Goal: Task Accomplishment & Management: Manage account settings

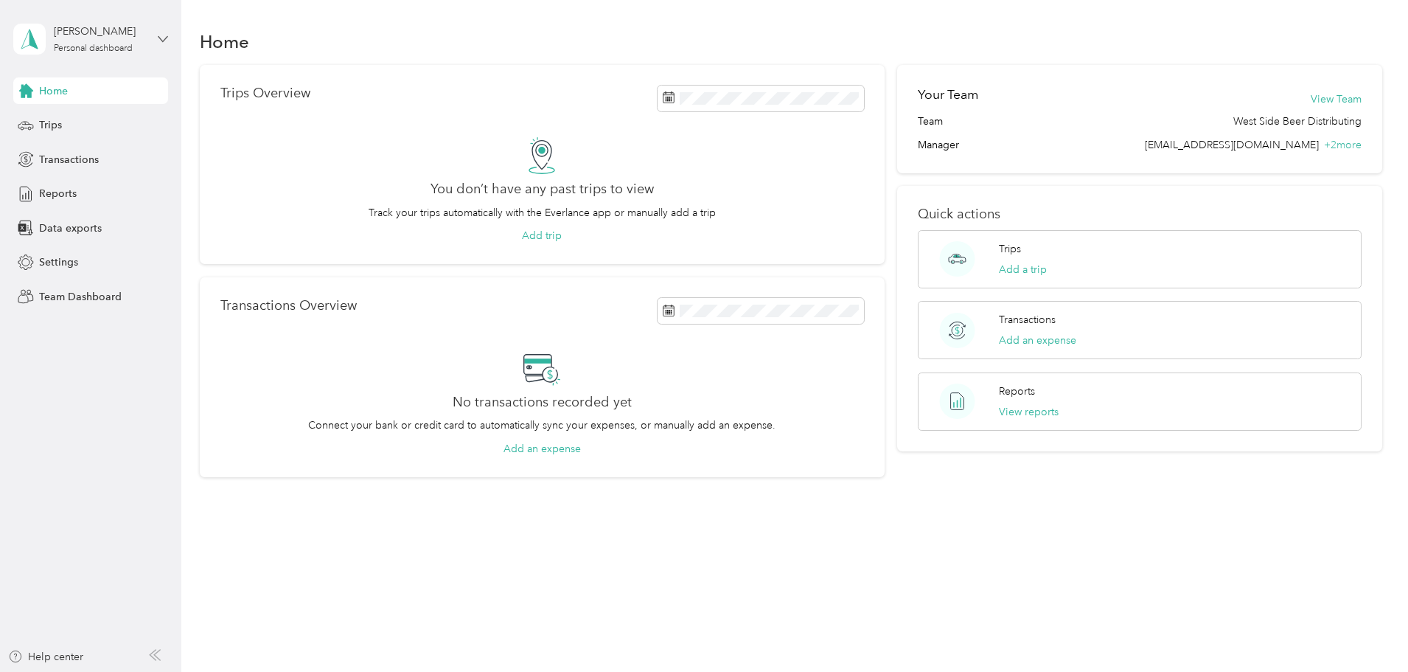
click at [162, 41] on icon at bounding box center [163, 39] width 10 height 10
click at [99, 119] on div "Team dashboard" at bounding box center [66, 121] width 79 height 15
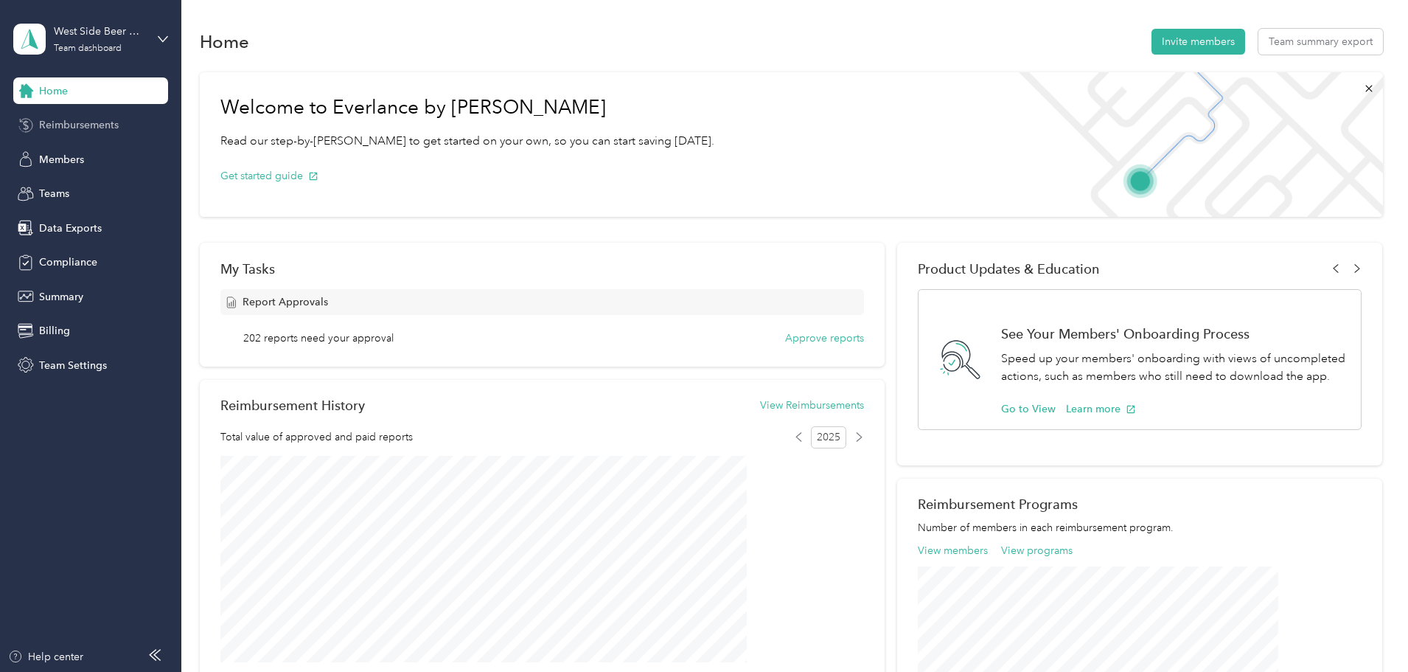
click at [91, 130] on span "Reimbursements" at bounding box center [79, 124] width 80 height 15
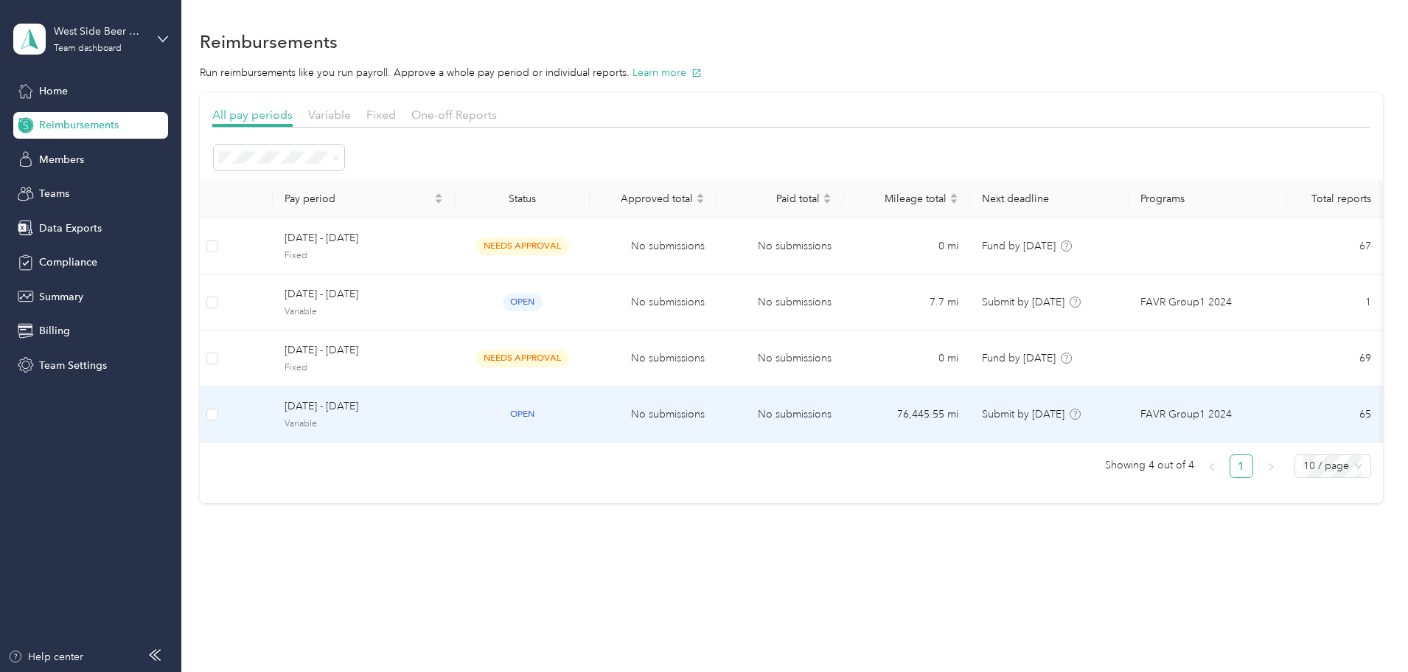
click at [443, 408] on span "[DATE] - [DATE]" at bounding box center [364, 406] width 159 height 16
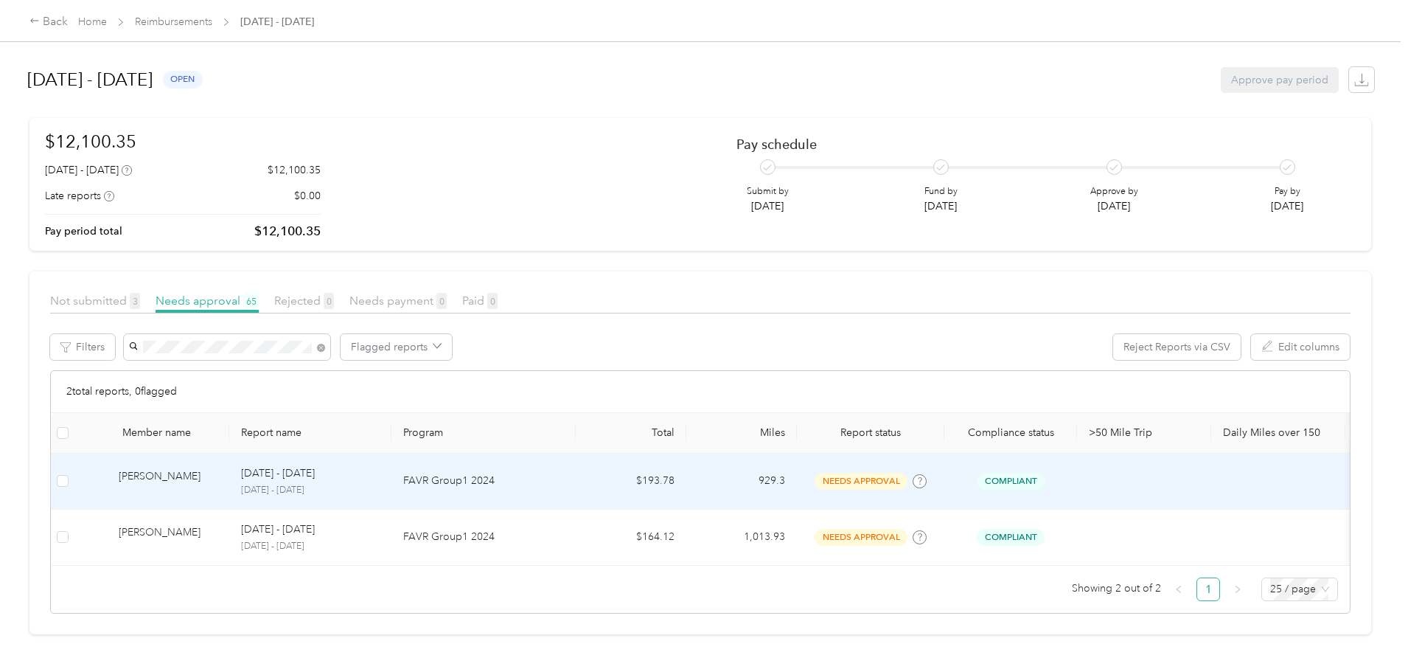
click at [218, 474] on div "[PERSON_NAME]" at bounding box center [168, 481] width 99 height 26
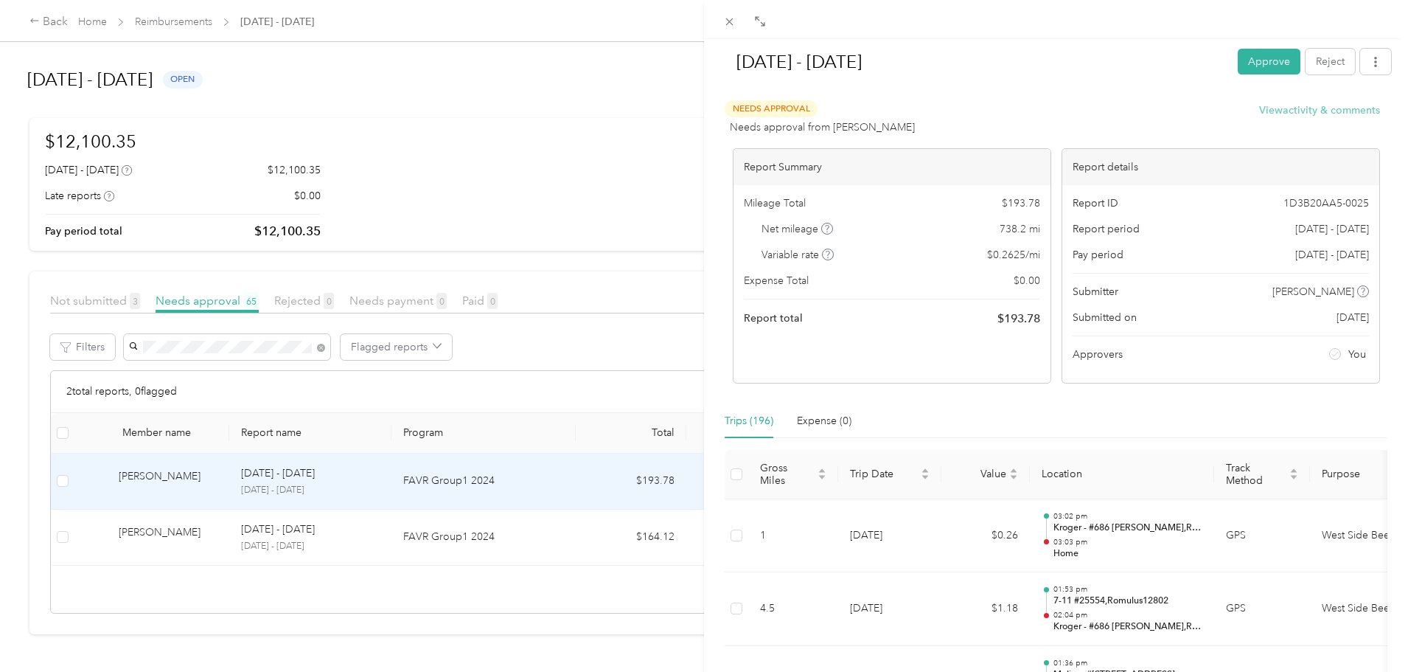
click at [1299, 111] on button "View activity & comments" at bounding box center [1319, 109] width 121 height 15
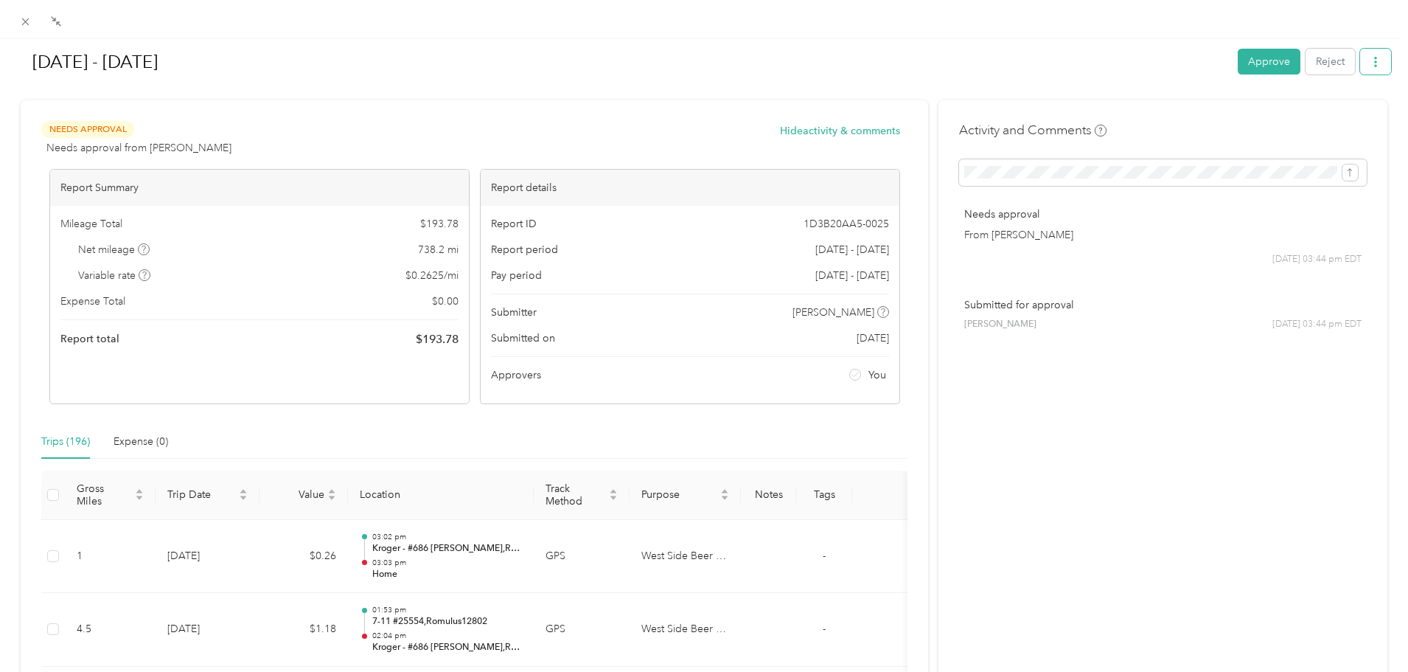
click at [1360, 57] on button "button" at bounding box center [1375, 62] width 31 height 26
click at [1324, 115] on span "Download" at bounding box center [1322, 115] width 49 height 15
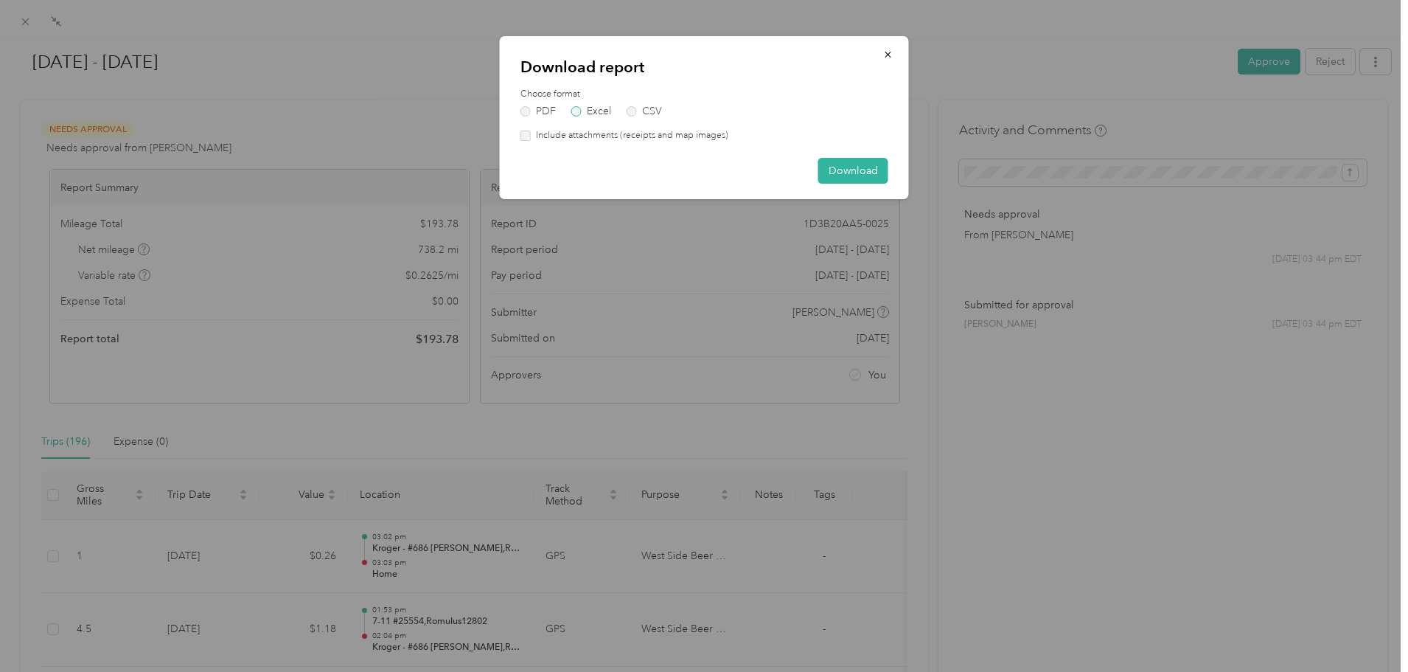
click at [596, 112] on label "Excel" at bounding box center [591, 111] width 40 height 10
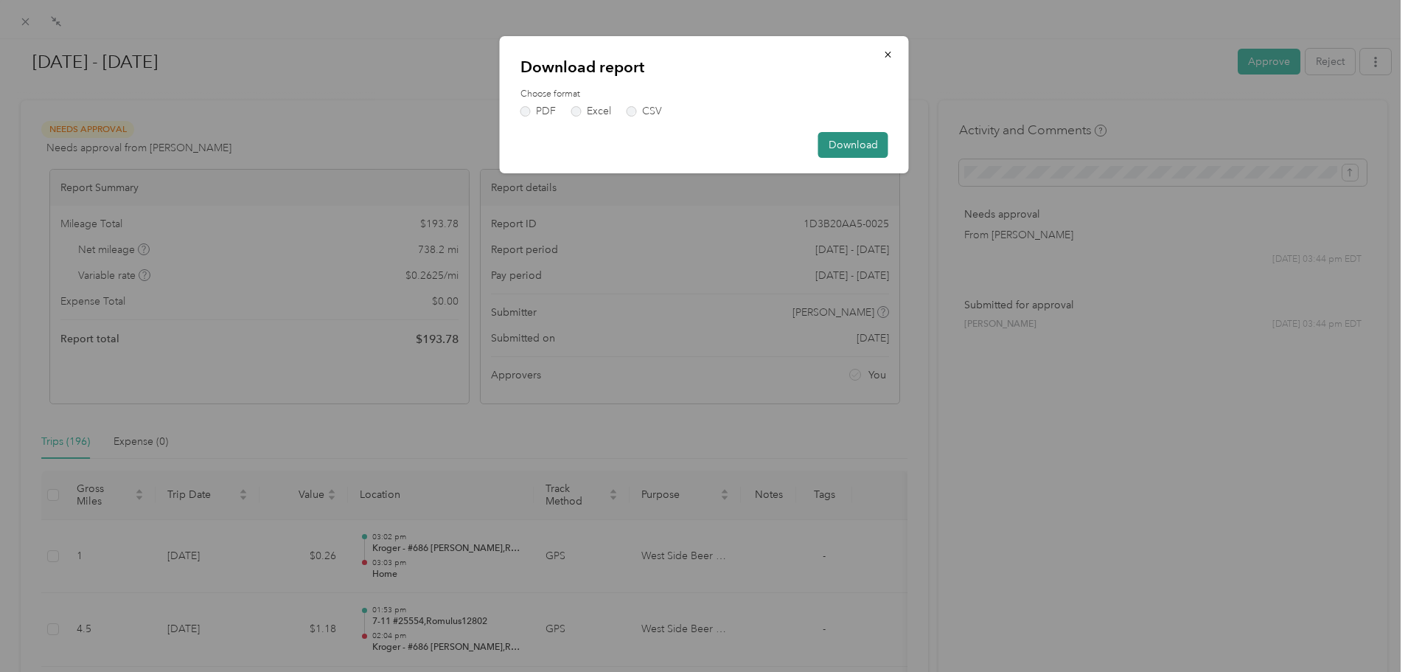
click at [857, 147] on button "Download" at bounding box center [853, 145] width 70 height 26
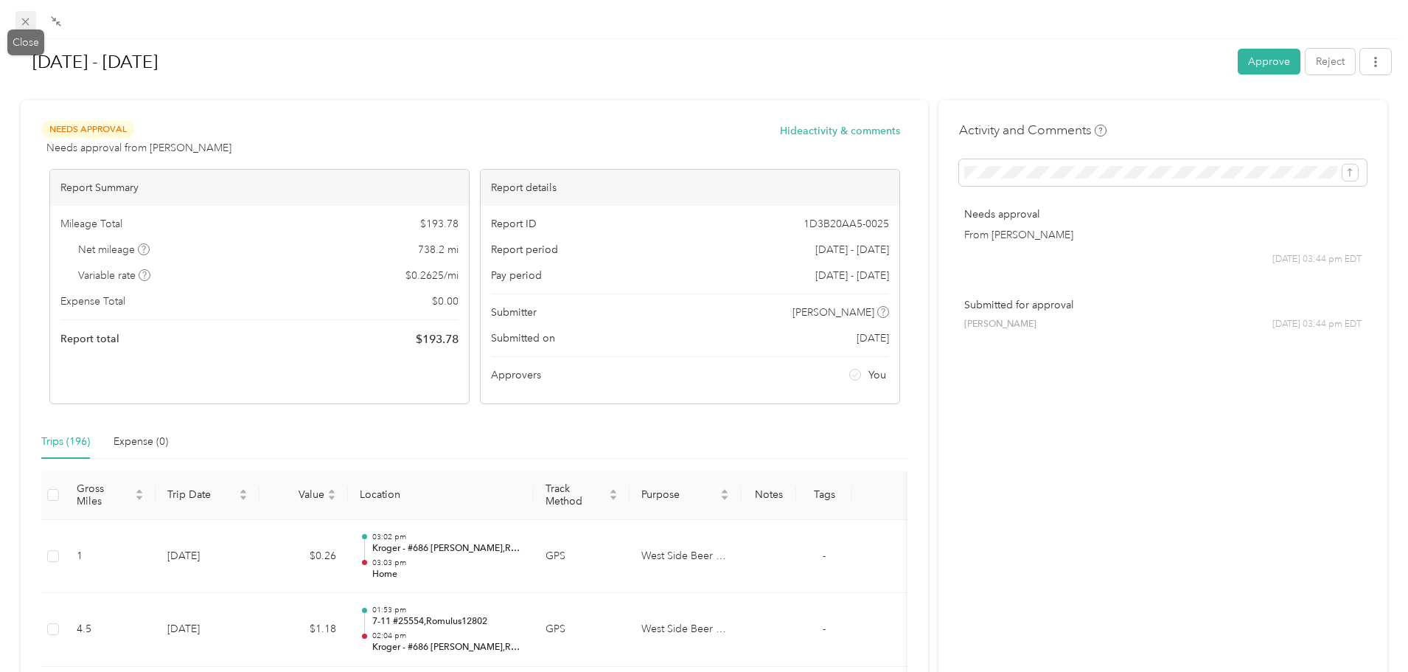
click at [24, 21] on icon at bounding box center [25, 21] width 13 height 13
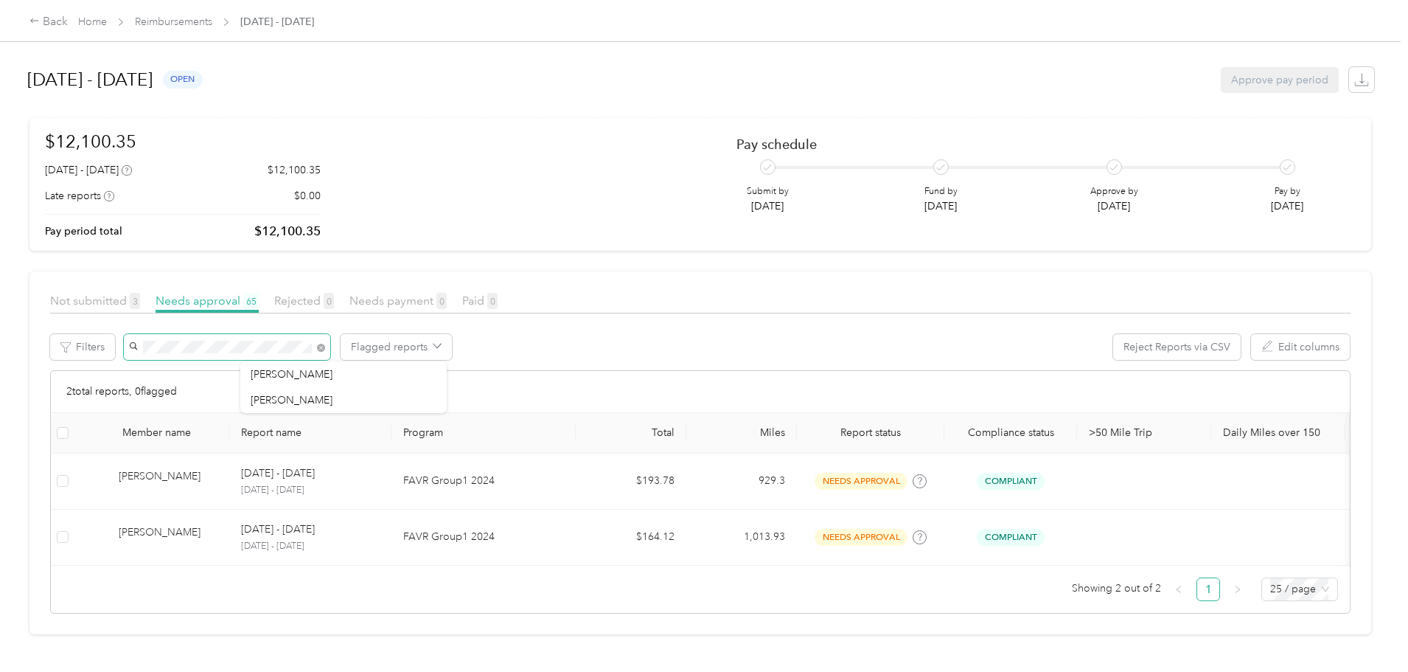
click at [196, 326] on div "Not submitted 3 Needs approval 65 Rejected 0 Needs payment 0 Paid 0 Filters Fla…" at bounding box center [700, 452] width 1301 height 321
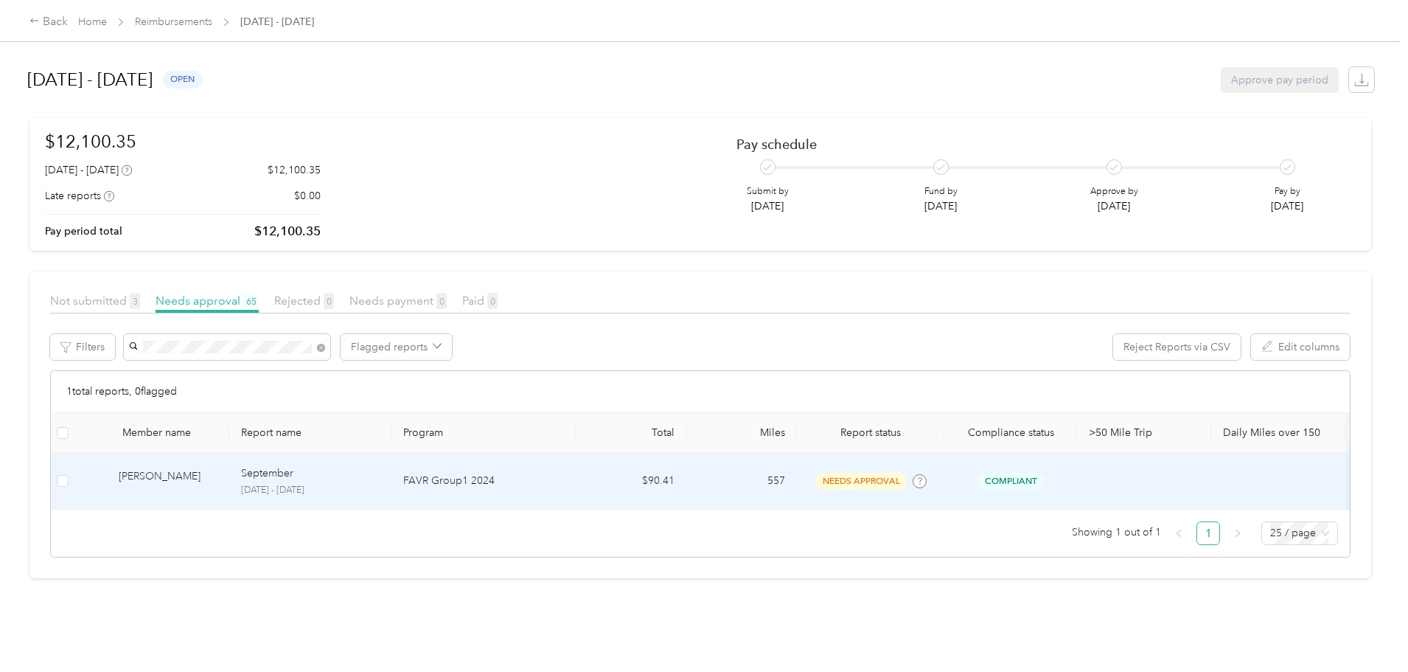
click at [218, 477] on div "[PERSON_NAME]" at bounding box center [168, 481] width 99 height 26
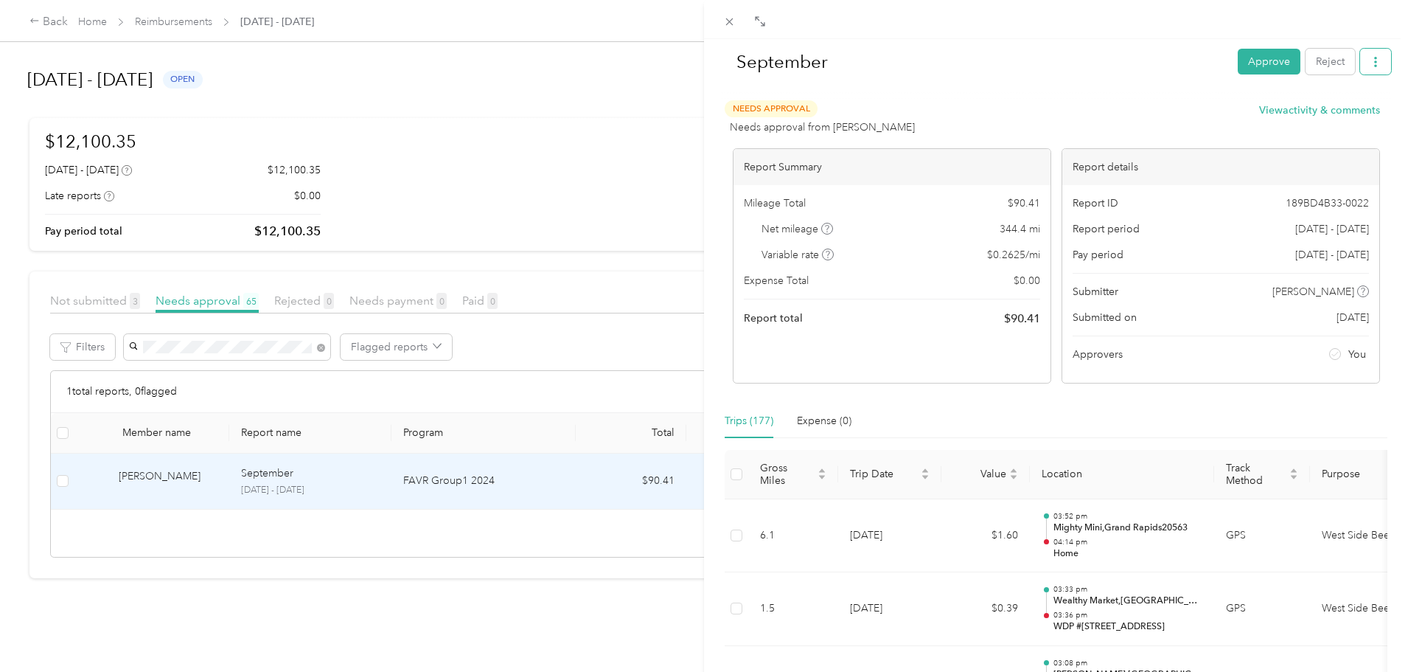
click at [1371, 63] on icon "button" at bounding box center [1376, 62] width 10 height 10
click at [1332, 112] on span "Download" at bounding box center [1322, 115] width 49 height 15
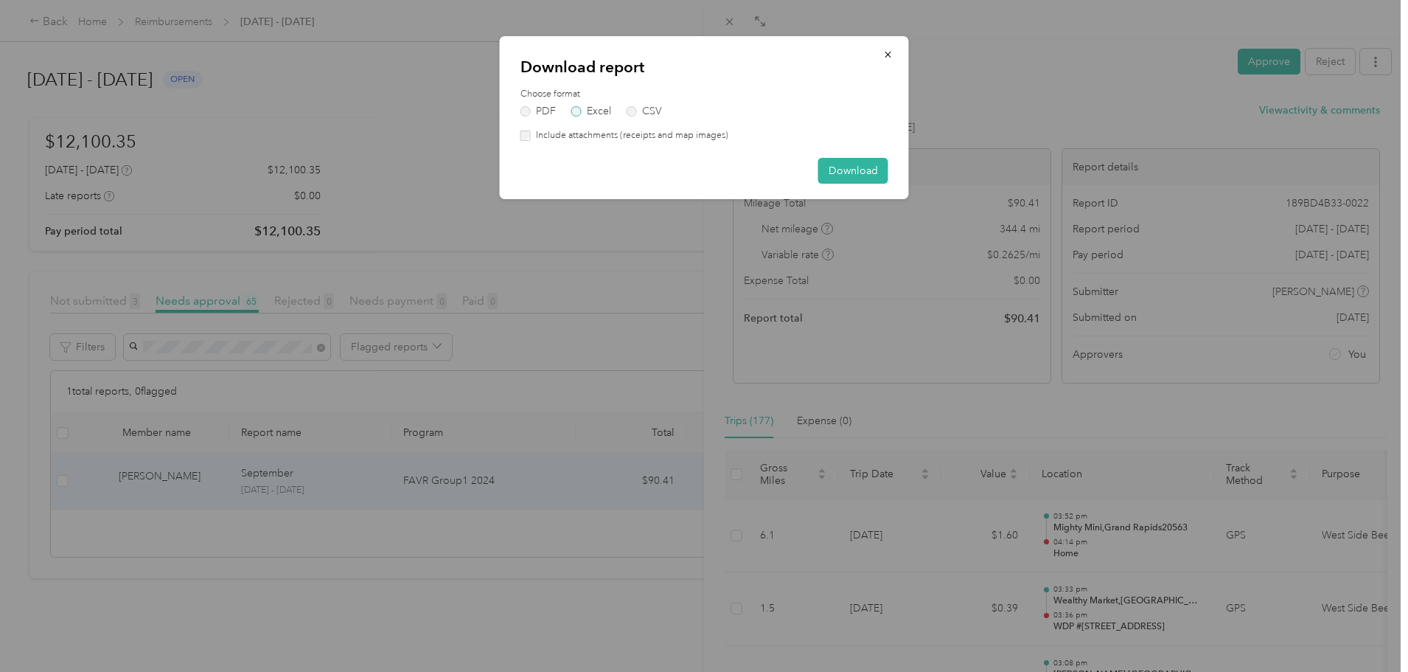
click at [602, 112] on label "Excel" at bounding box center [591, 111] width 40 height 10
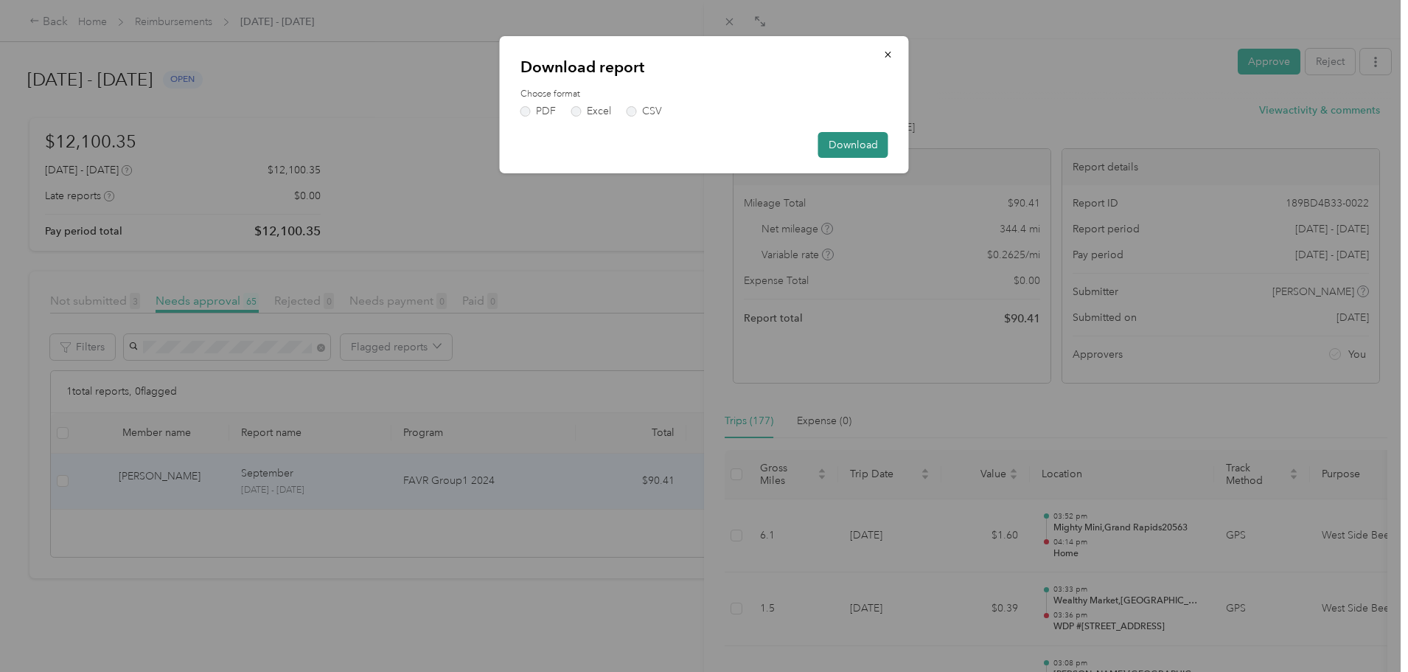
click at [849, 140] on button "Download" at bounding box center [853, 145] width 70 height 26
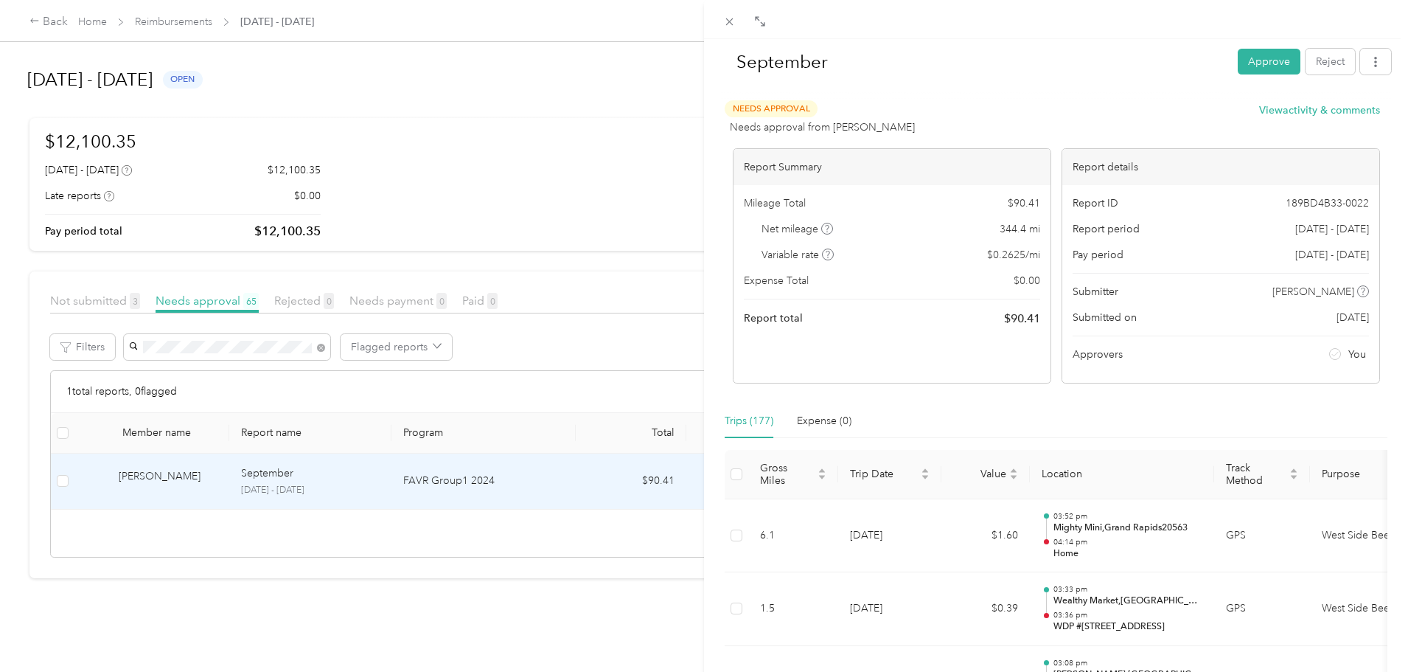
click at [312, 344] on div "September Approve Reject Needs Approval Needs approval from [PERSON_NAME] View …" at bounding box center [704, 336] width 1408 height 672
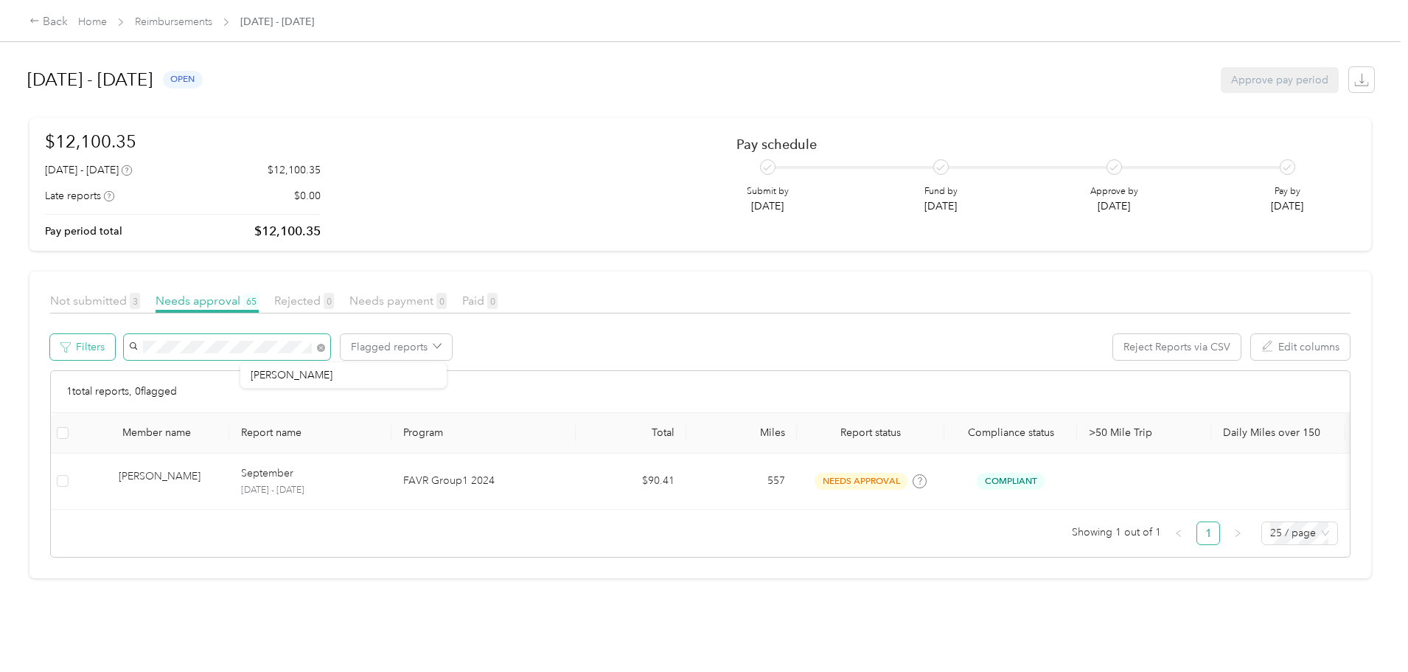
click at [229, 352] on div "Filters Flagged reports Reject Reports via CSV Edit columns" at bounding box center [700, 352] width 1301 height 36
click at [301, 374] on span "[PERSON_NAME]" at bounding box center [292, 374] width 82 height 13
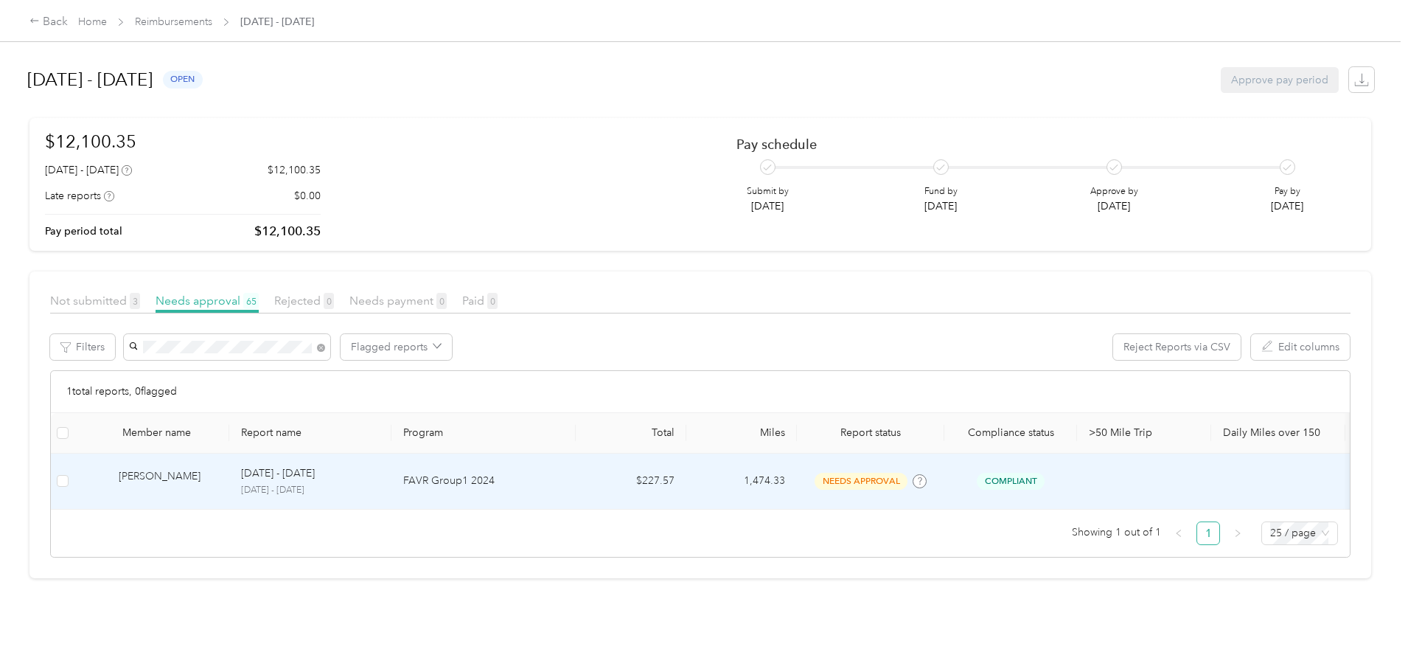
click at [218, 474] on div "[PERSON_NAME]" at bounding box center [168, 481] width 99 height 26
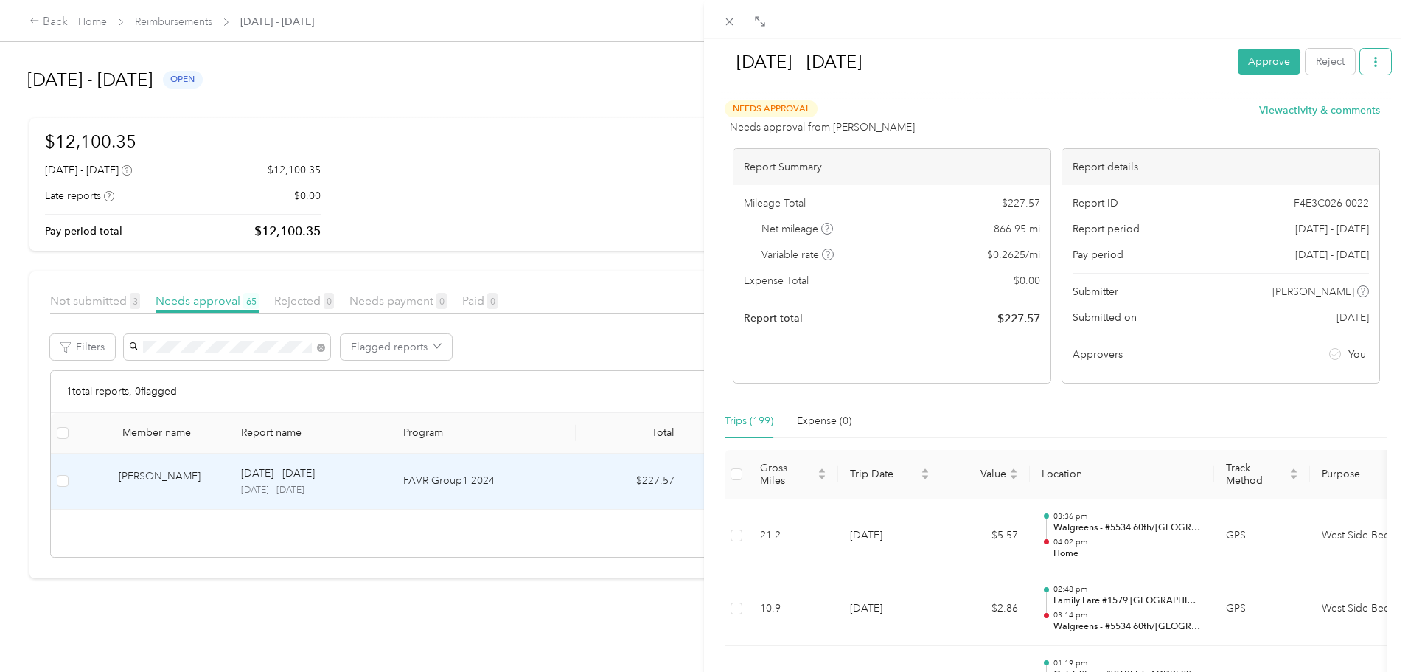
click at [1371, 58] on icon "button" at bounding box center [1376, 62] width 10 height 10
click at [1321, 111] on span "Download" at bounding box center [1322, 115] width 49 height 15
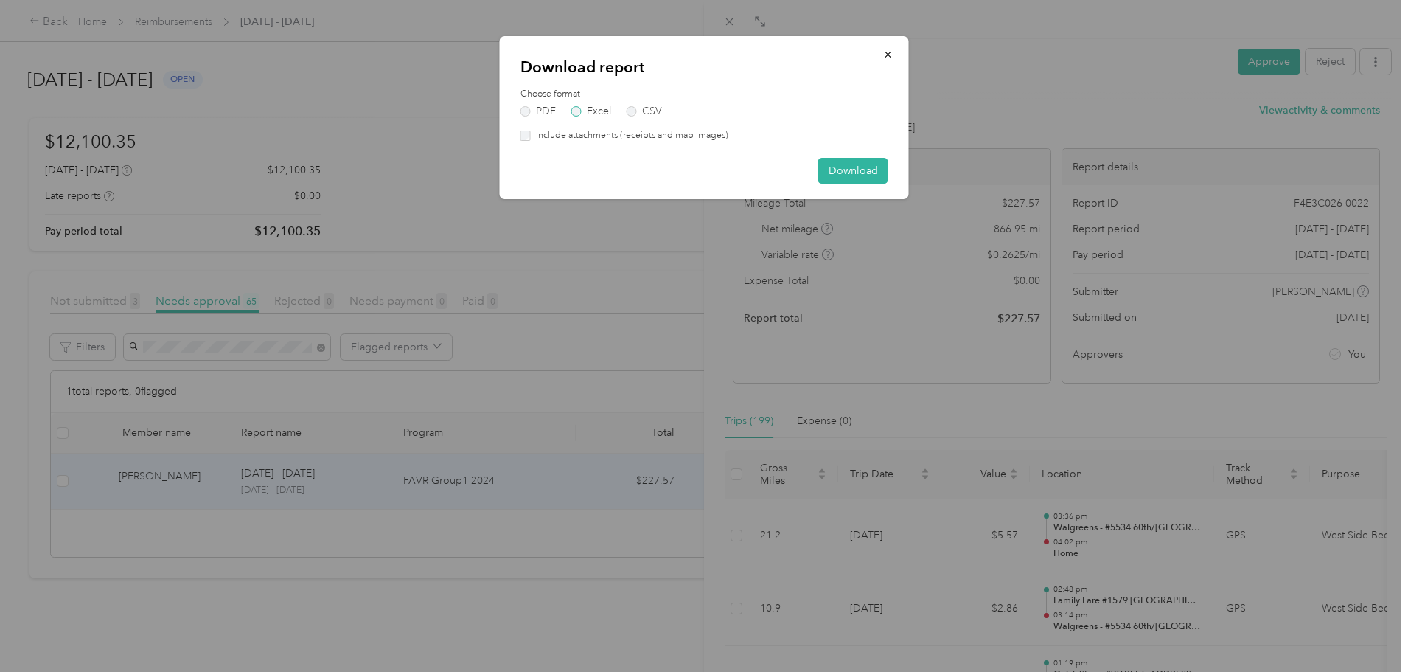
click at [602, 116] on label "Excel" at bounding box center [591, 111] width 40 height 10
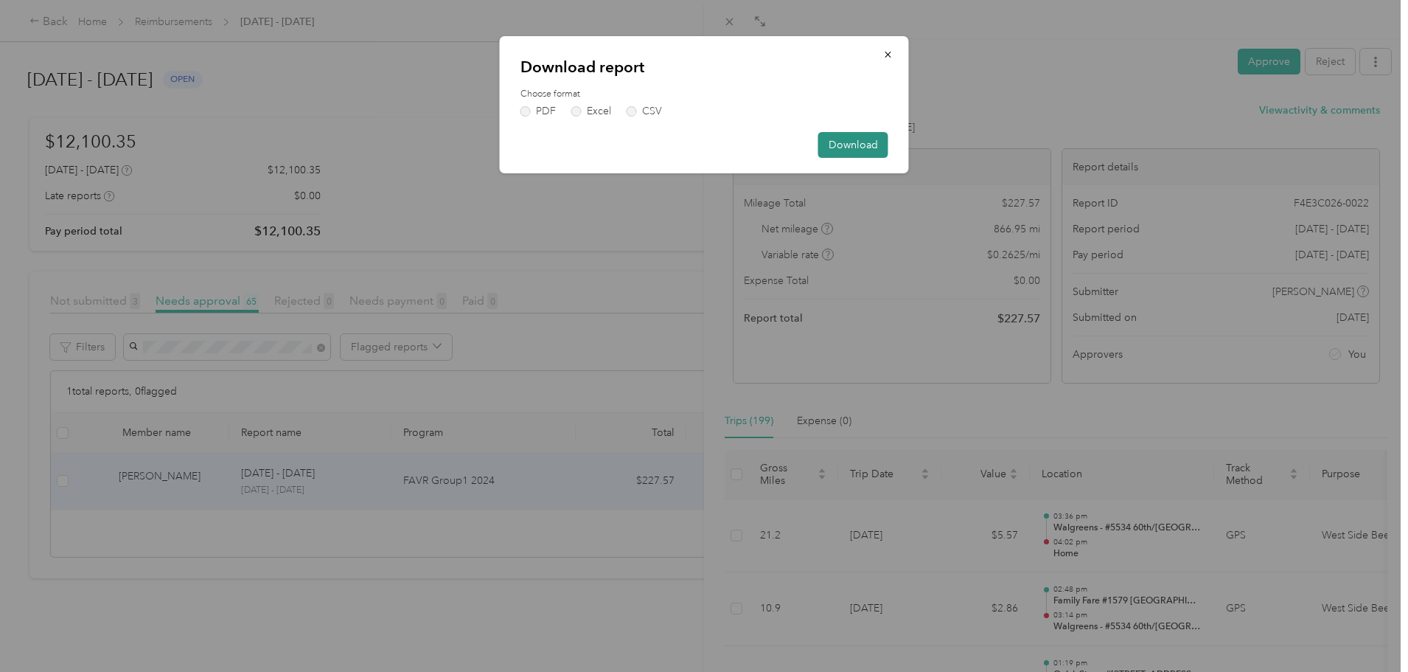
click at [848, 146] on button "Download" at bounding box center [853, 145] width 70 height 26
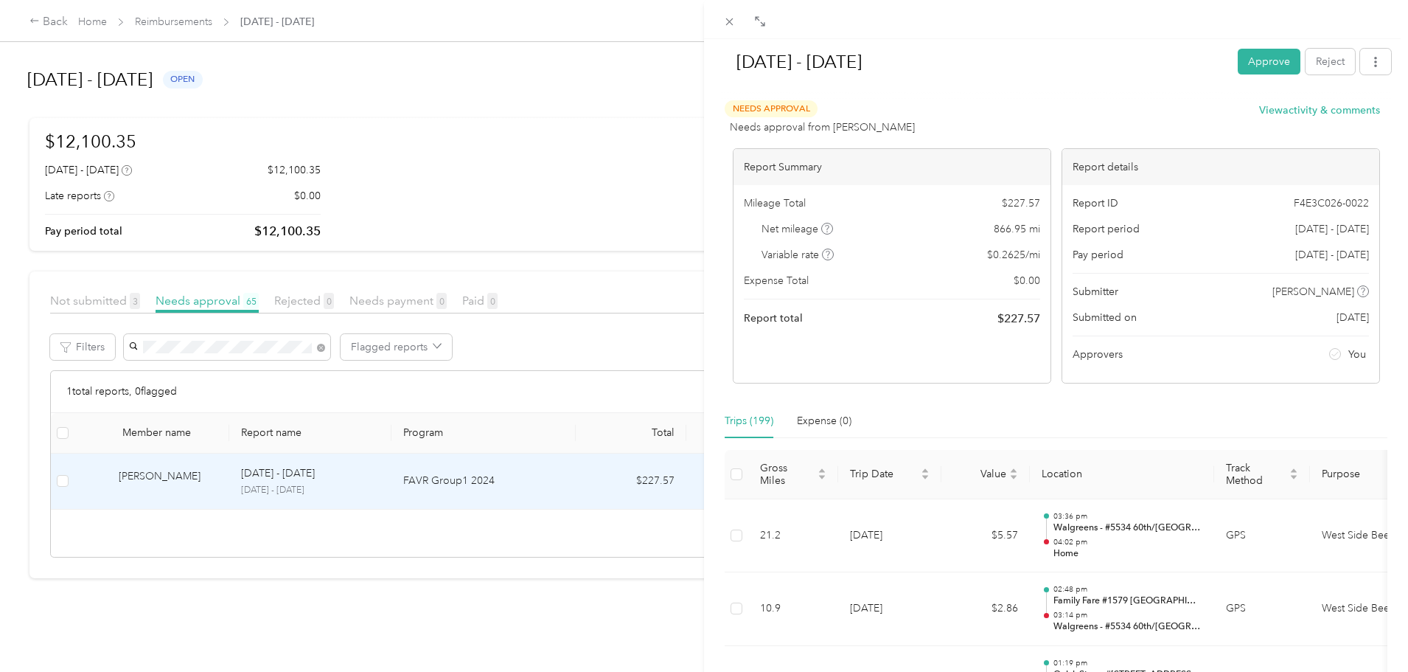
click at [365, 340] on div "[DATE] - [DATE] Approve Reject Needs Approval Needs approval from [PERSON_NAME]…" at bounding box center [704, 336] width 1408 height 672
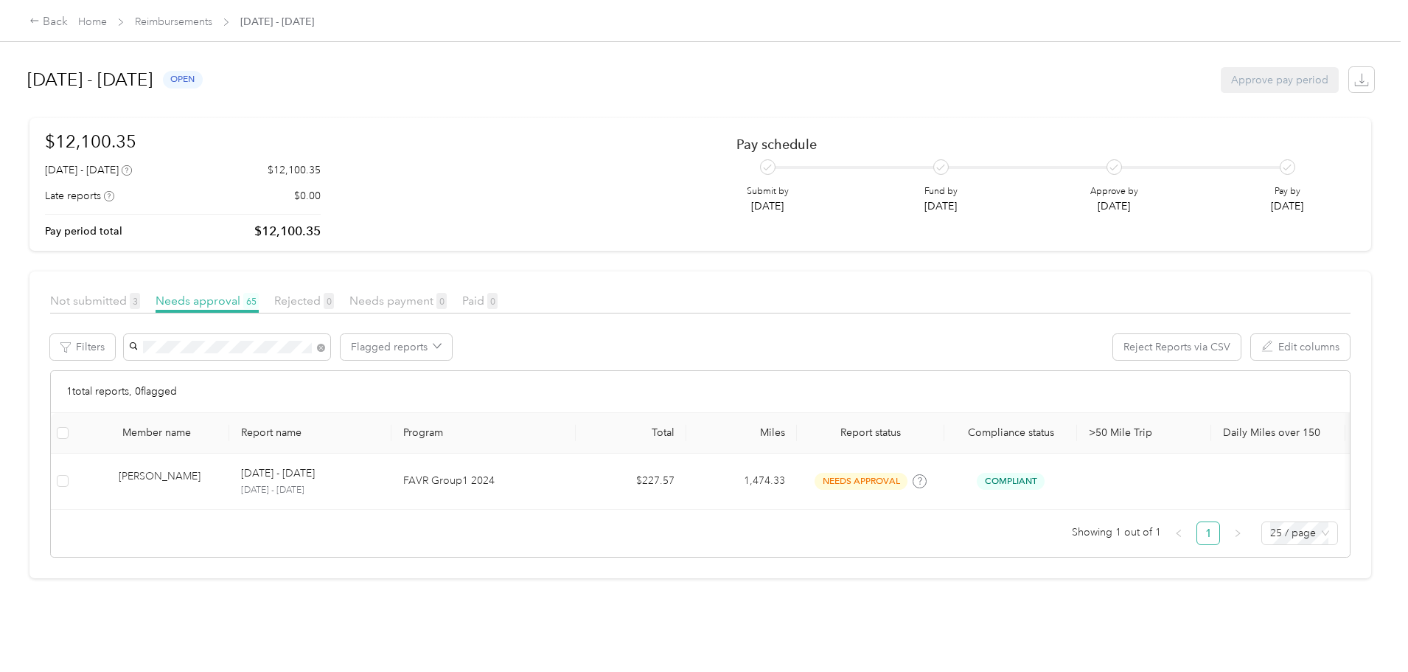
click at [363, 347] on div at bounding box center [704, 336] width 1408 height 672
click at [226, 339] on div "Filters Flagged reports Reject Reports via CSV Edit columns" at bounding box center [700, 352] width 1301 height 36
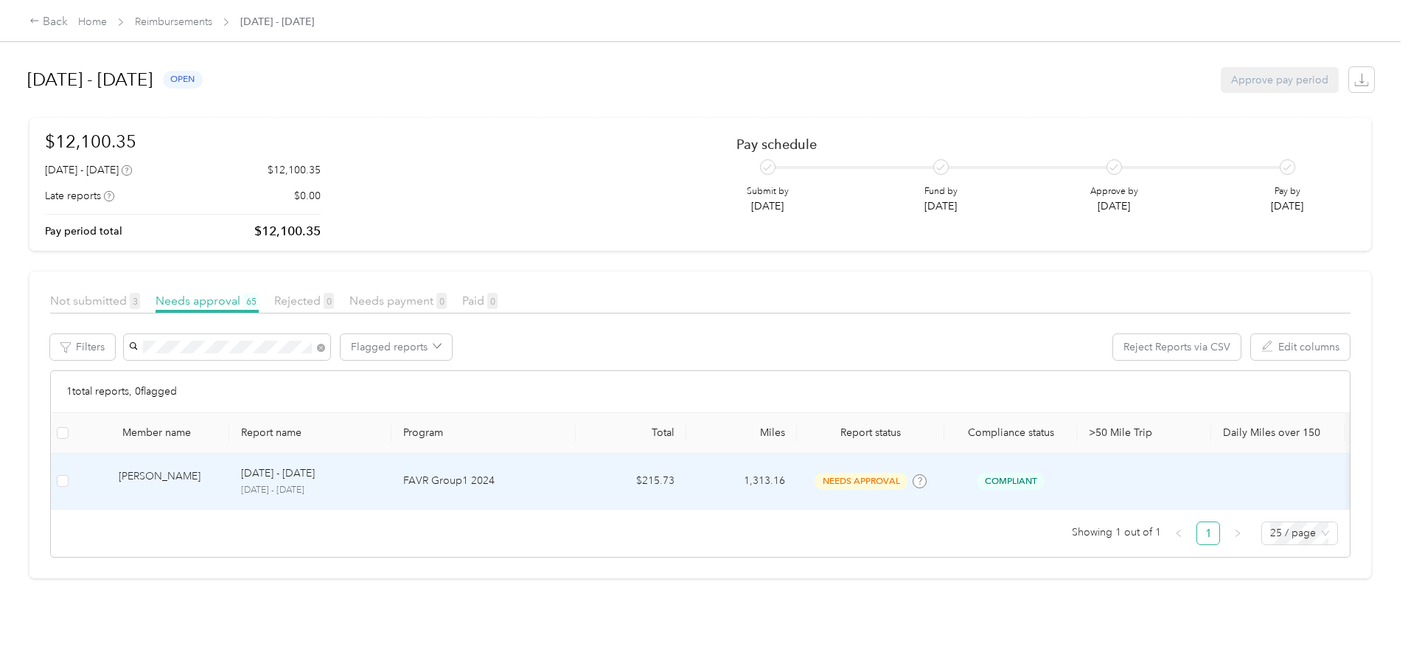
click at [218, 476] on div "[PERSON_NAME]" at bounding box center [168, 481] width 99 height 26
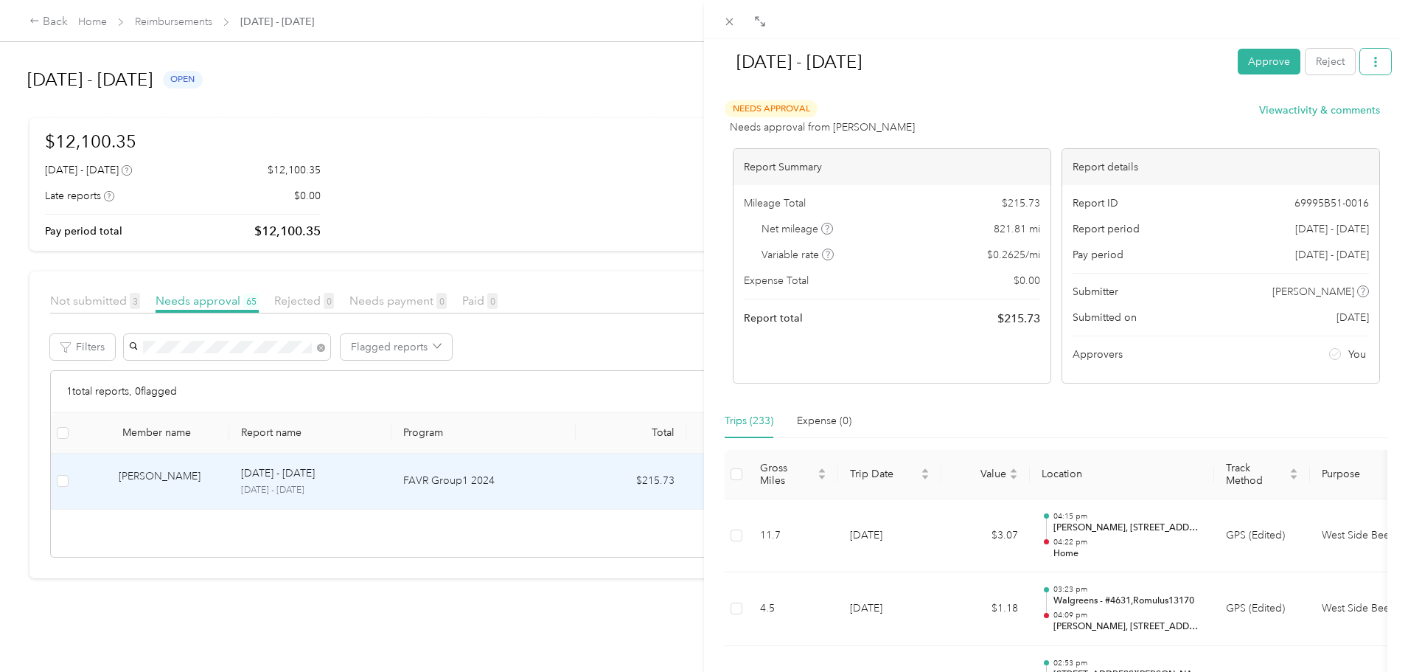
click at [1371, 66] on icon "button" at bounding box center [1376, 62] width 10 height 10
click at [1324, 120] on span "Download" at bounding box center [1322, 115] width 49 height 15
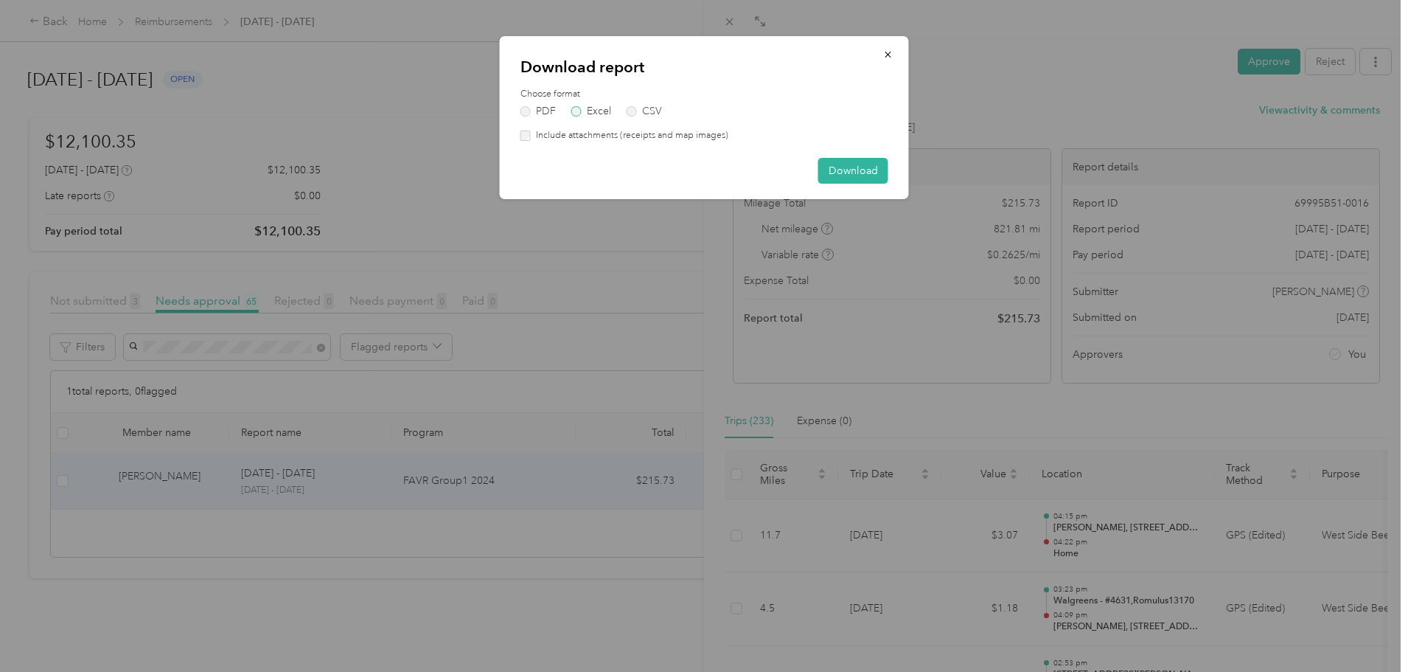
click at [599, 114] on label "Excel" at bounding box center [591, 111] width 40 height 10
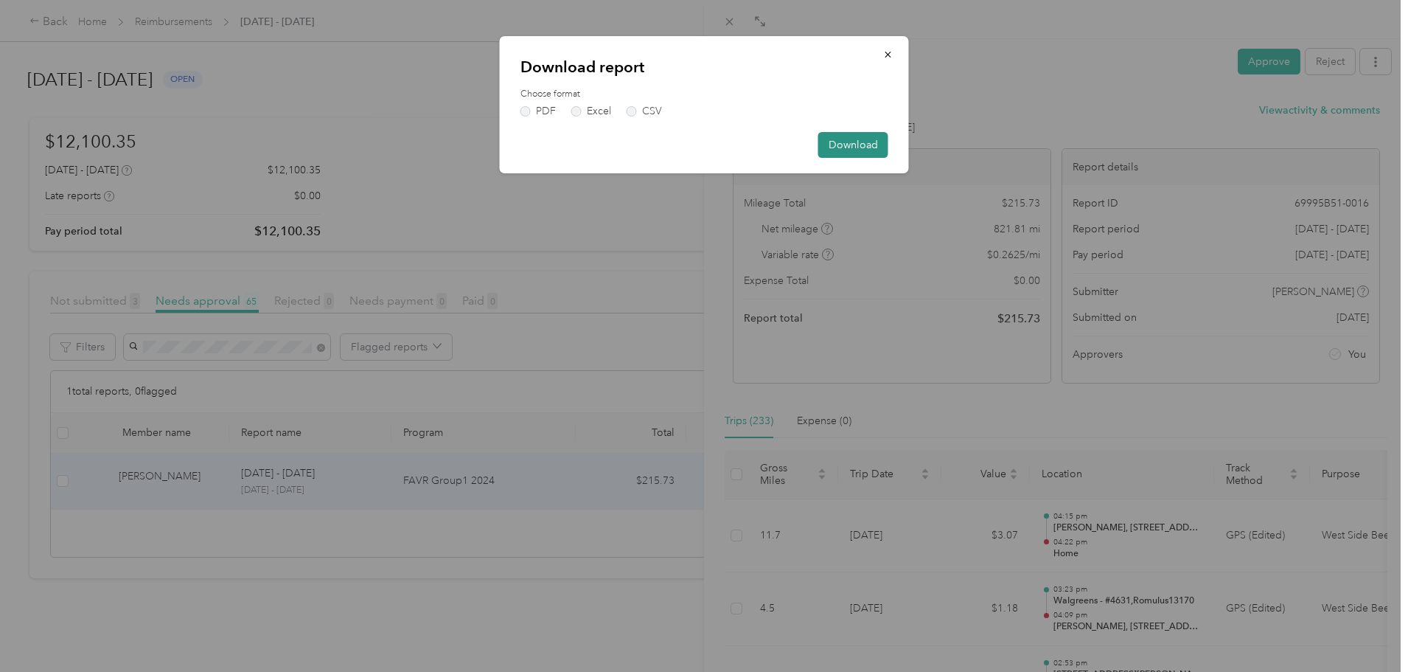
click at [854, 145] on button "Download" at bounding box center [853, 145] width 70 height 26
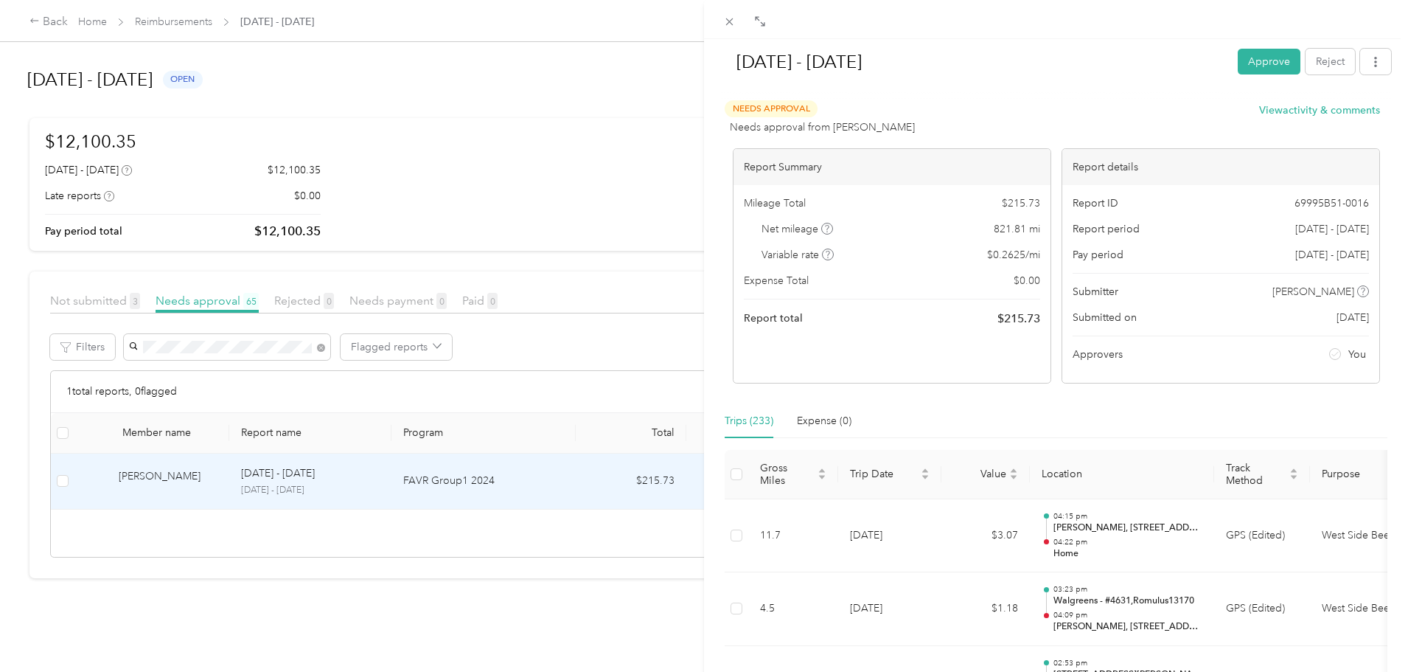
click at [312, 342] on div "[DATE] - [DATE] Approve Reject Needs Approval Needs approval from [PERSON_NAME]…" at bounding box center [704, 336] width 1408 height 672
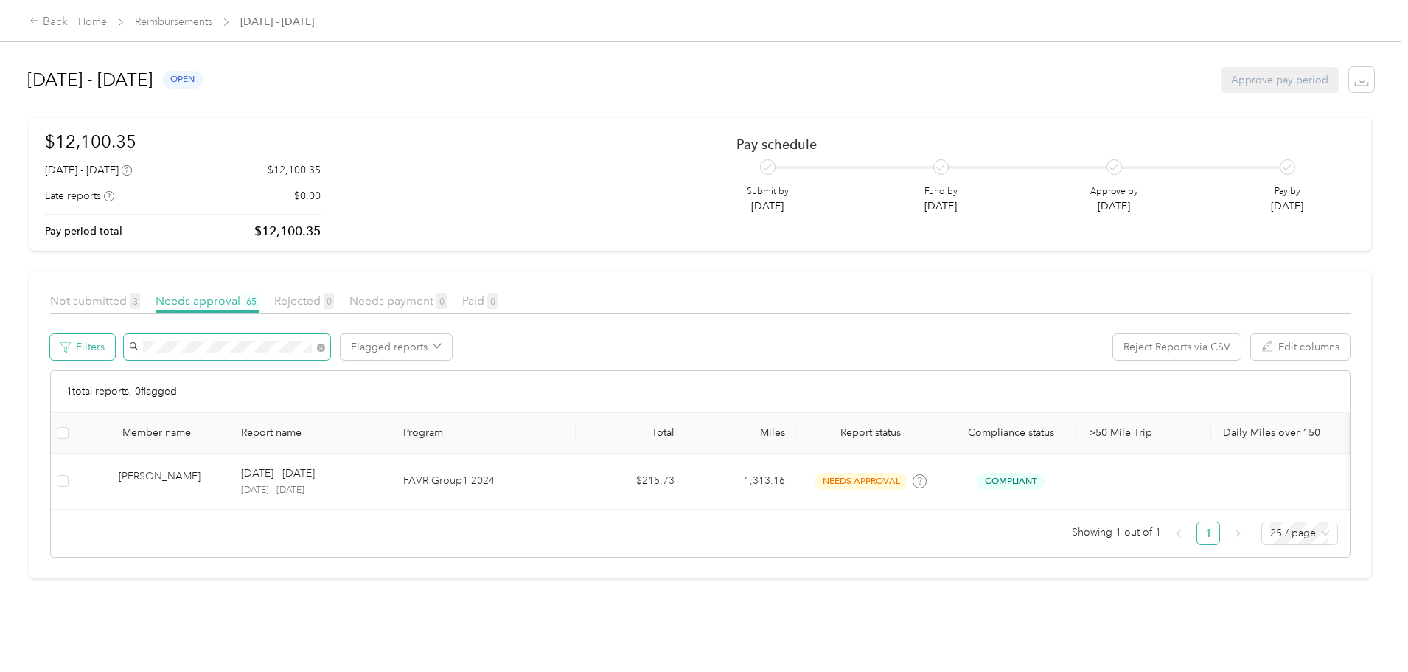
drag, startPoint x: 316, startPoint y: 349, endPoint x: 211, endPoint y: 352, distance: 104.7
click at [211, 352] on div "Filters Flagged reports Reject Reports via CSV Edit columns" at bounding box center [700, 352] width 1301 height 36
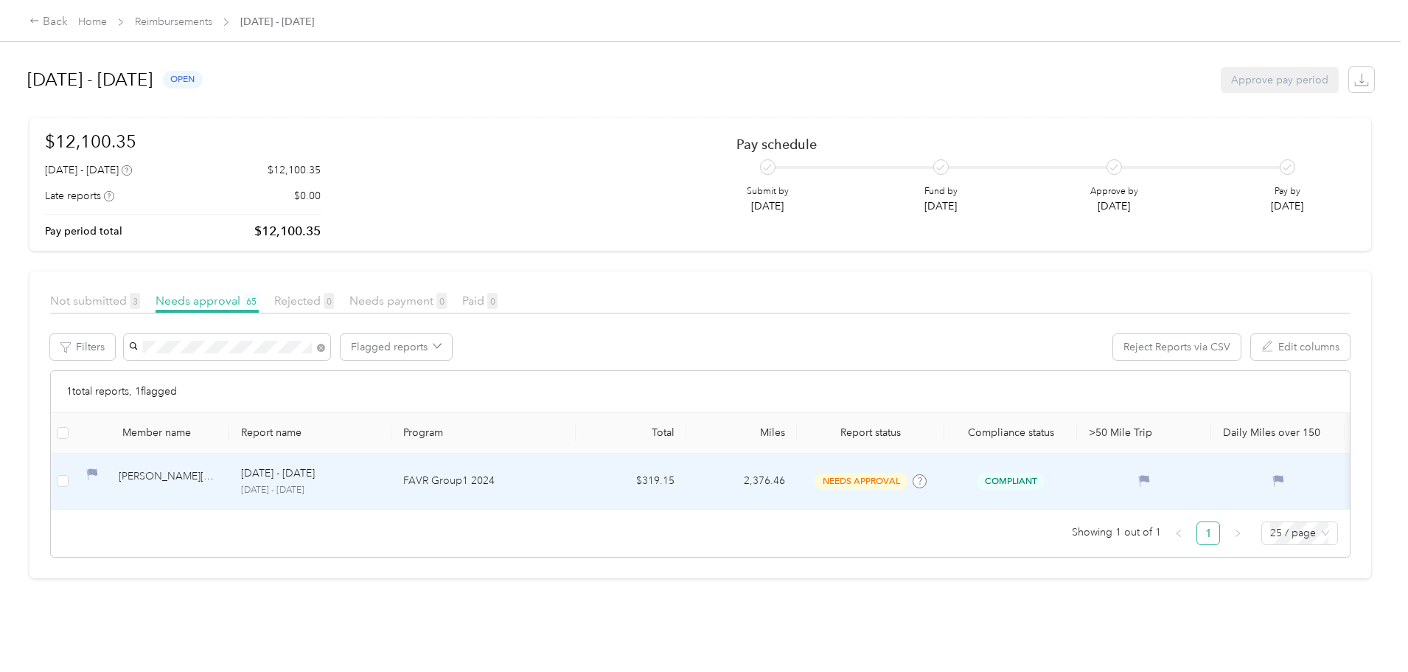
click at [218, 474] on div "[PERSON_NAME][GEOGRAPHIC_DATA]" at bounding box center [168, 481] width 99 height 26
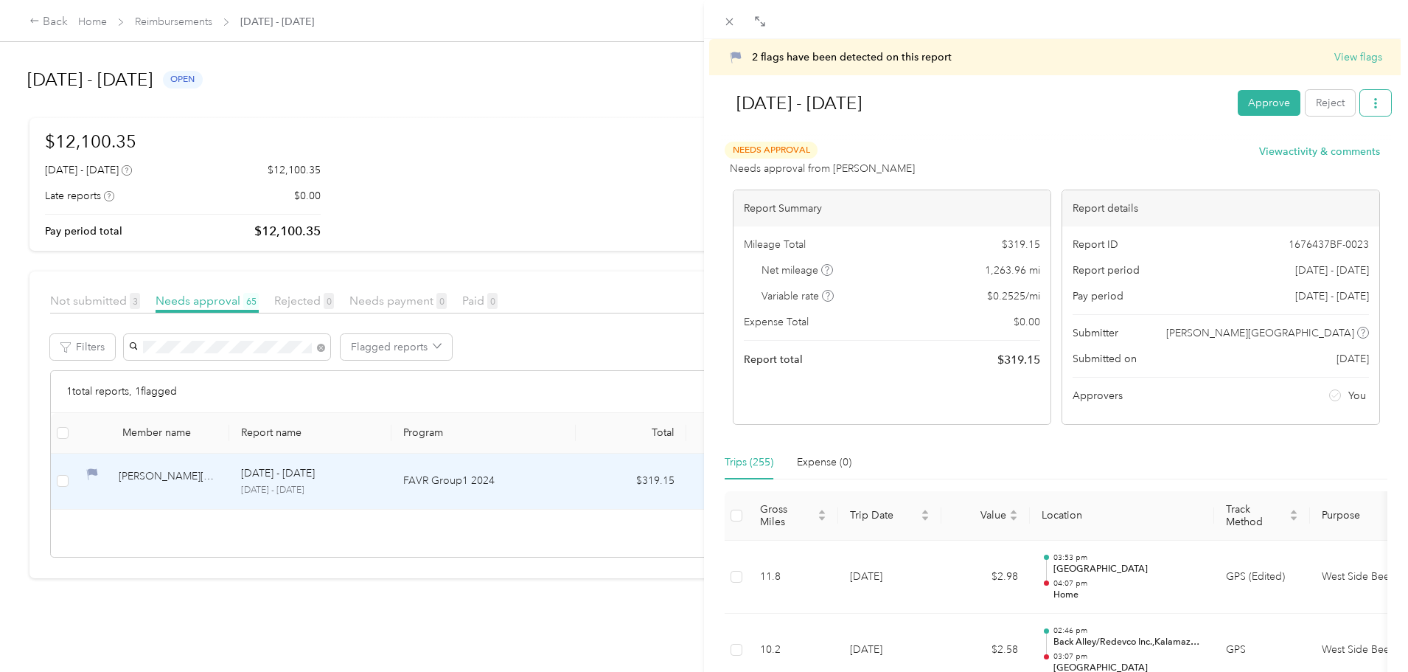
click at [1360, 107] on button "button" at bounding box center [1375, 103] width 31 height 26
click at [1332, 154] on span "Download" at bounding box center [1322, 157] width 49 height 15
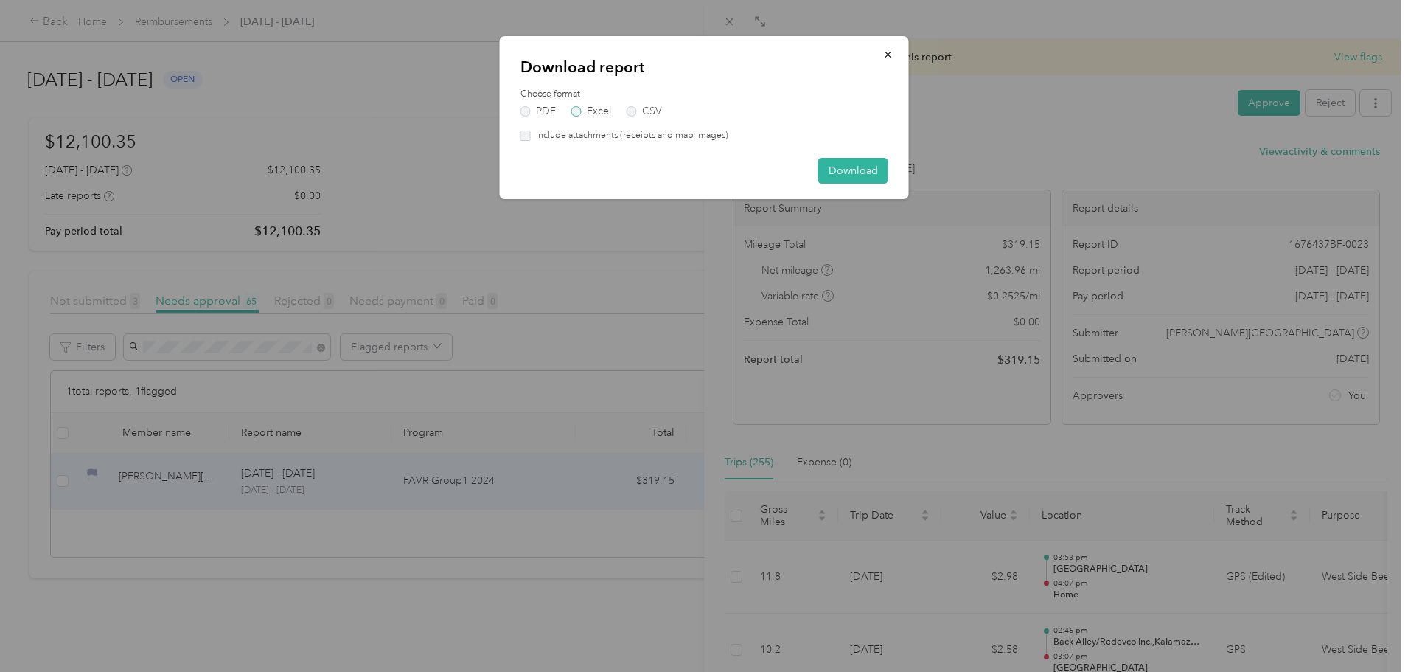
click at [589, 109] on label "Excel" at bounding box center [591, 111] width 40 height 10
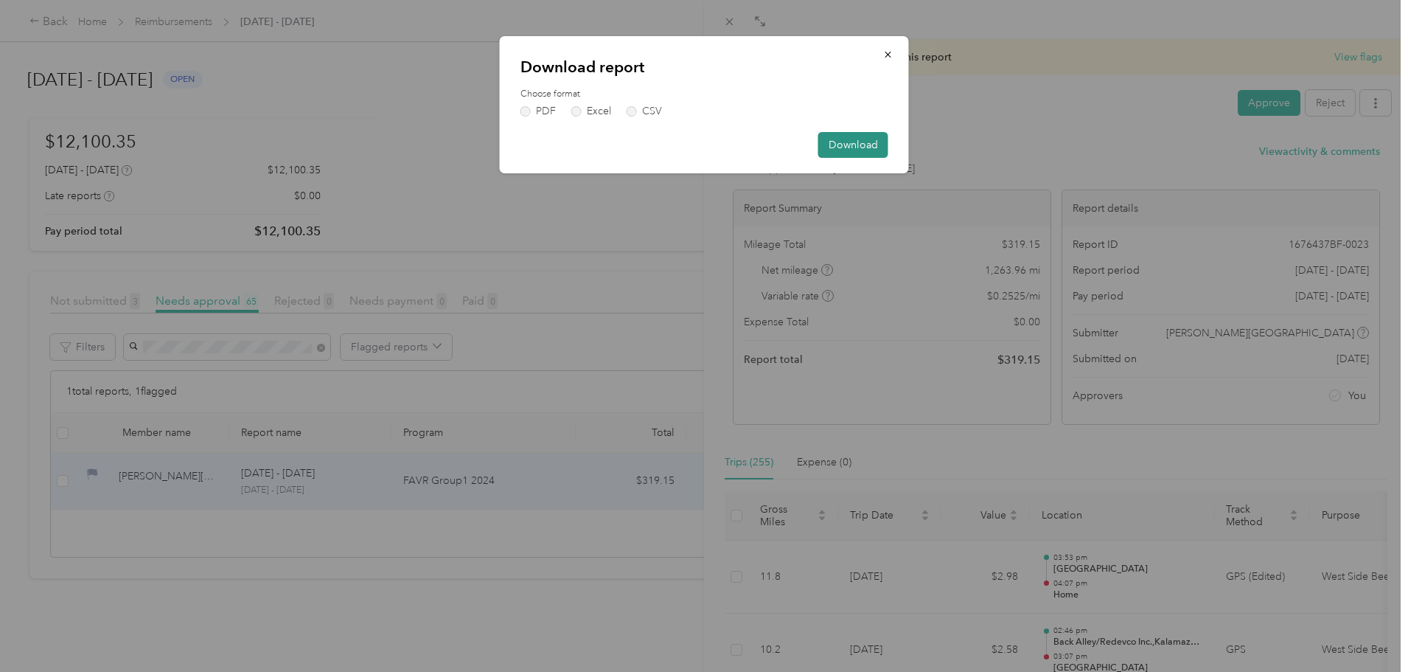
click at [862, 149] on button "Download" at bounding box center [853, 145] width 70 height 26
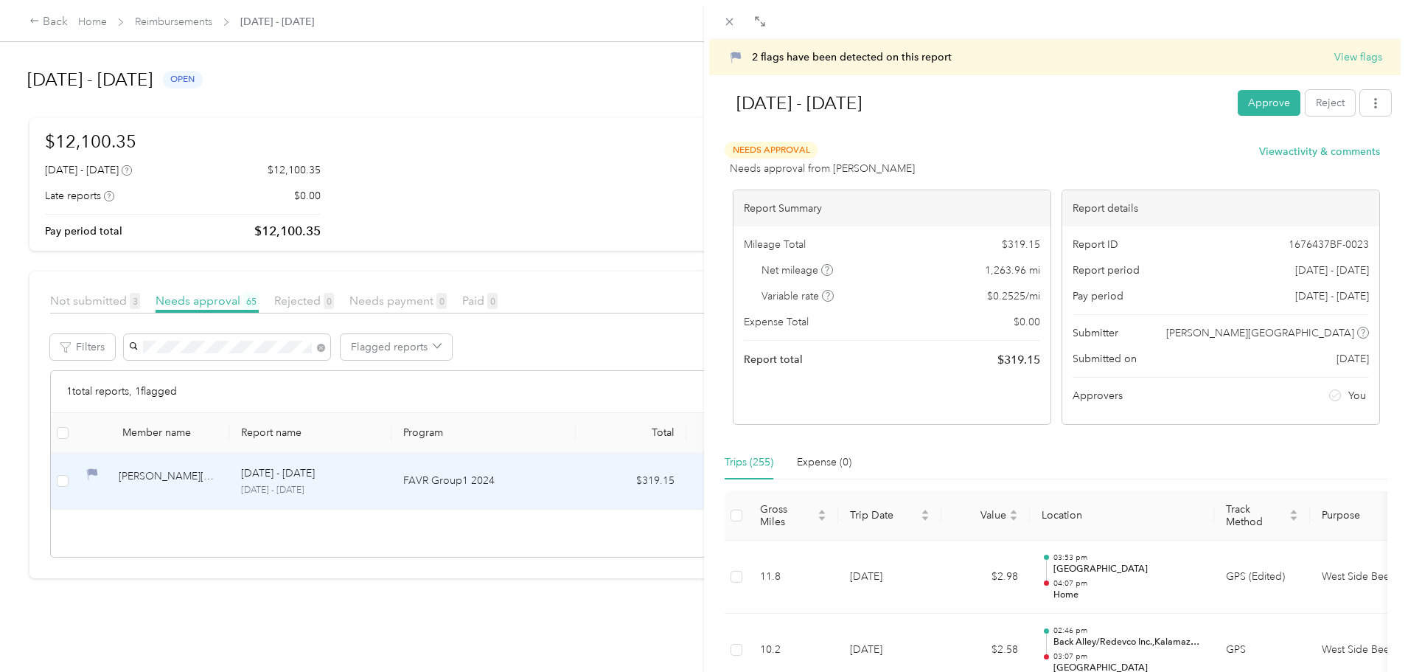
click at [434, 350] on div "2 flags have been detected on this report View flags [DATE] - [DATE] Approve Re…" at bounding box center [704, 336] width 1408 height 672
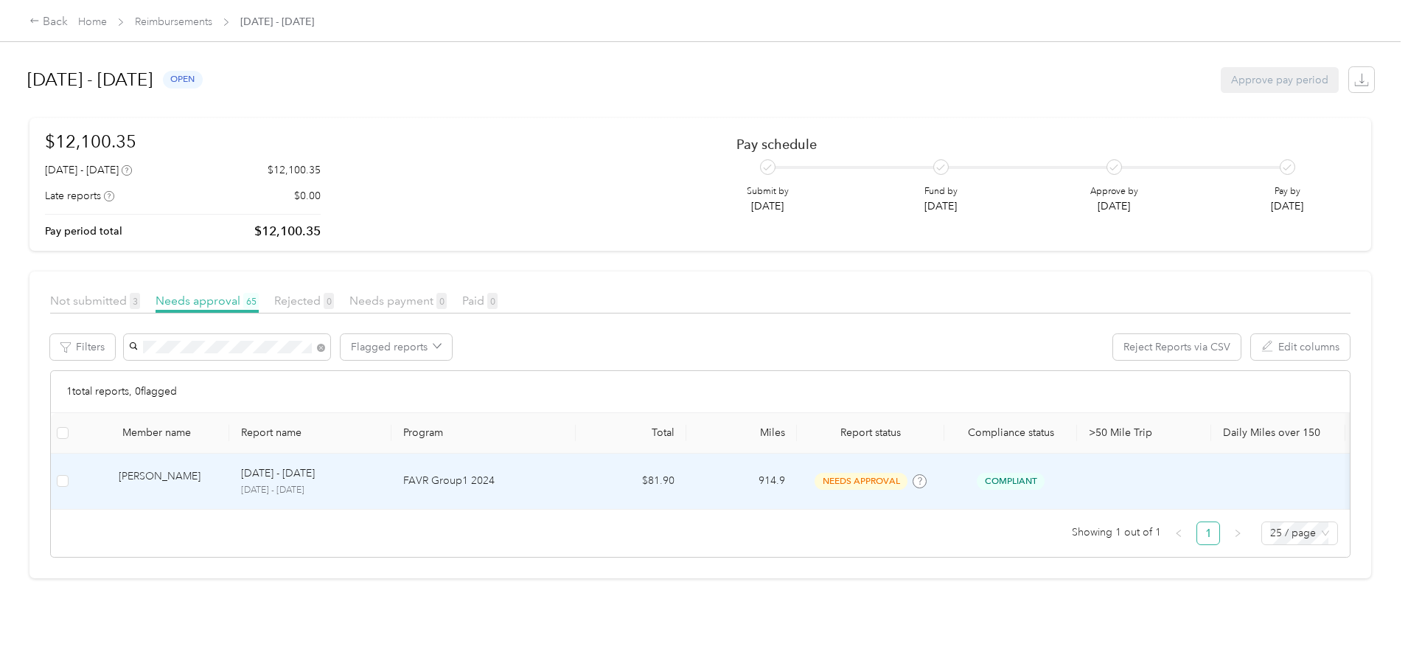
click at [218, 470] on div "[PERSON_NAME]" at bounding box center [168, 481] width 99 height 26
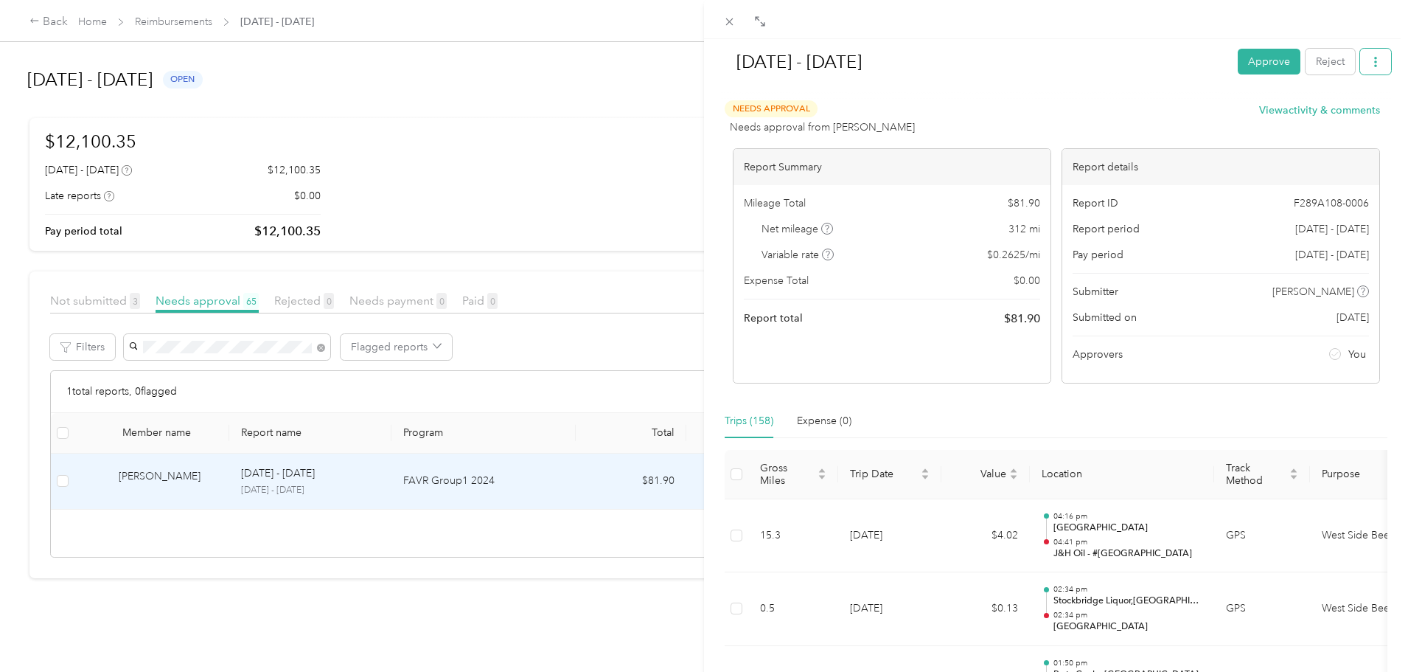
click at [1371, 63] on icon "button" at bounding box center [1376, 62] width 10 height 10
click at [1324, 116] on span "Download" at bounding box center [1322, 115] width 49 height 15
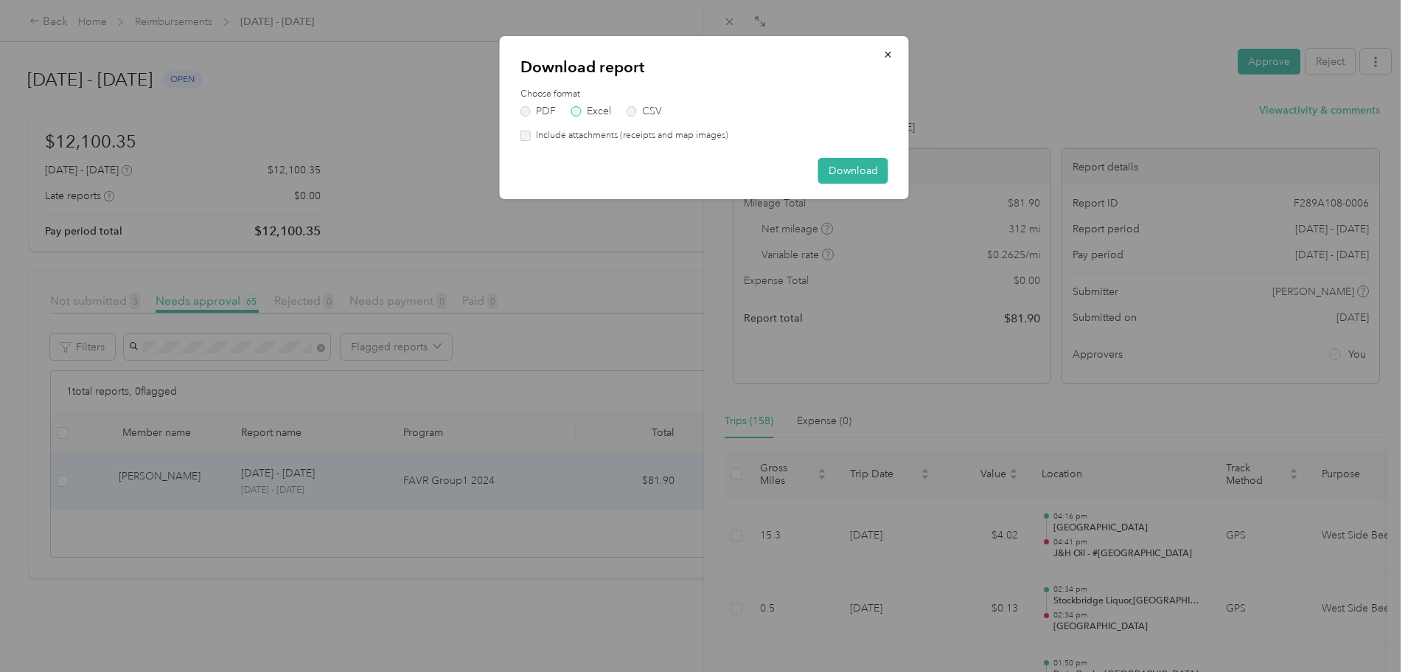
click at [588, 114] on label "Excel" at bounding box center [591, 111] width 40 height 10
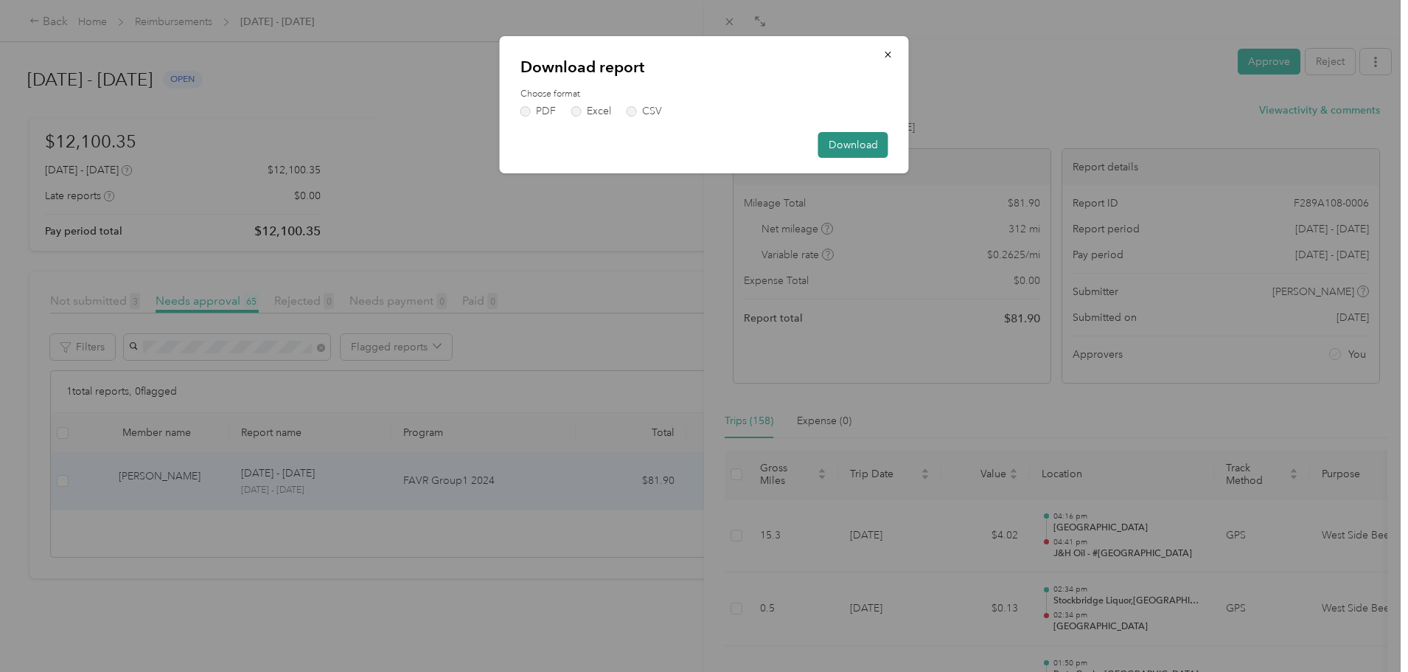
click at [846, 145] on button "Download" at bounding box center [853, 145] width 70 height 26
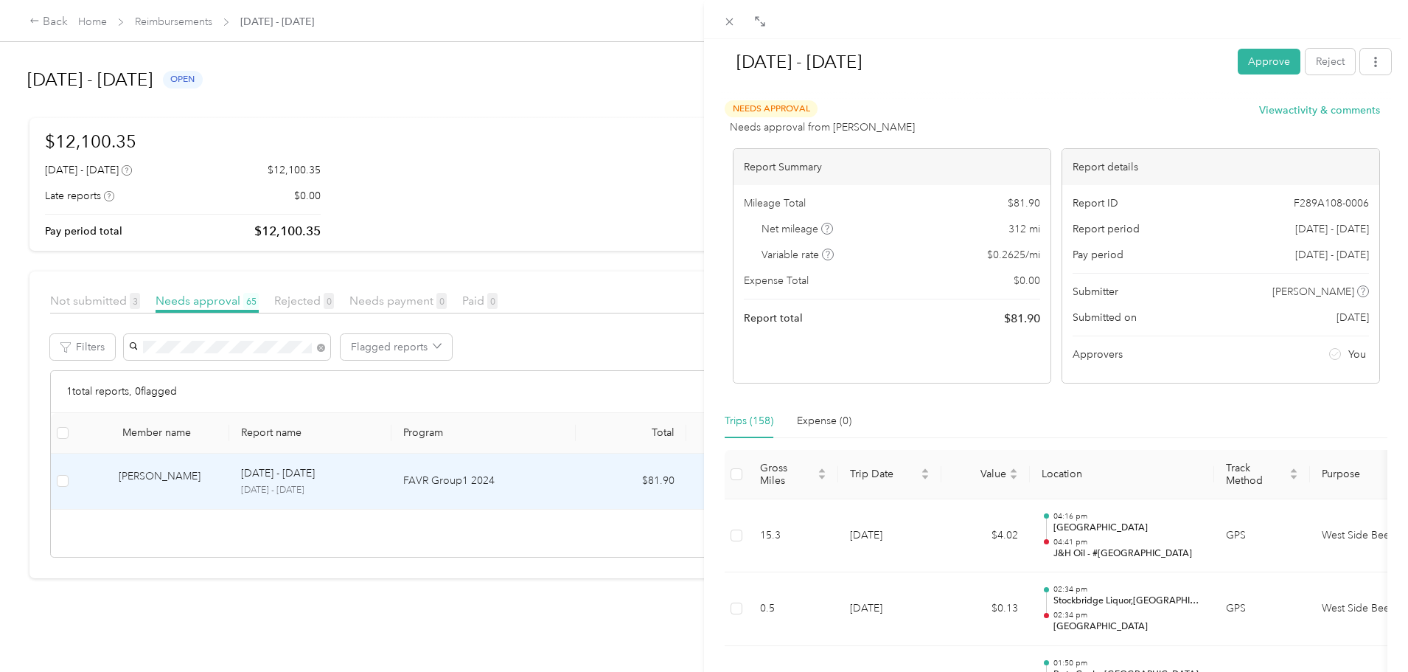
click at [364, 346] on div "[DATE] - [DATE] Approve Reject Needs Approval Needs approval from [PERSON_NAME]…" at bounding box center [704, 336] width 1408 height 672
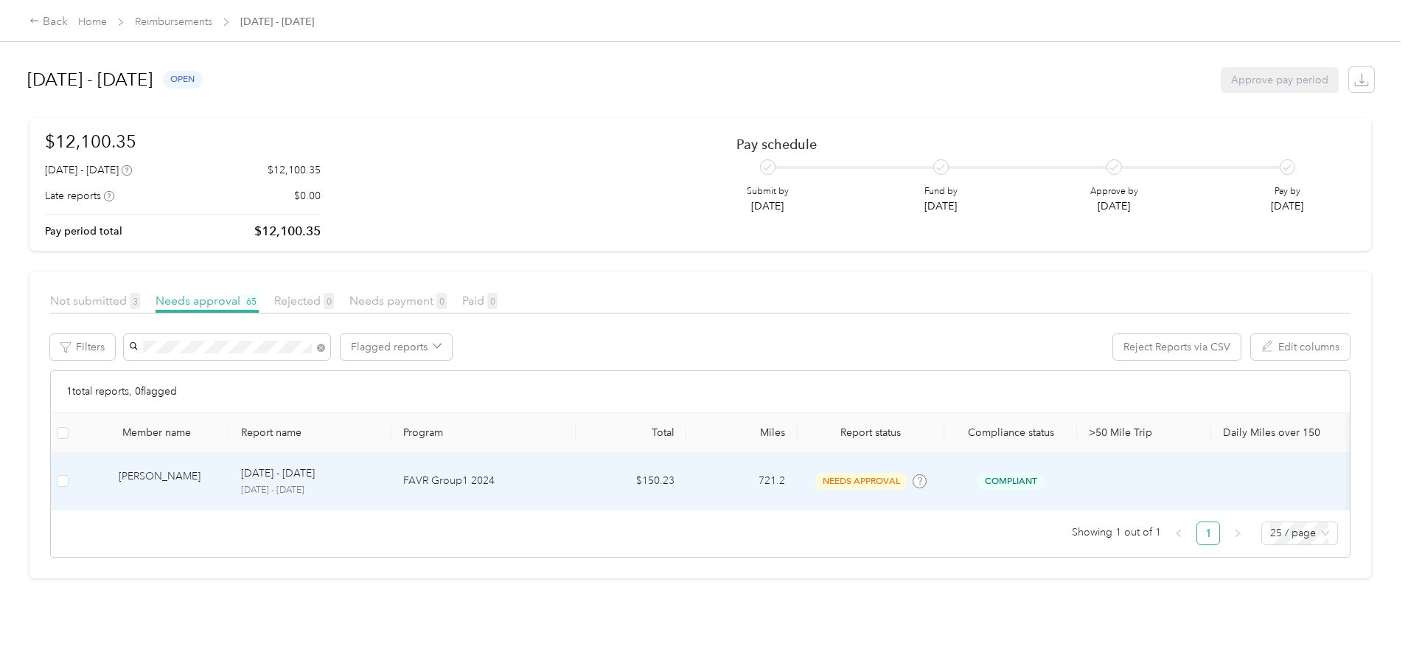
click at [218, 481] on div "[PERSON_NAME]" at bounding box center [168, 481] width 99 height 26
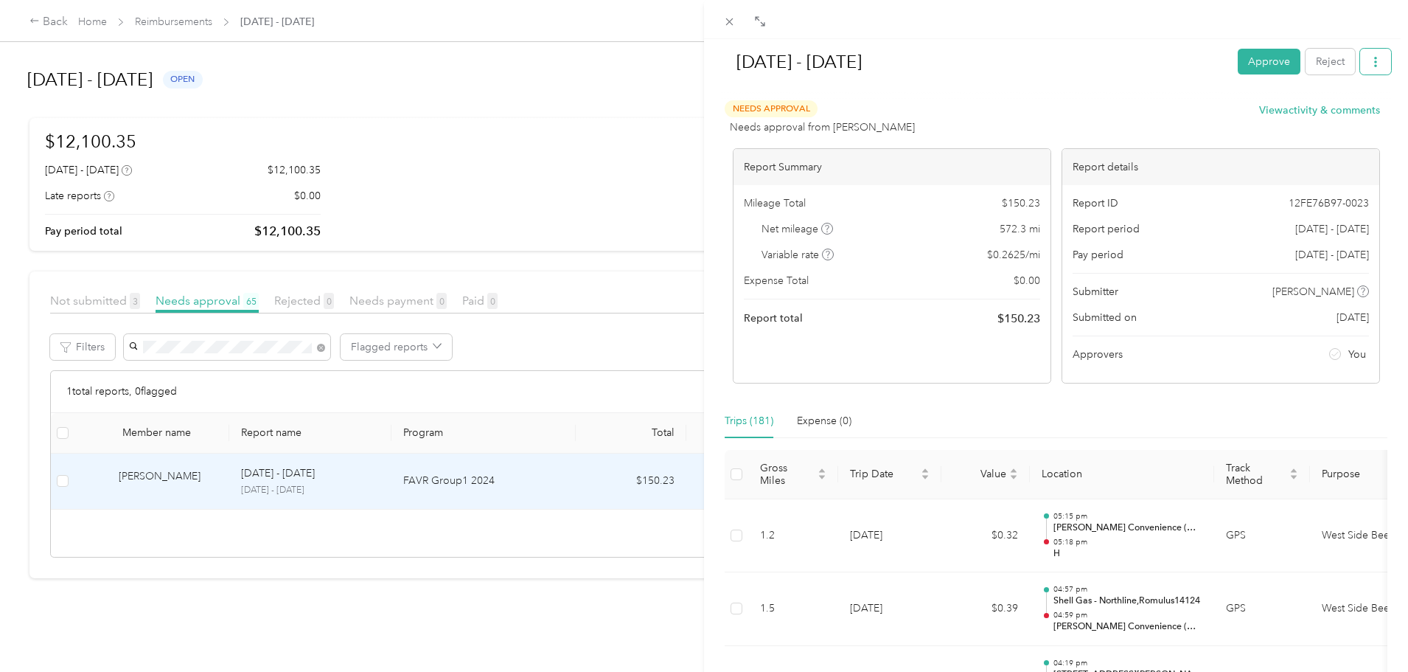
click at [1371, 60] on icon "button" at bounding box center [1376, 62] width 10 height 10
click at [1318, 118] on span "Download" at bounding box center [1322, 115] width 49 height 15
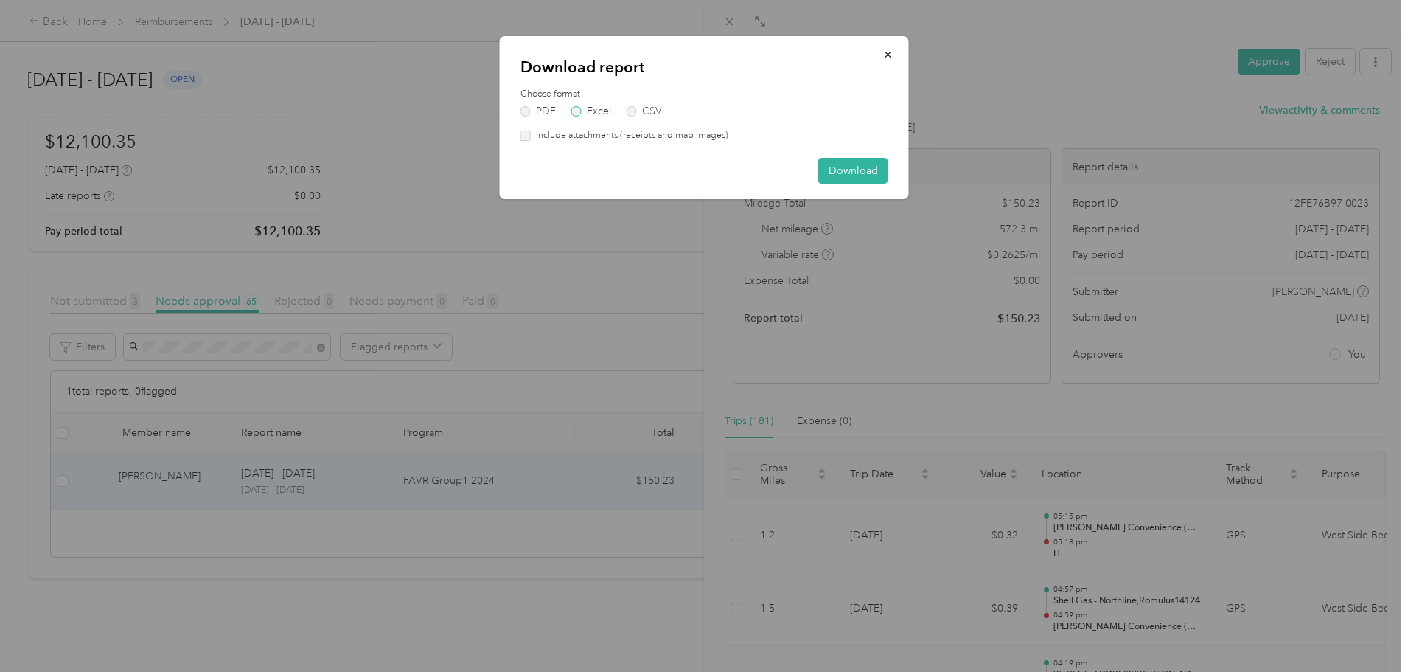
click at [595, 116] on label "Excel" at bounding box center [591, 111] width 40 height 10
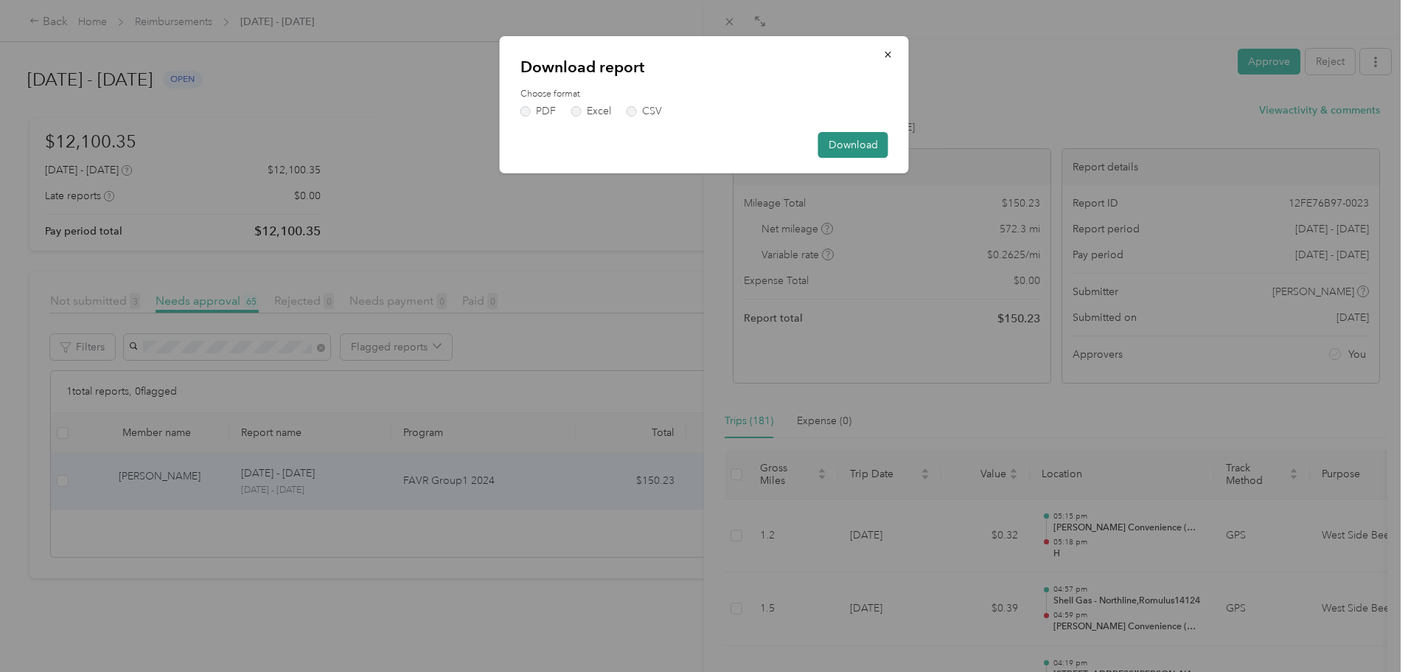
click at [837, 143] on button "Download" at bounding box center [853, 145] width 70 height 26
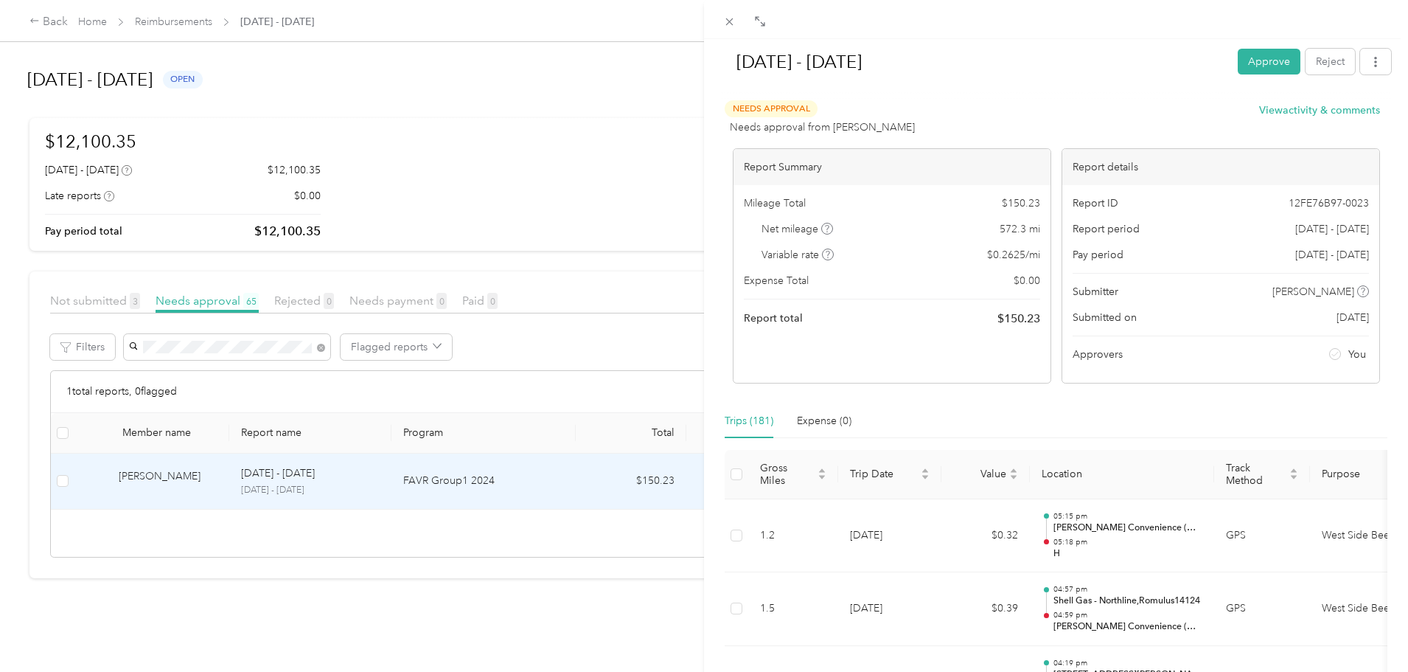
click at [430, 345] on div "[DATE] - [DATE] Approve Reject Needs Approval Needs approval from [PERSON_NAME]…" at bounding box center [704, 336] width 1408 height 672
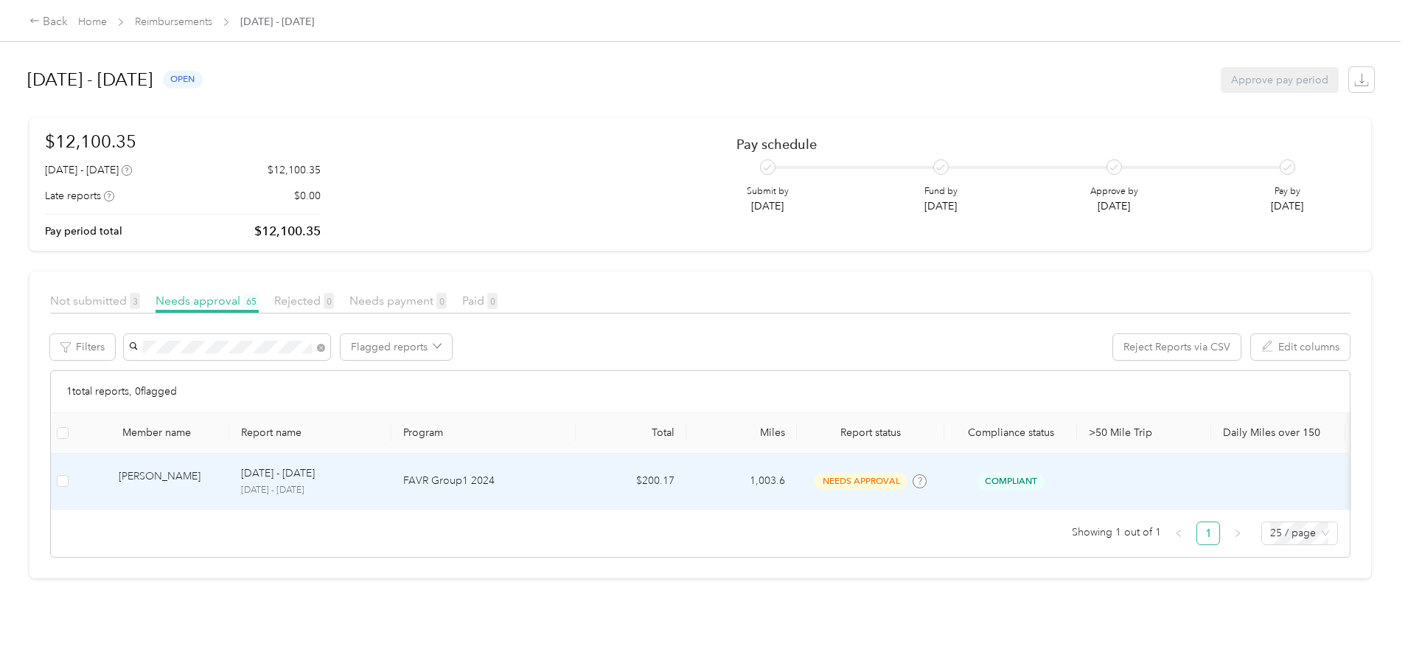
click at [218, 477] on div "[PERSON_NAME]" at bounding box center [168, 481] width 99 height 26
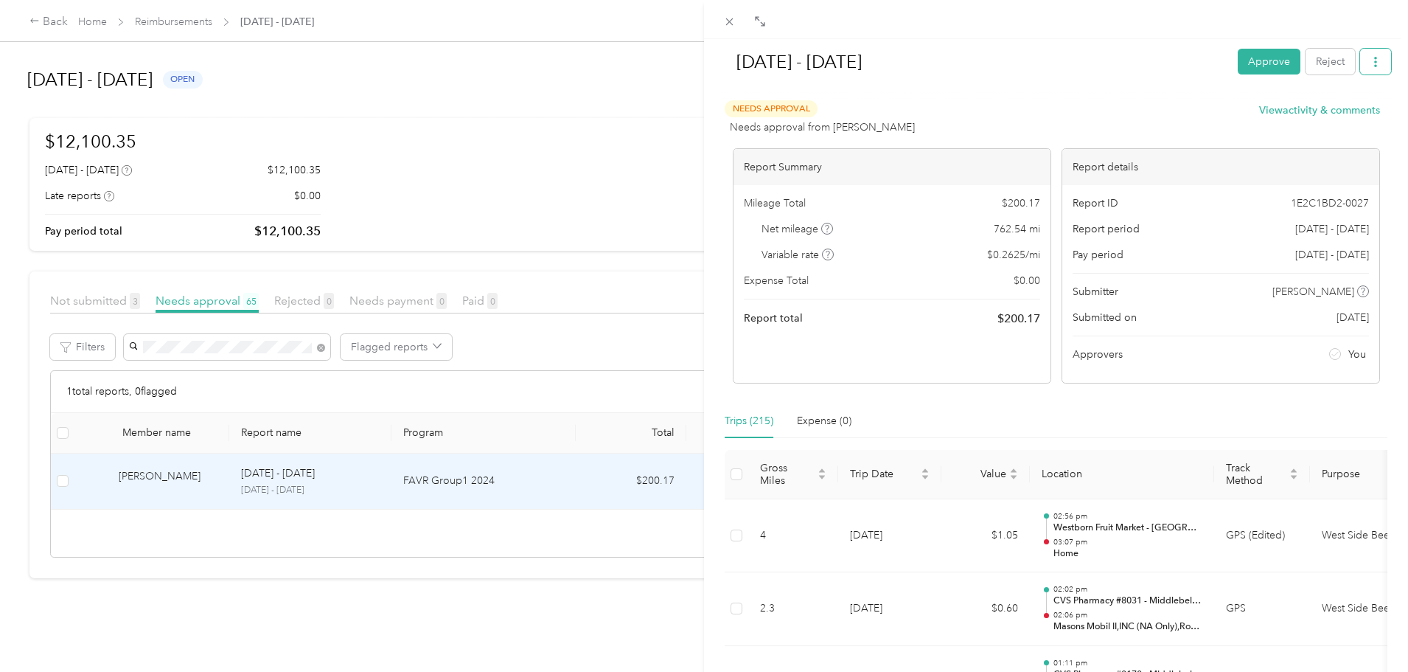
click at [1371, 61] on icon "button" at bounding box center [1376, 62] width 10 height 10
click at [1332, 122] on span "Download" at bounding box center [1322, 115] width 49 height 15
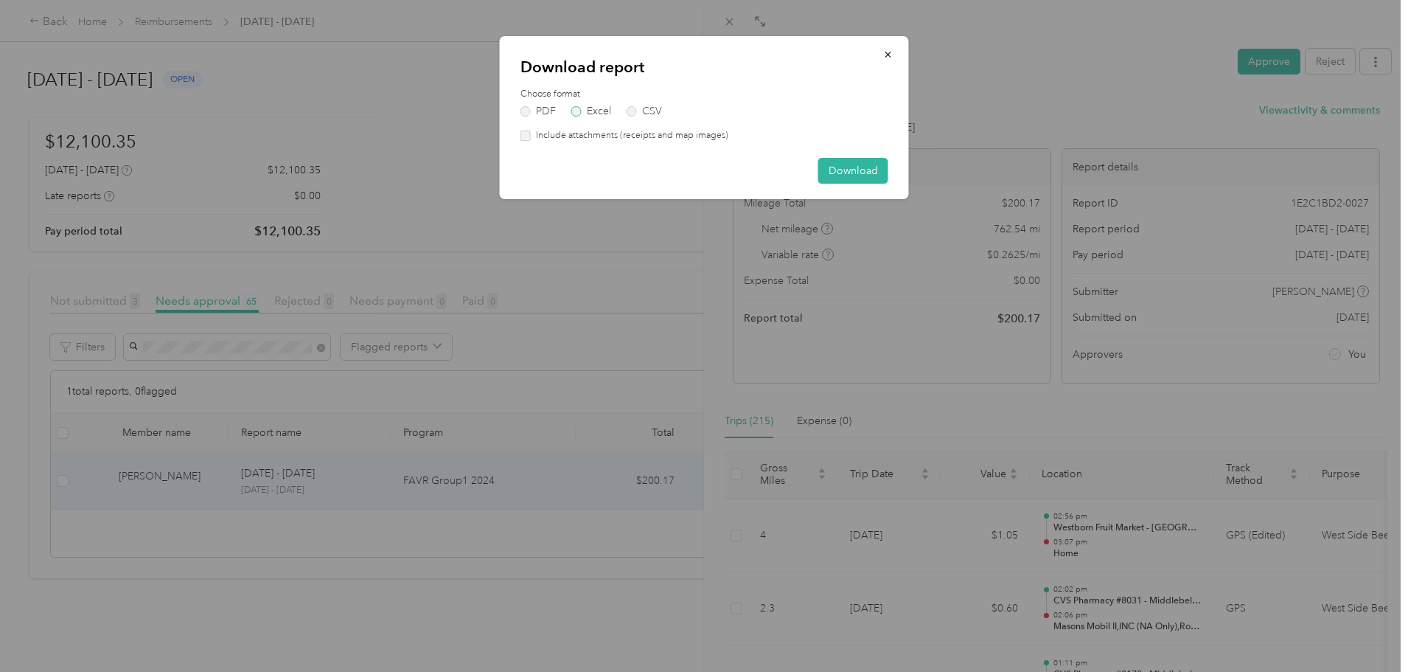
click at [596, 107] on label "Excel" at bounding box center [591, 111] width 40 height 10
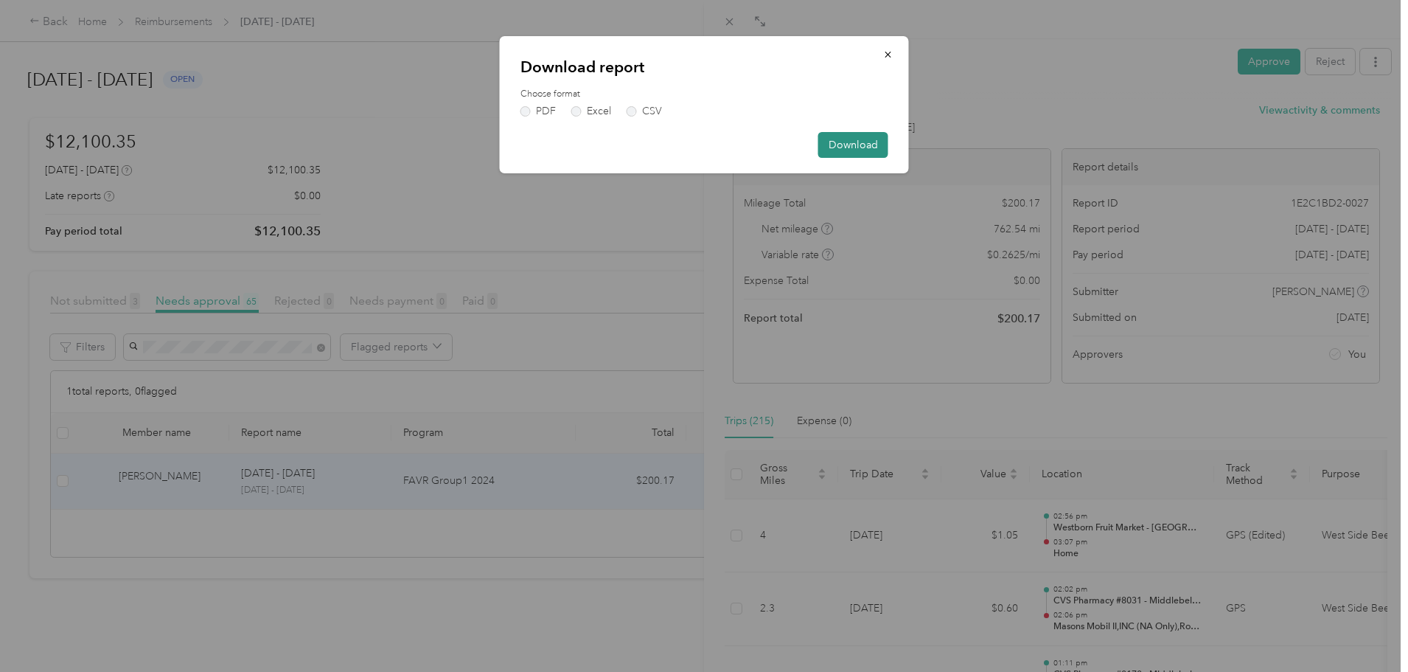
click at [841, 139] on button "Download" at bounding box center [853, 145] width 70 height 26
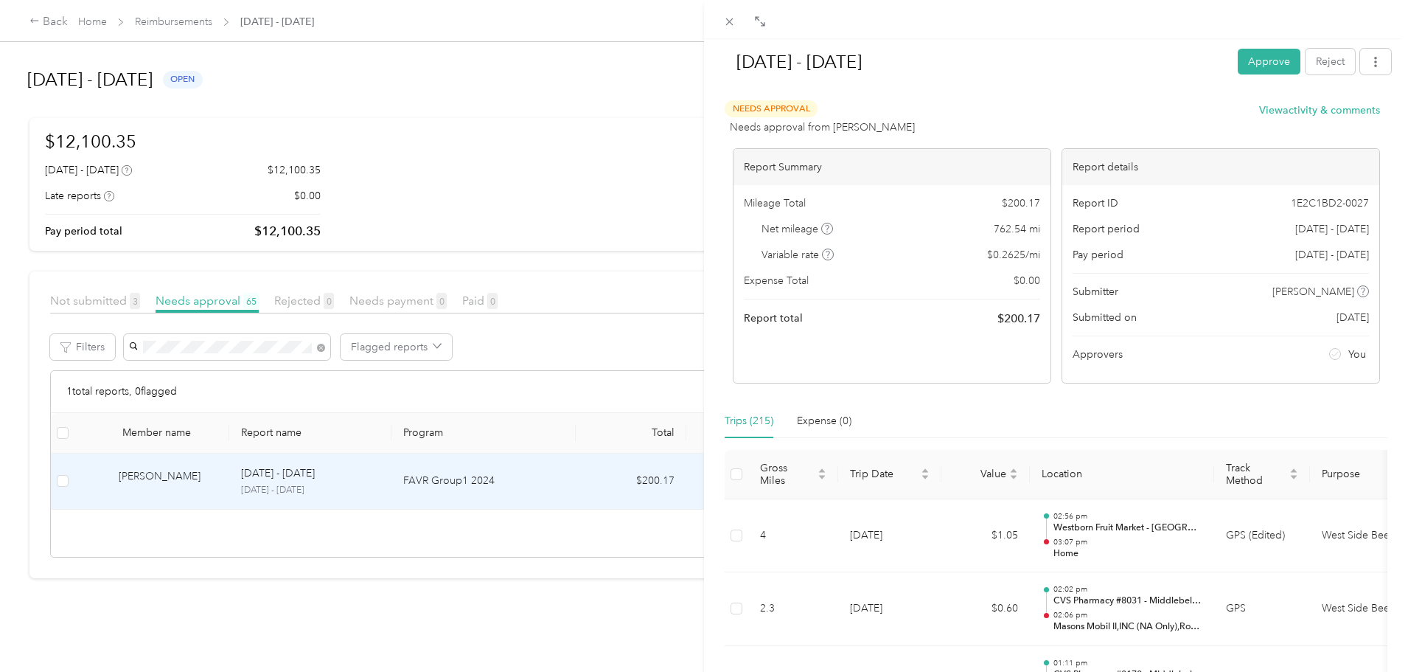
click at [353, 353] on div "[DATE] - [DATE] Approve Reject Needs Approval Needs approval from [PERSON_NAME]…" at bounding box center [704, 336] width 1408 height 672
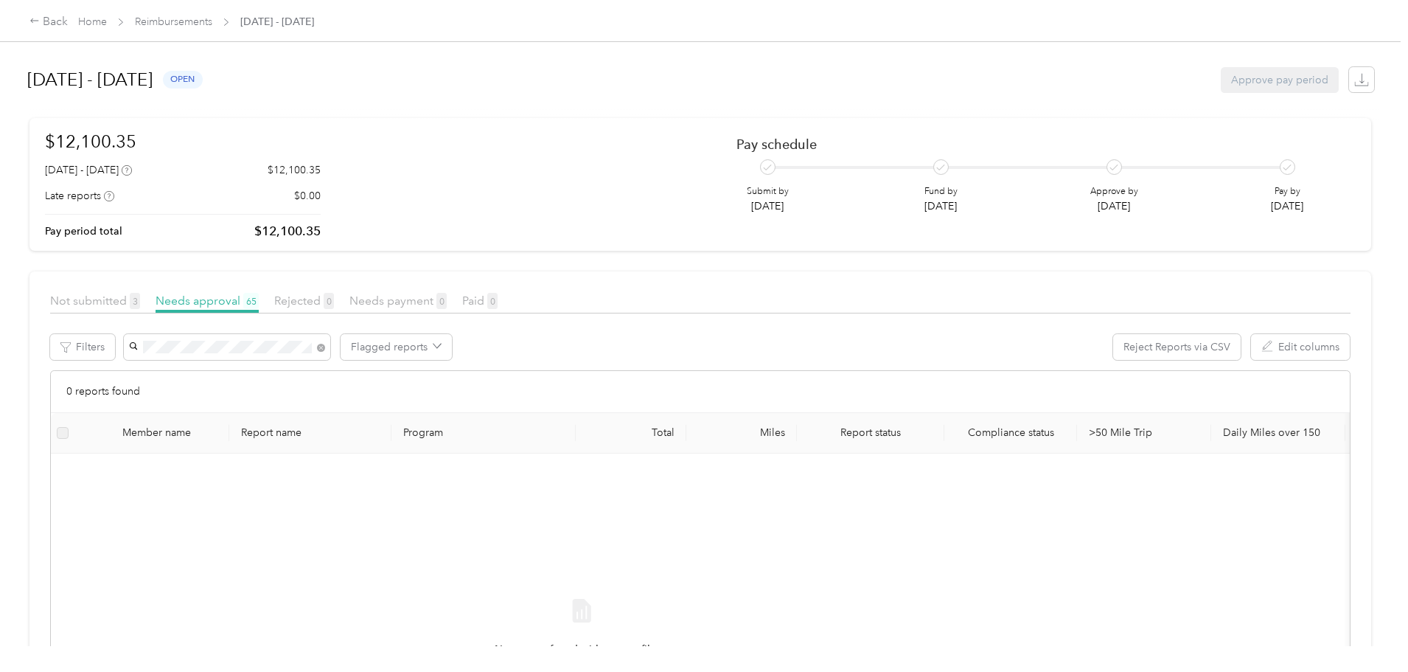
click at [309, 373] on span "[PERSON_NAME]" at bounding box center [292, 374] width 82 height 13
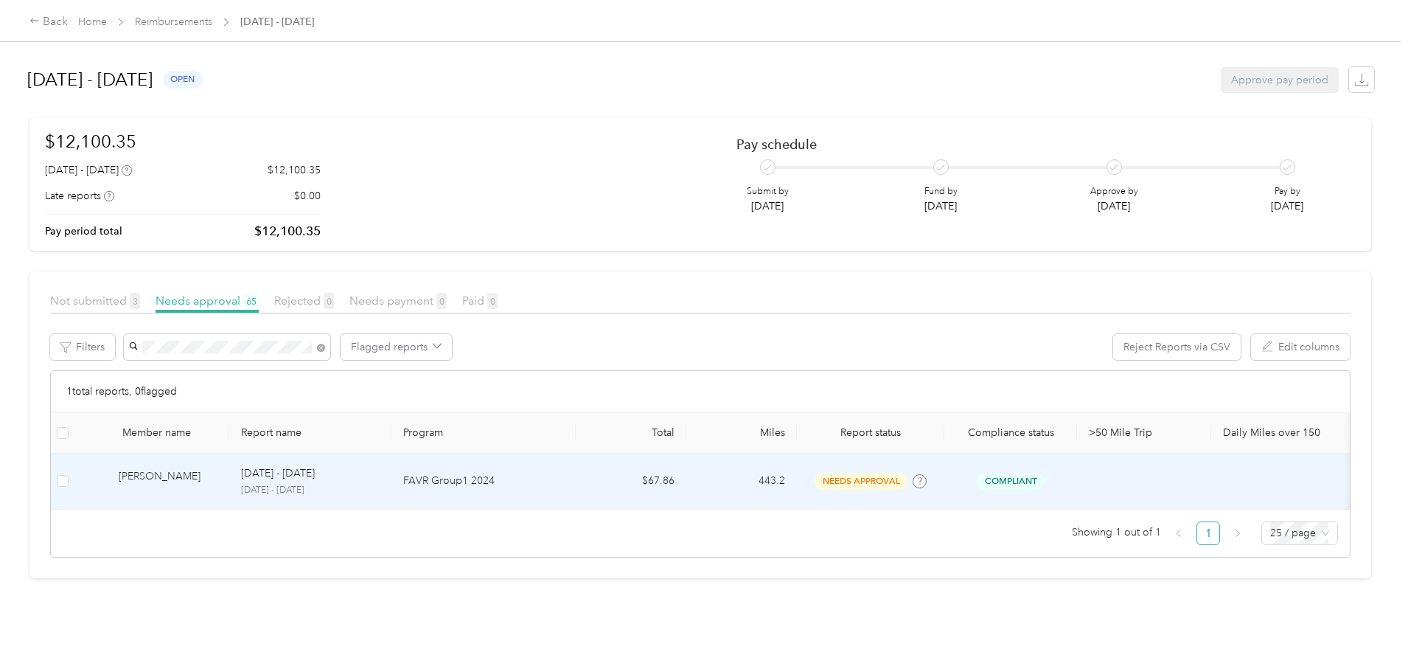
click at [218, 477] on div "[PERSON_NAME]" at bounding box center [168, 481] width 99 height 26
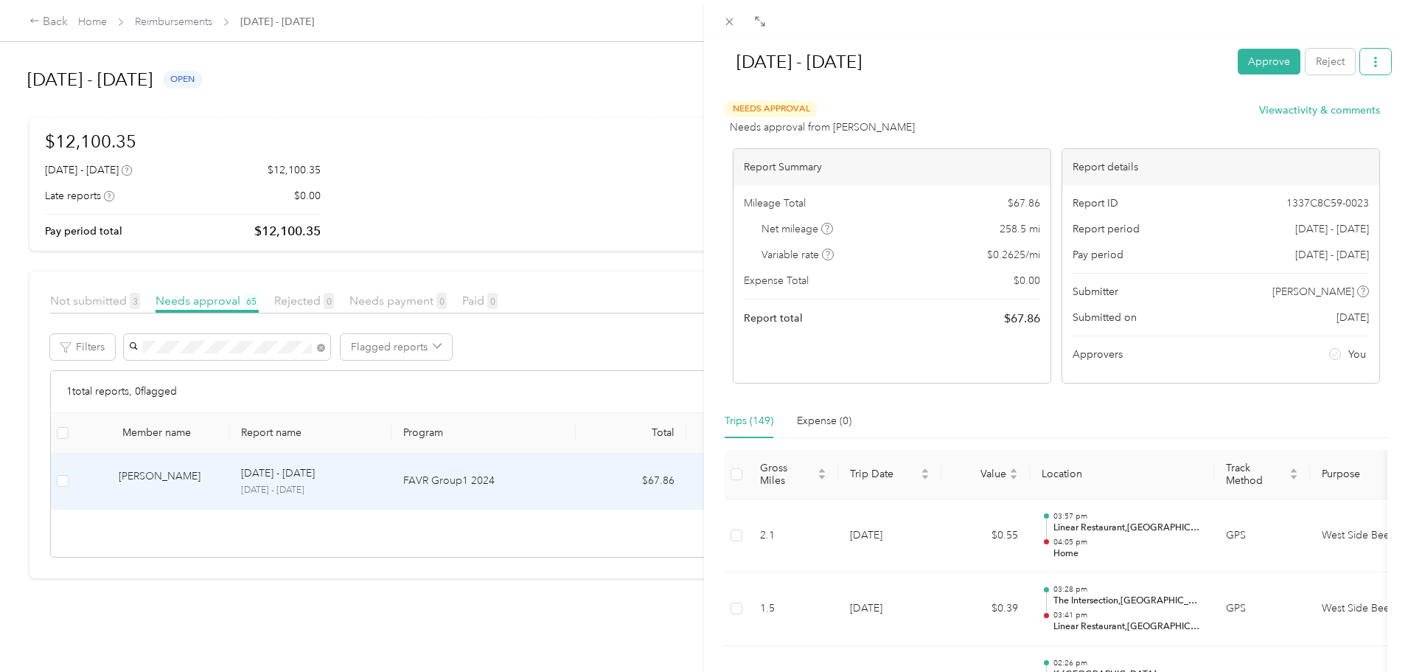
click at [1363, 54] on button "button" at bounding box center [1375, 62] width 31 height 26
click at [1335, 114] on span "Download" at bounding box center [1322, 115] width 49 height 15
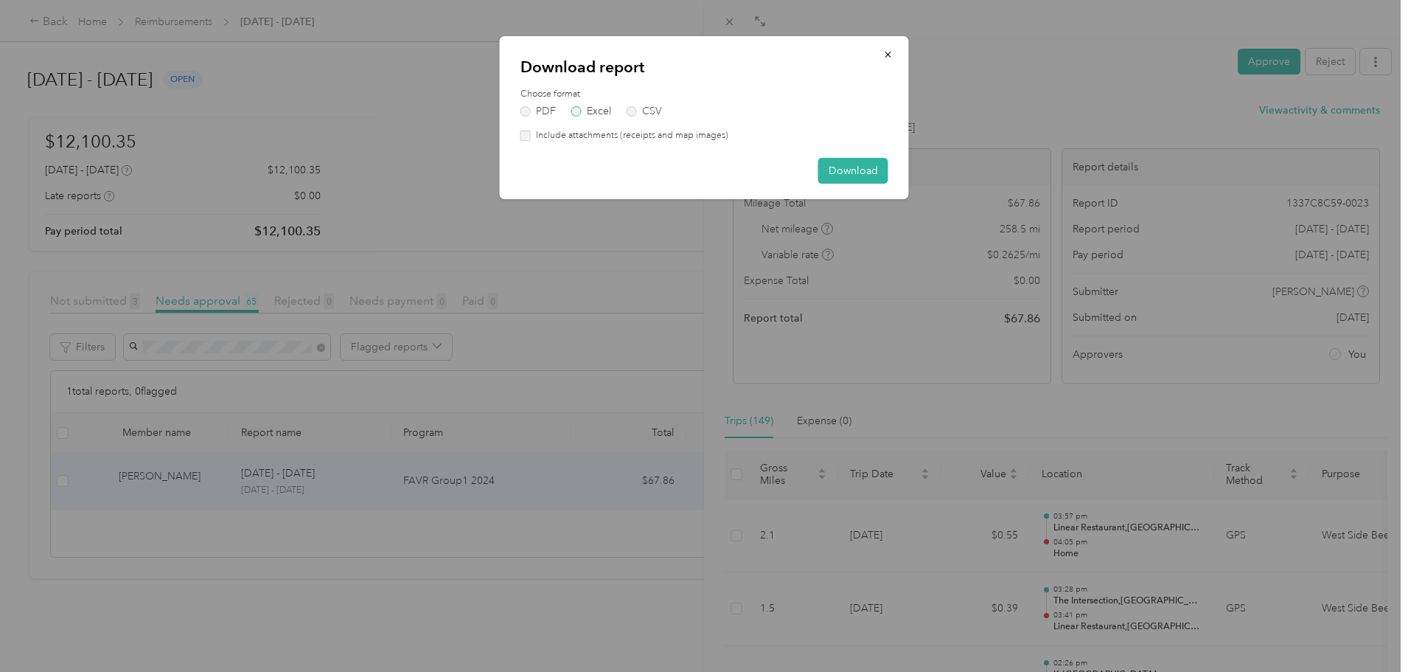
click at [592, 112] on label "Excel" at bounding box center [591, 111] width 40 height 10
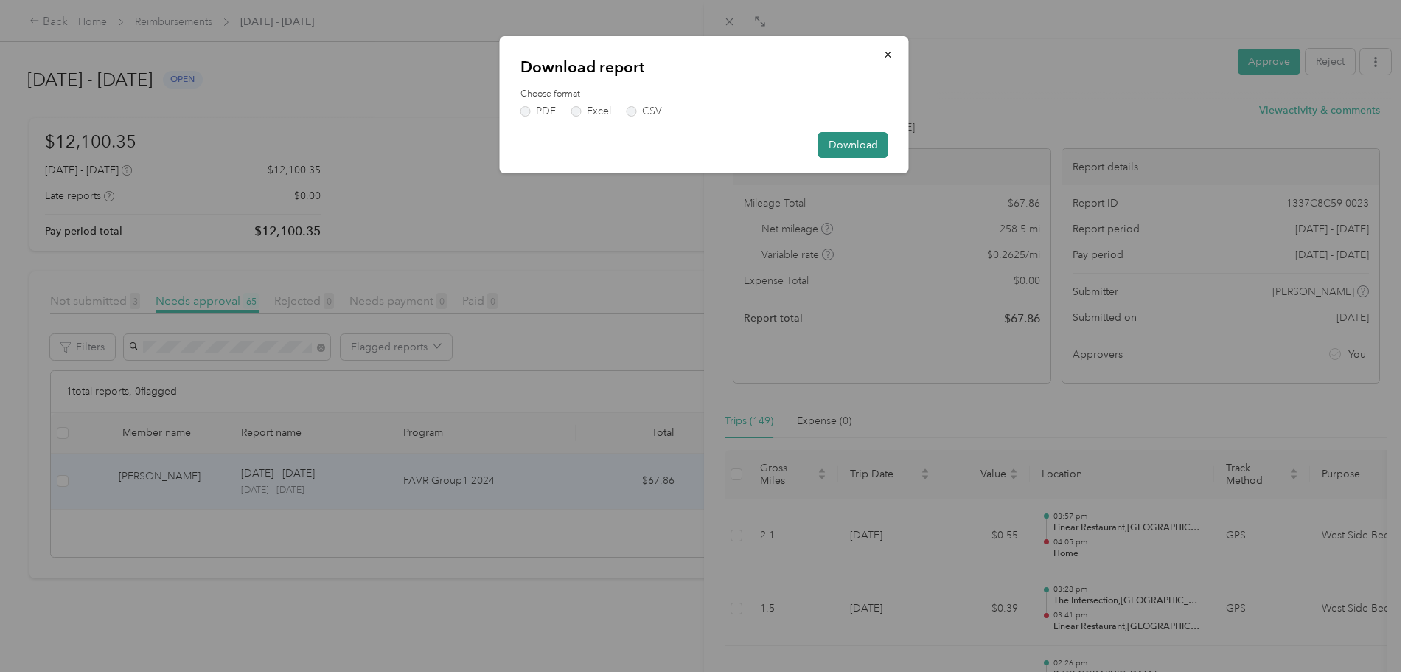
click at [866, 144] on button "Download" at bounding box center [853, 145] width 70 height 26
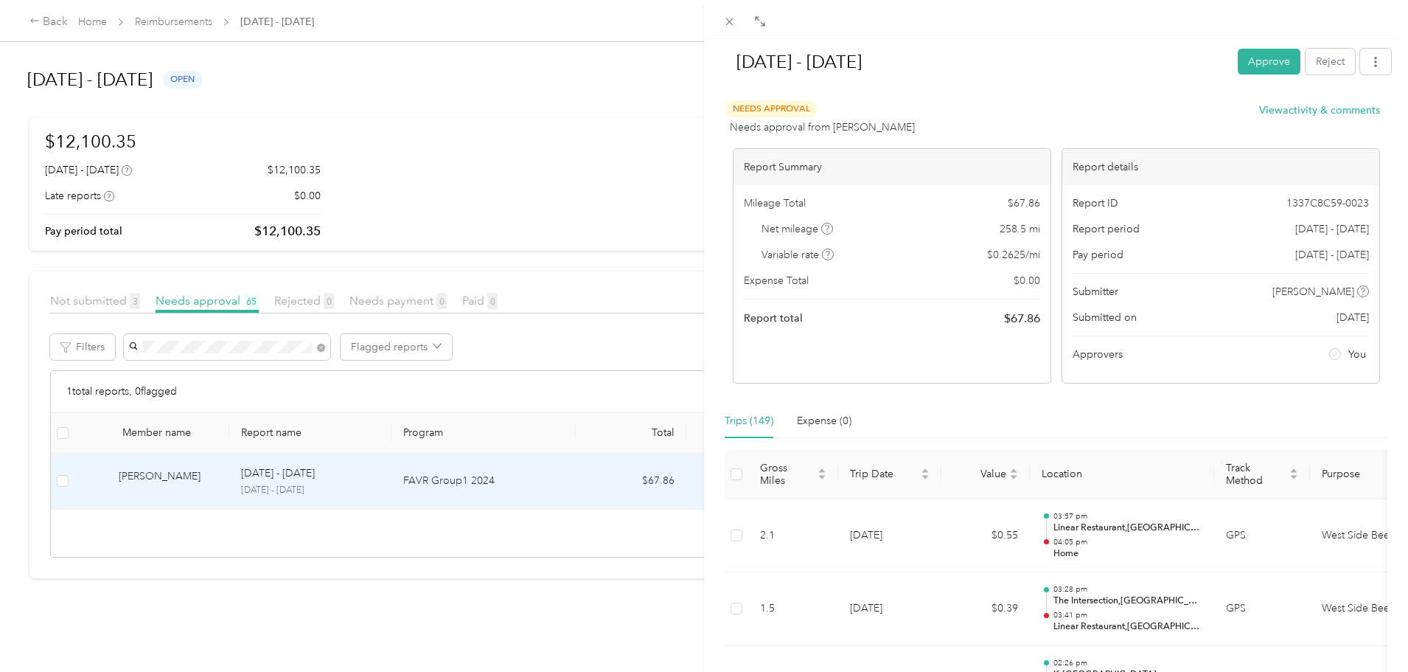
click at [439, 346] on div "[DATE] - [DATE] Approve Reject Needs Approval Needs approval from [PERSON_NAME]…" at bounding box center [704, 336] width 1408 height 672
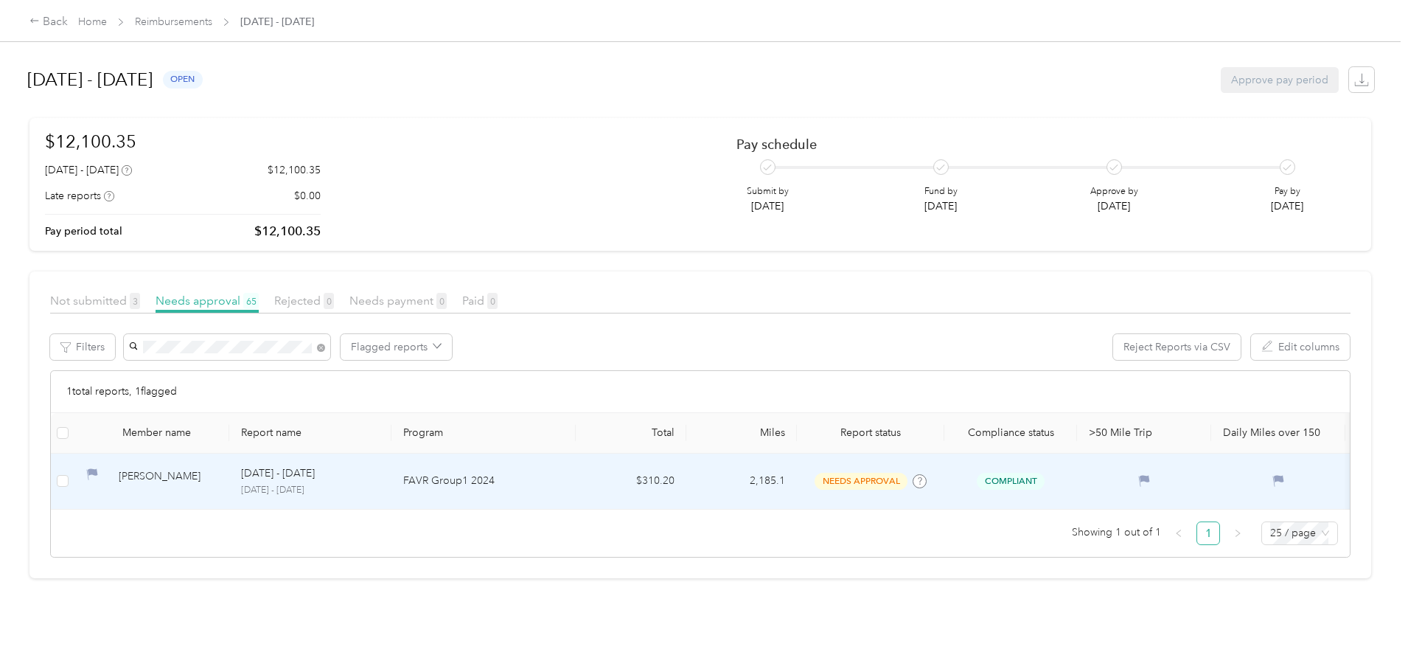
click at [218, 476] on div "[PERSON_NAME]" at bounding box center [168, 481] width 99 height 26
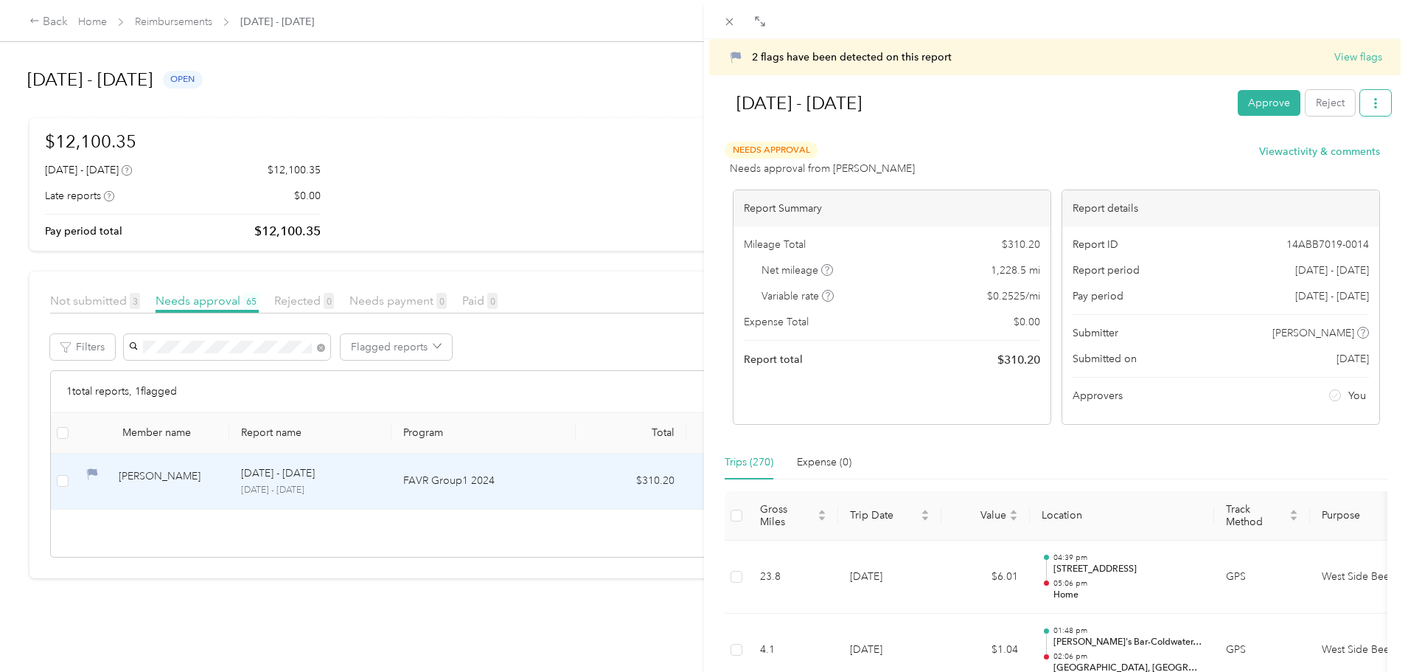
click at [1371, 102] on icon "button" at bounding box center [1376, 103] width 10 height 10
click at [1325, 158] on span "Download" at bounding box center [1322, 157] width 49 height 15
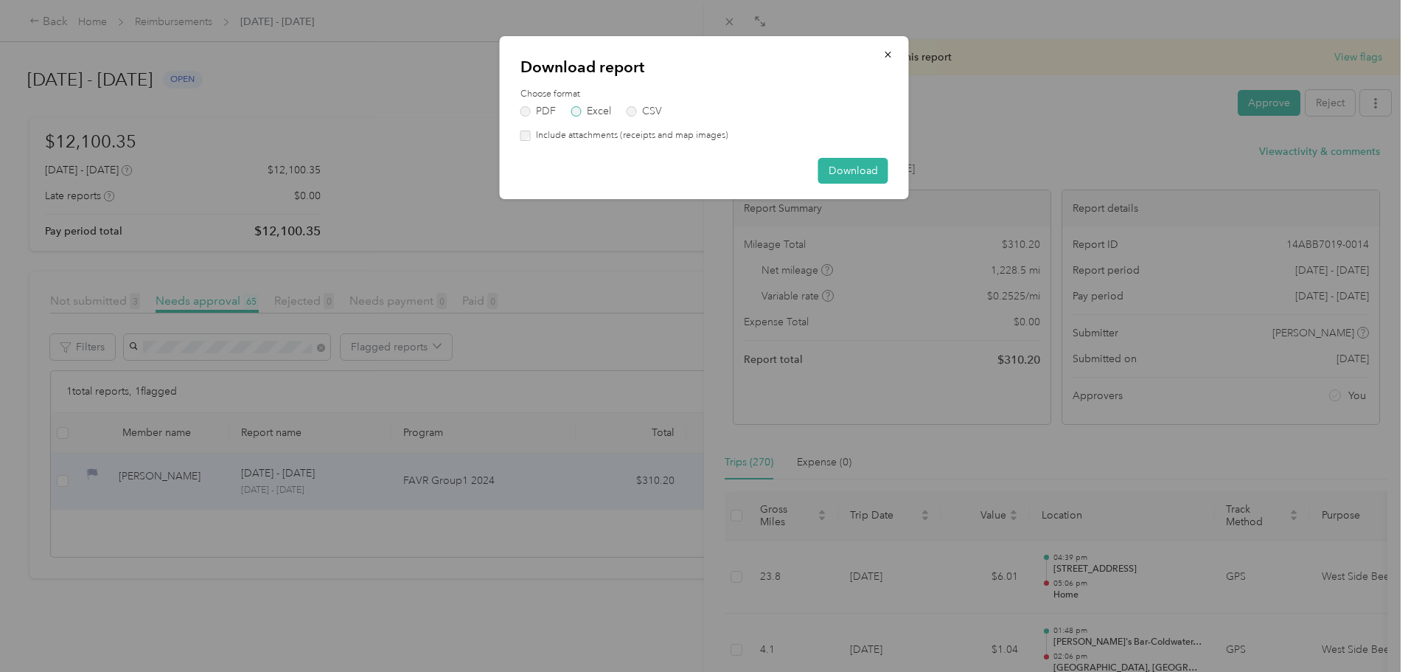
click at [591, 107] on label "Excel" at bounding box center [591, 111] width 40 height 10
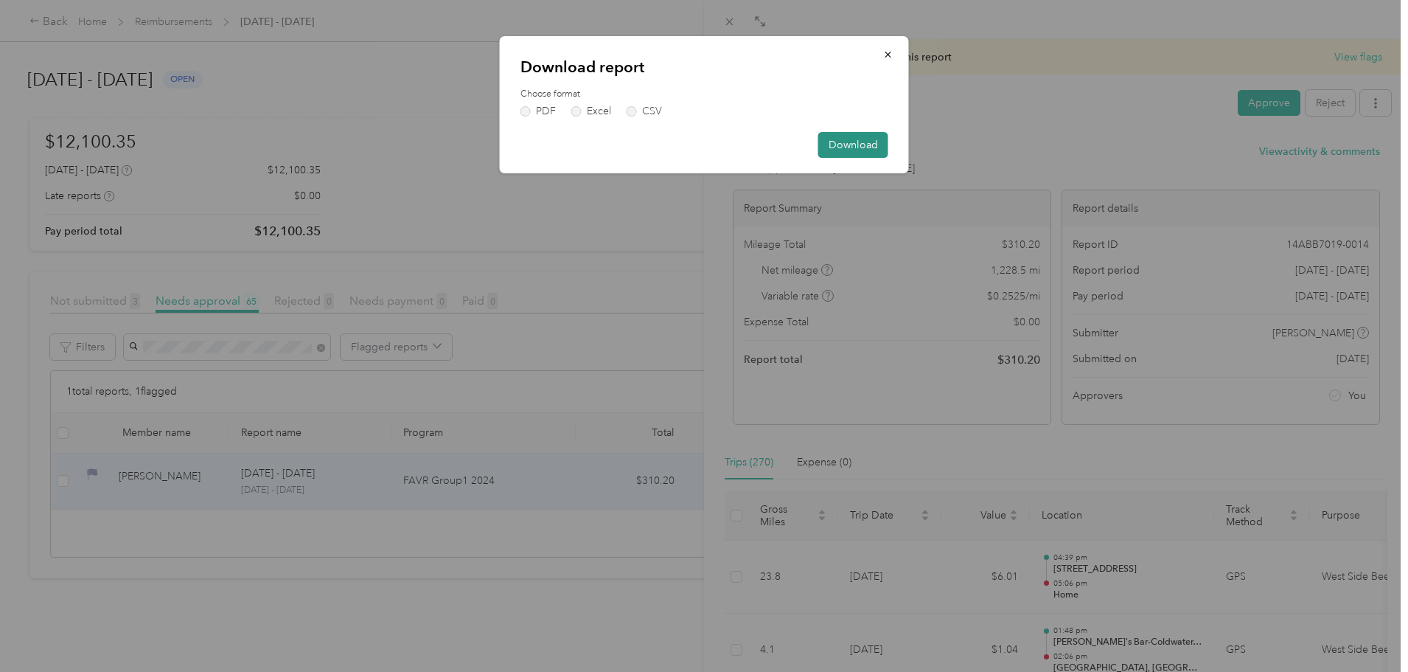
click at [845, 139] on button "Download" at bounding box center [853, 145] width 70 height 26
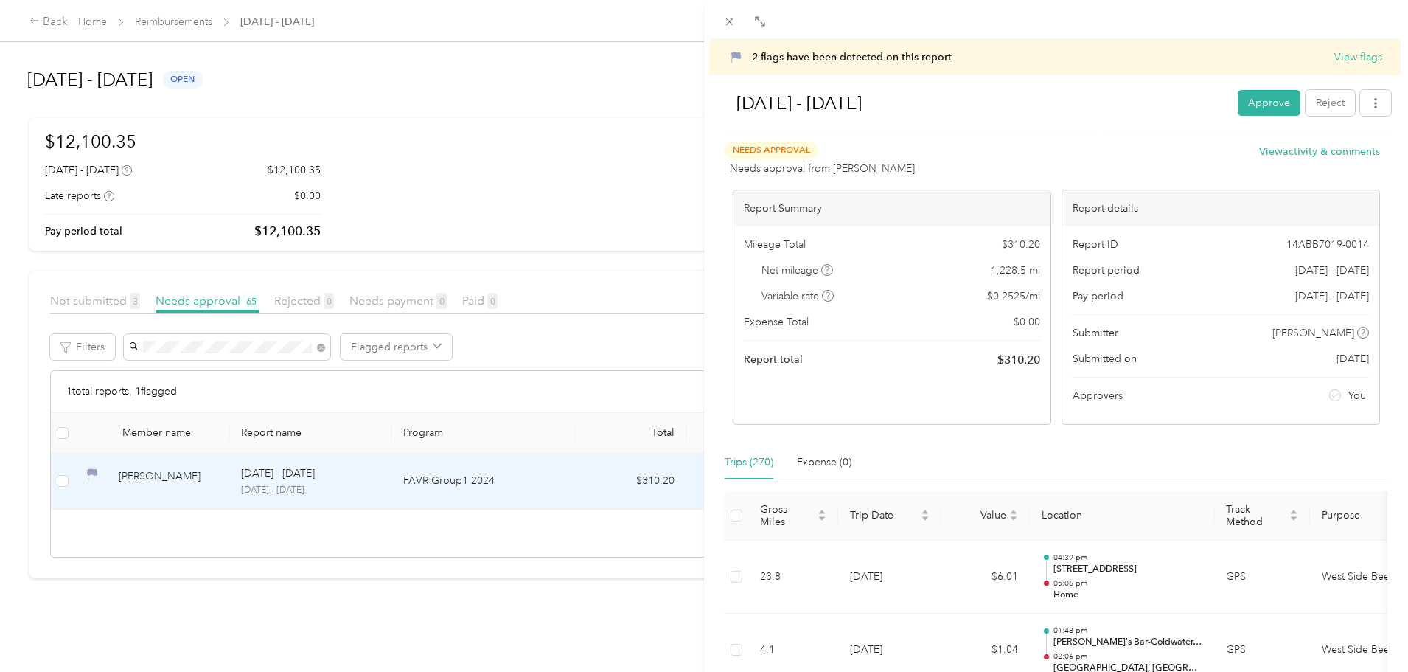
click at [437, 348] on div "2 flags have been detected on this report View flags [DATE] - [DATE] Approve Re…" at bounding box center [704, 336] width 1408 height 672
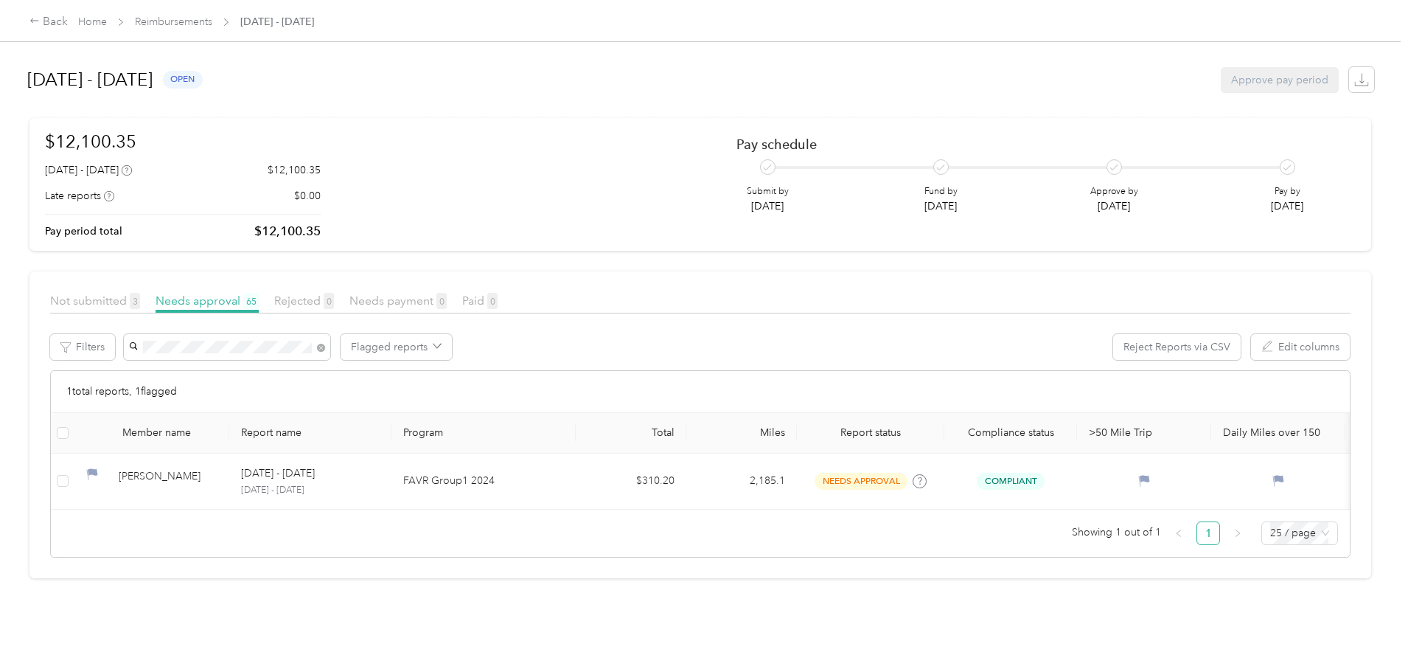
click at [322, 348] on icon at bounding box center [321, 348] width 4 height 4
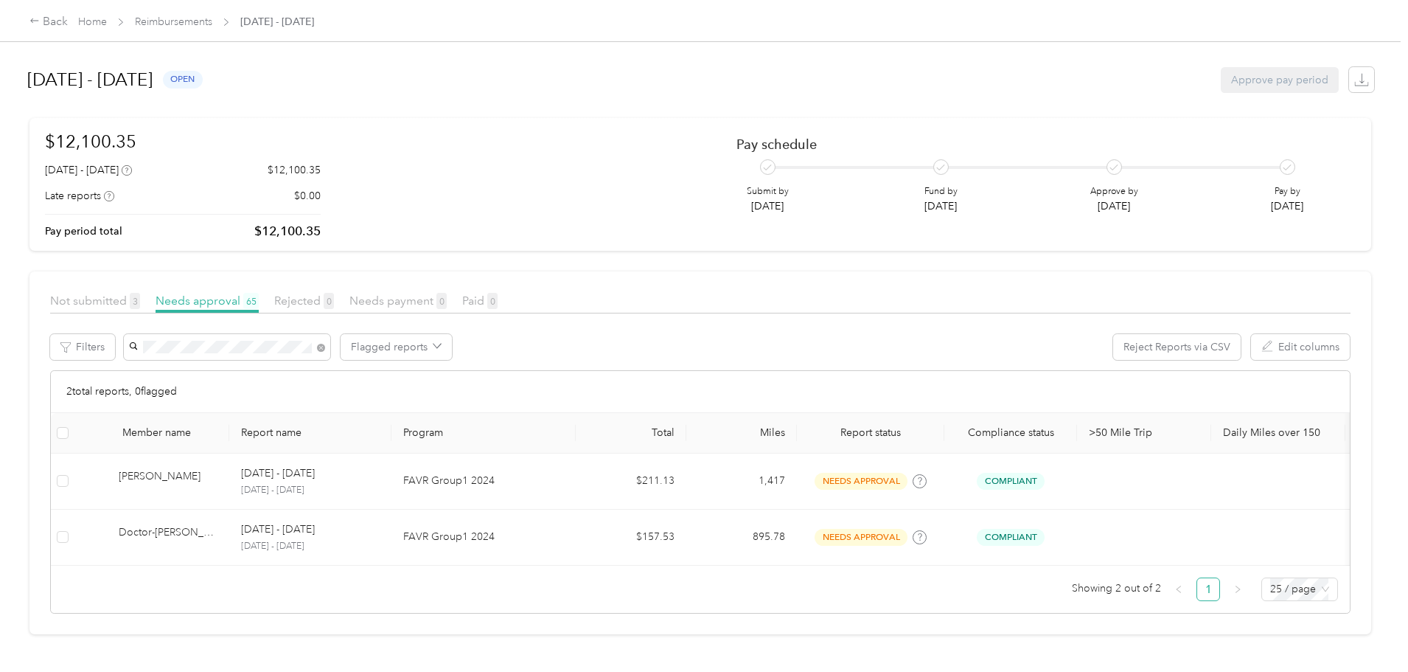
click at [288, 422] on span "[PERSON_NAME]" at bounding box center [292, 424] width 82 height 13
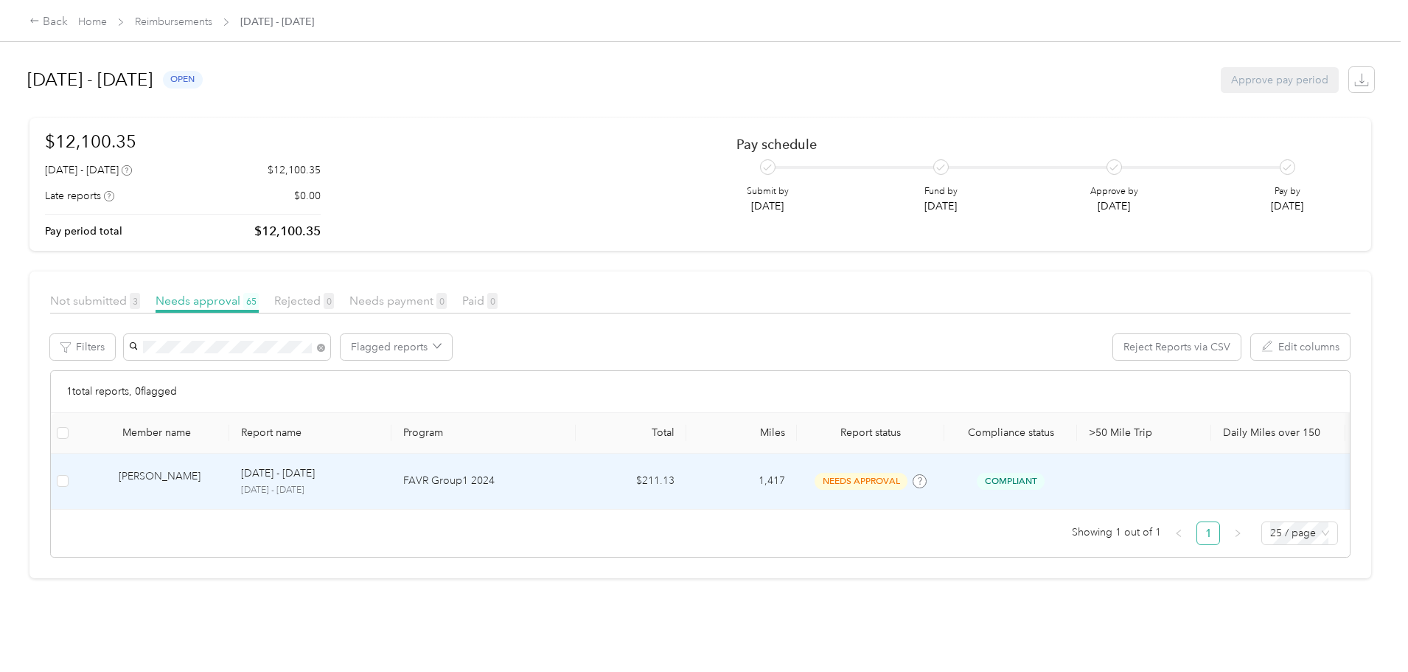
click at [218, 484] on div "[PERSON_NAME]" at bounding box center [168, 481] width 99 height 26
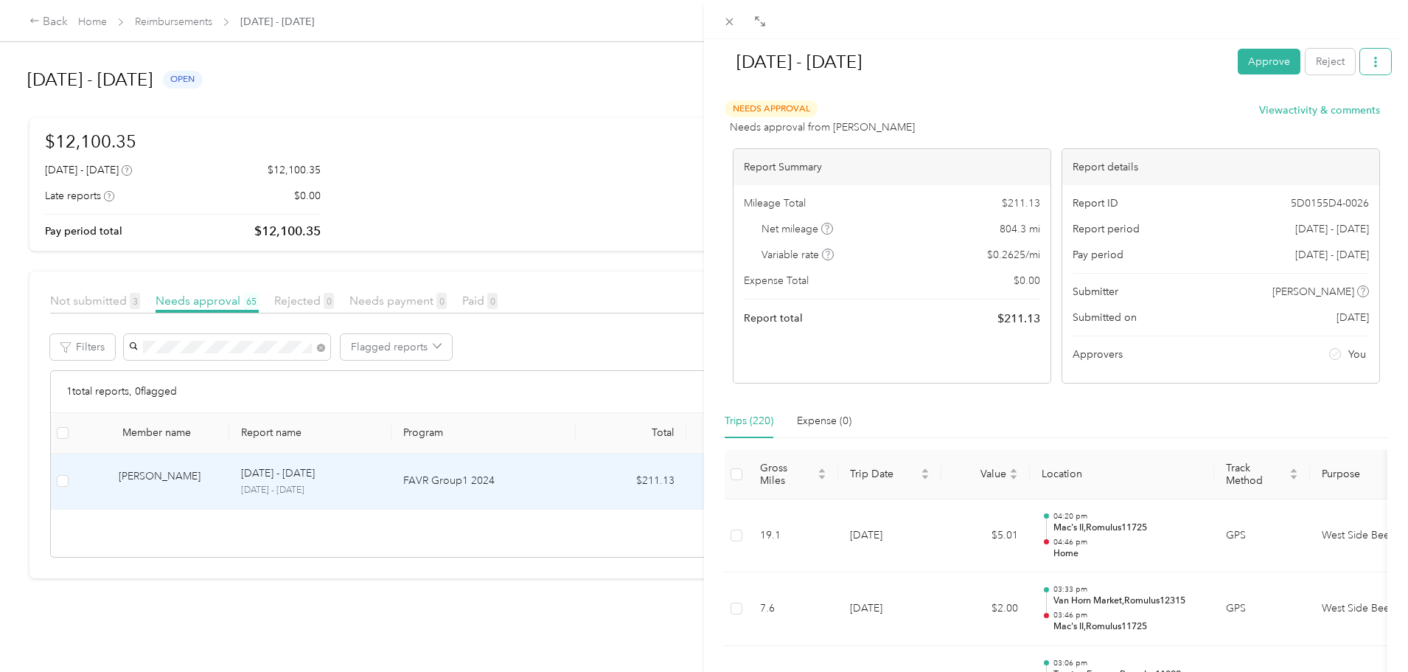
click at [1375, 62] on button "button" at bounding box center [1375, 62] width 31 height 26
click at [1324, 116] on span "Download" at bounding box center [1322, 115] width 49 height 15
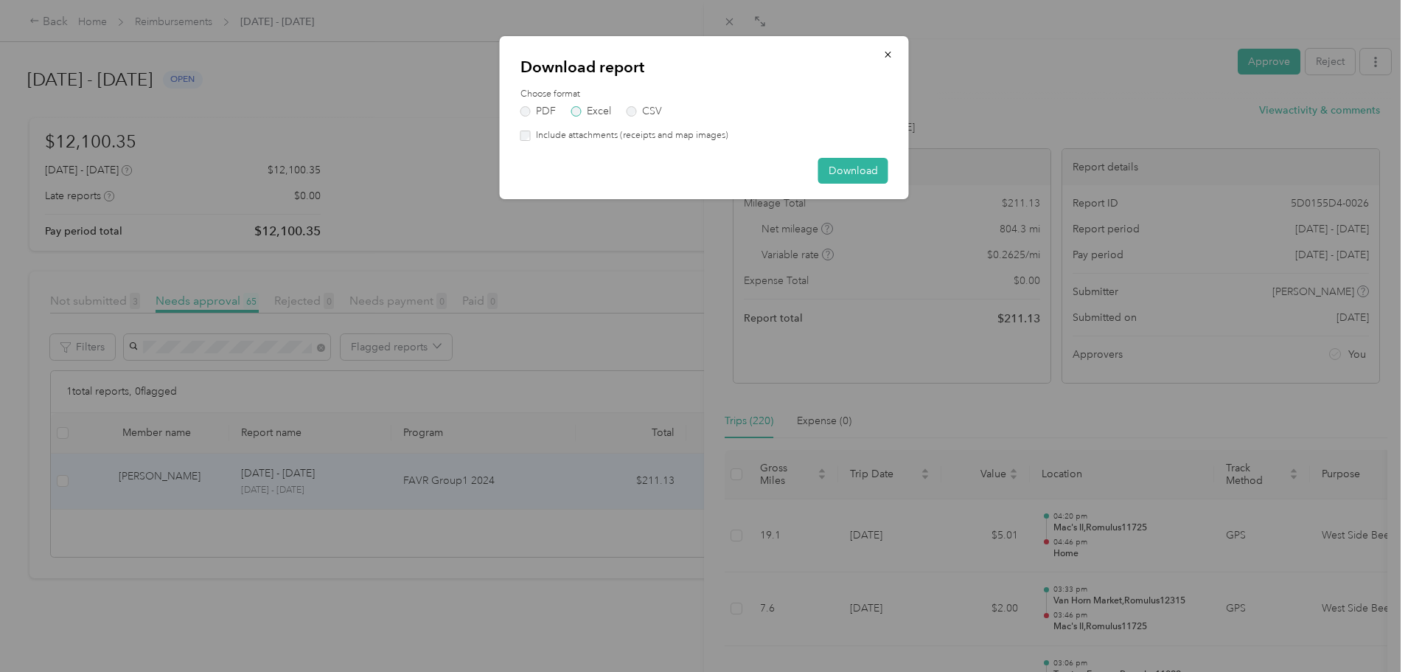
click at [586, 112] on label "Excel" at bounding box center [591, 111] width 40 height 10
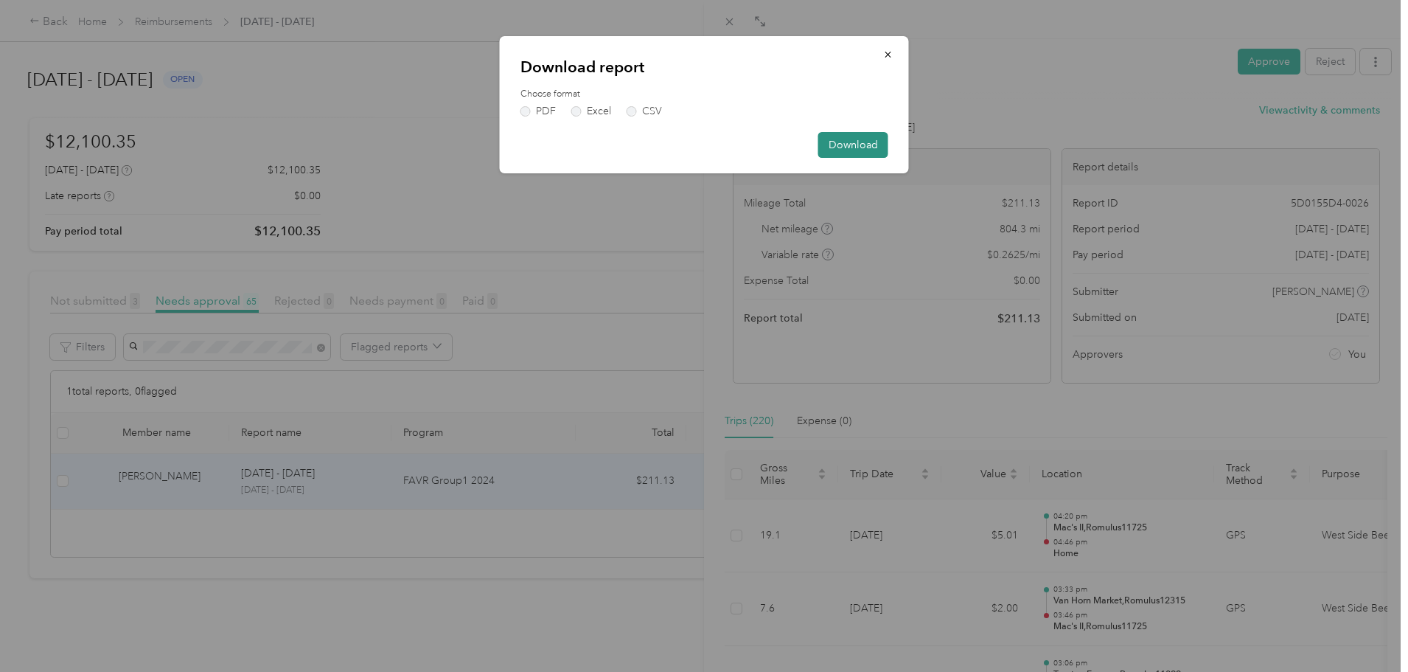
click at [855, 148] on button "Download" at bounding box center [853, 145] width 70 height 26
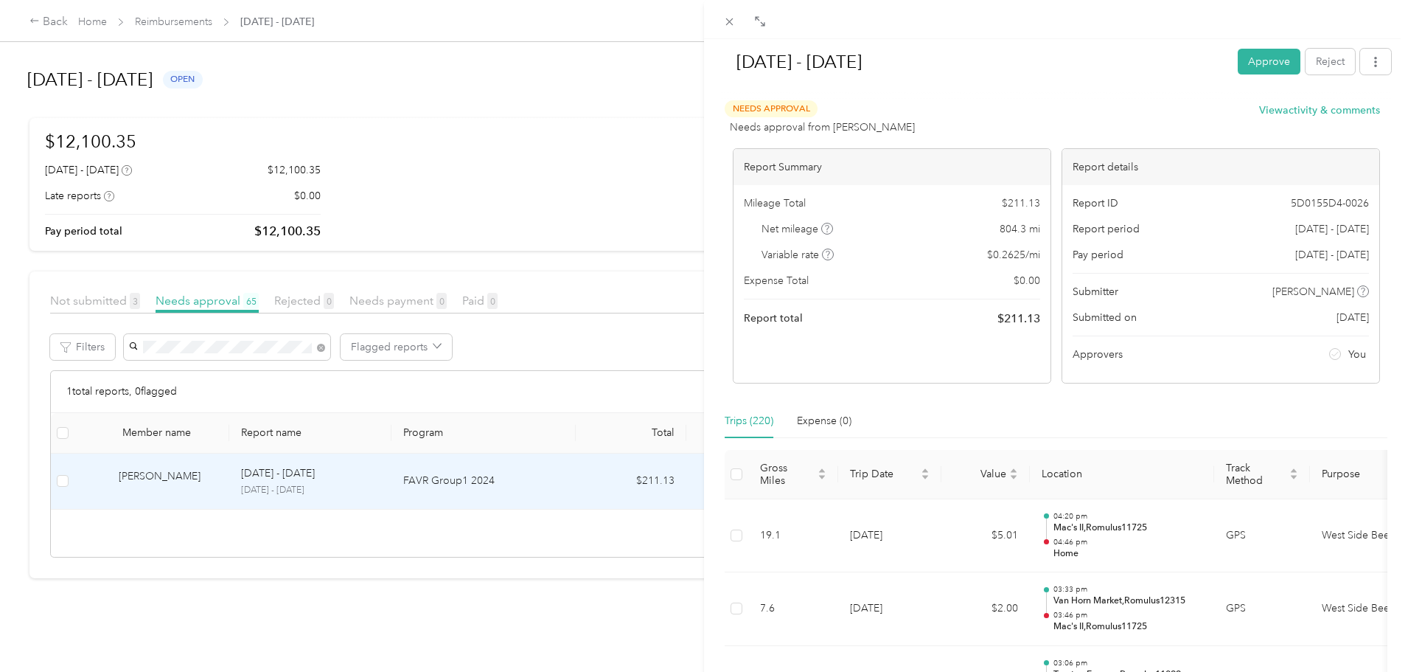
click at [437, 352] on div "[DATE] - [DATE] Approve Reject Needs Approval Needs approval from [PERSON_NAME]…" at bounding box center [704, 336] width 1408 height 672
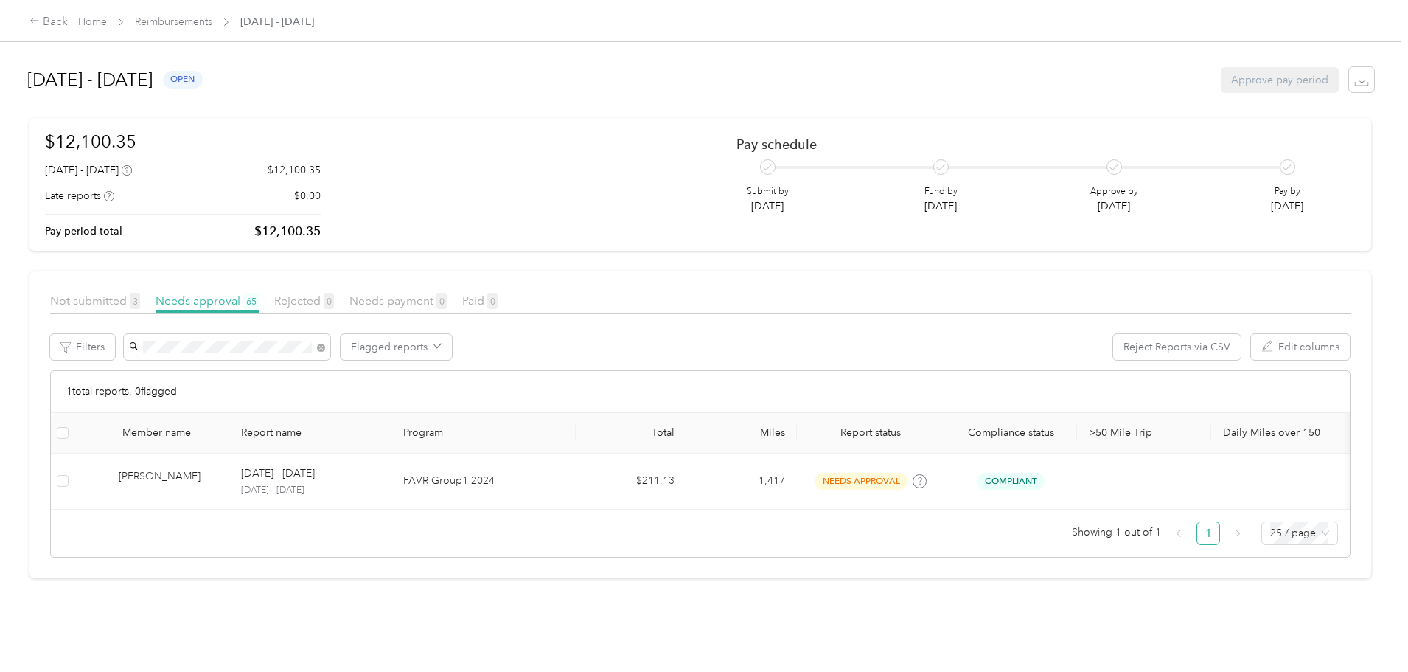
click at [437, 346] on div at bounding box center [704, 336] width 1408 height 672
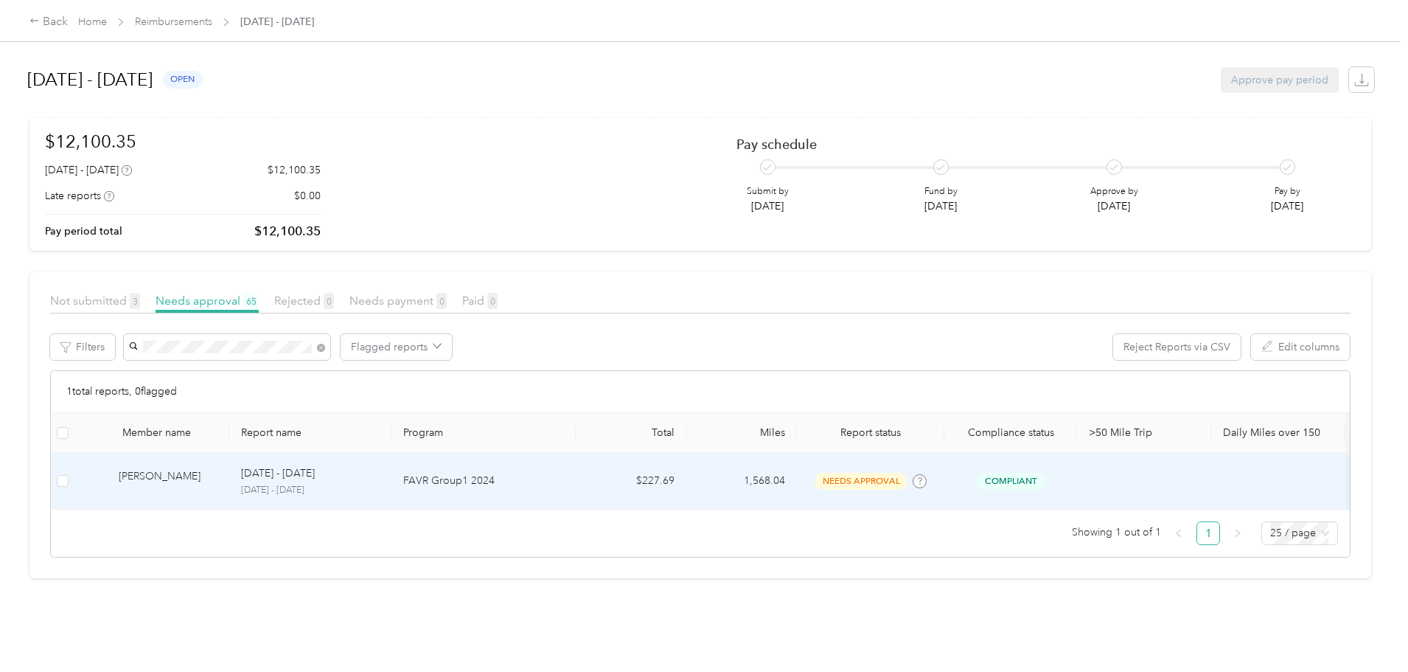
click at [218, 476] on div "[PERSON_NAME]" at bounding box center [168, 481] width 99 height 26
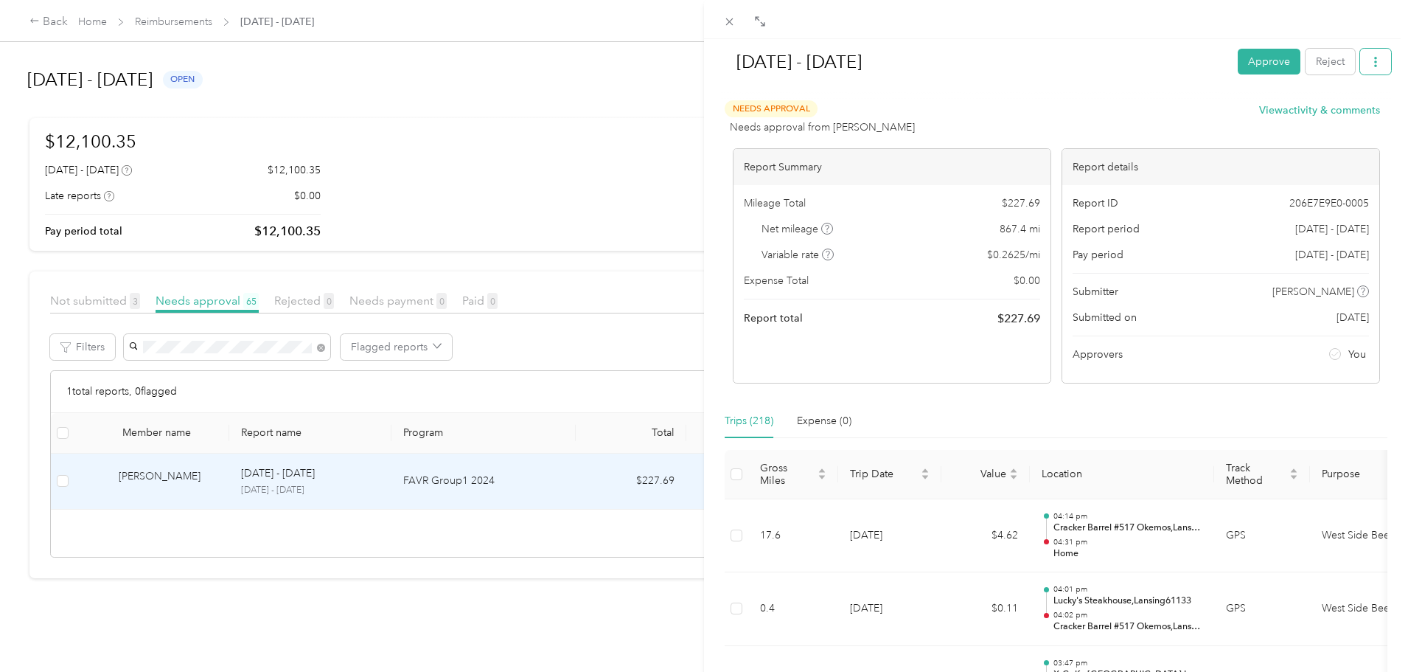
click at [1371, 66] on icon "button" at bounding box center [1376, 62] width 10 height 10
click at [1321, 115] on span "Download" at bounding box center [1322, 115] width 49 height 15
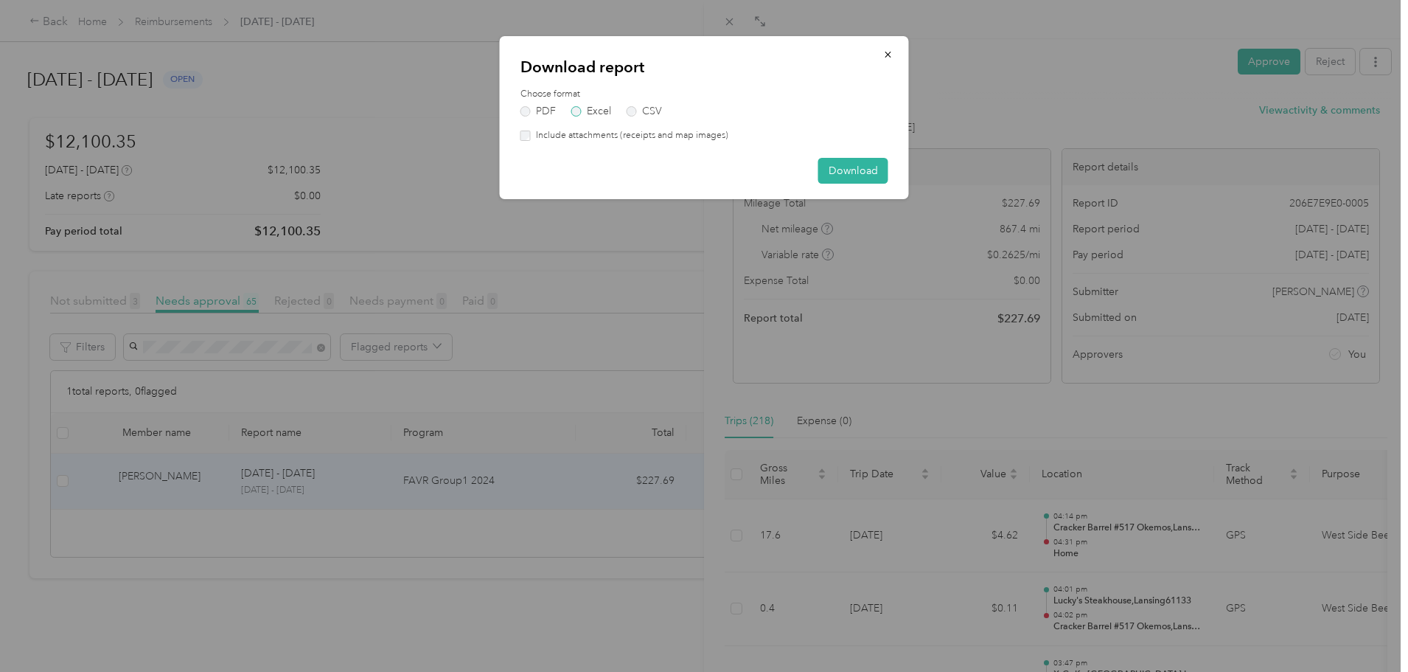
click at [606, 107] on label "Excel" at bounding box center [591, 111] width 40 height 10
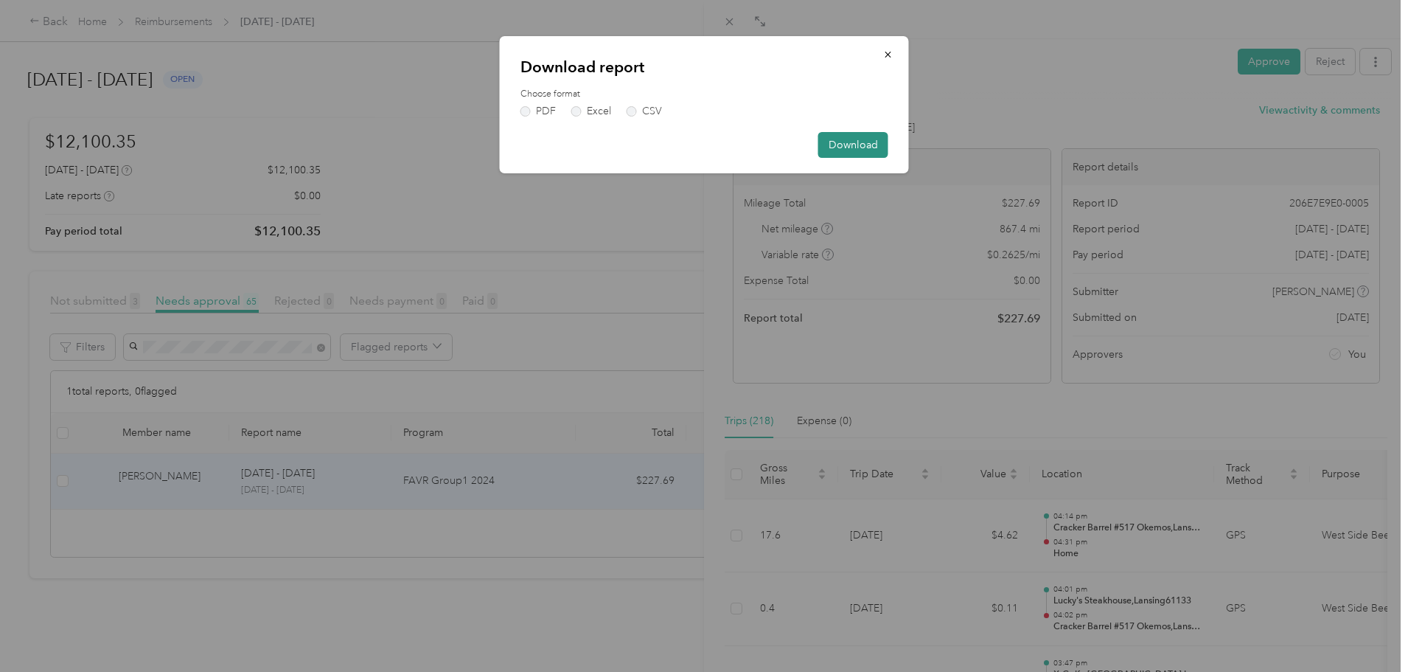
click at [860, 150] on button "Download" at bounding box center [853, 145] width 70 height 26
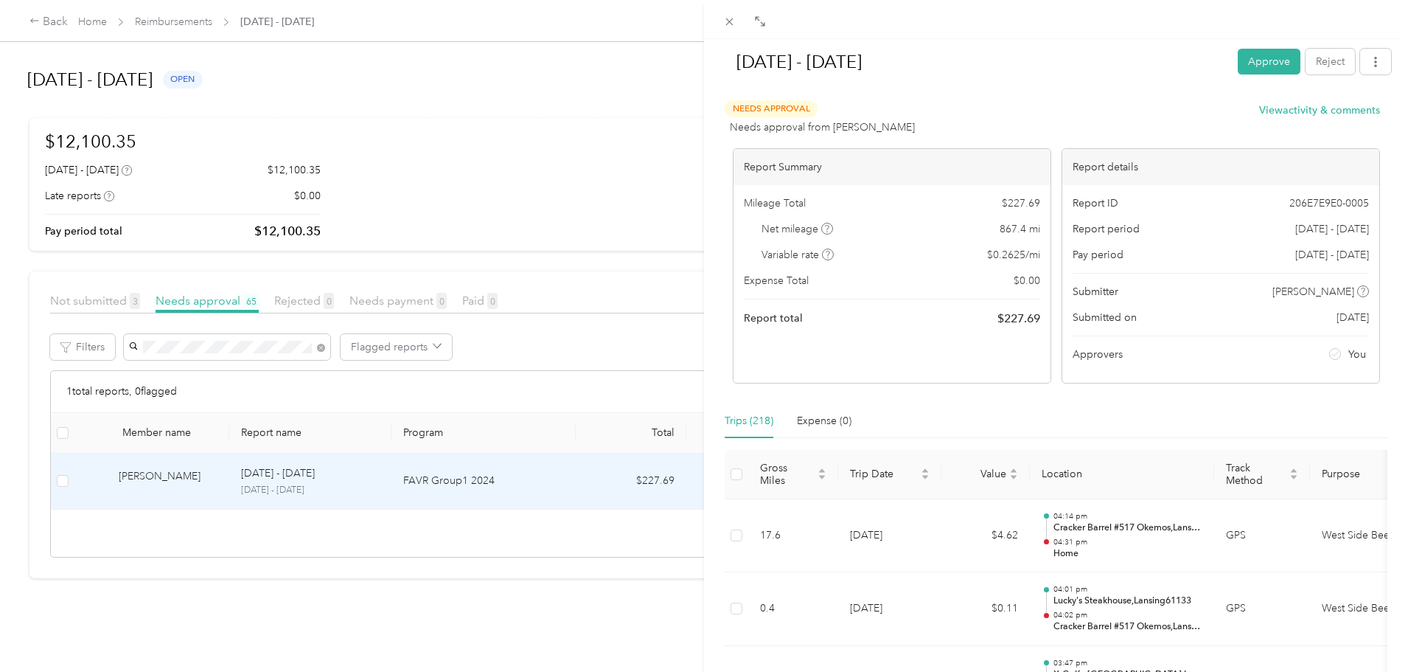
drag, startPoint x: 377, startPoint y: 356, endPoint x: 367, endPoint y: 351, distance: 10.9
click at [377, 356] on div "[DATE] - [DATE] Approve Reject Needs Approval Needs approval from [PERSON_NAME]…" at bounding box center [704, 336] width 1408 height 672
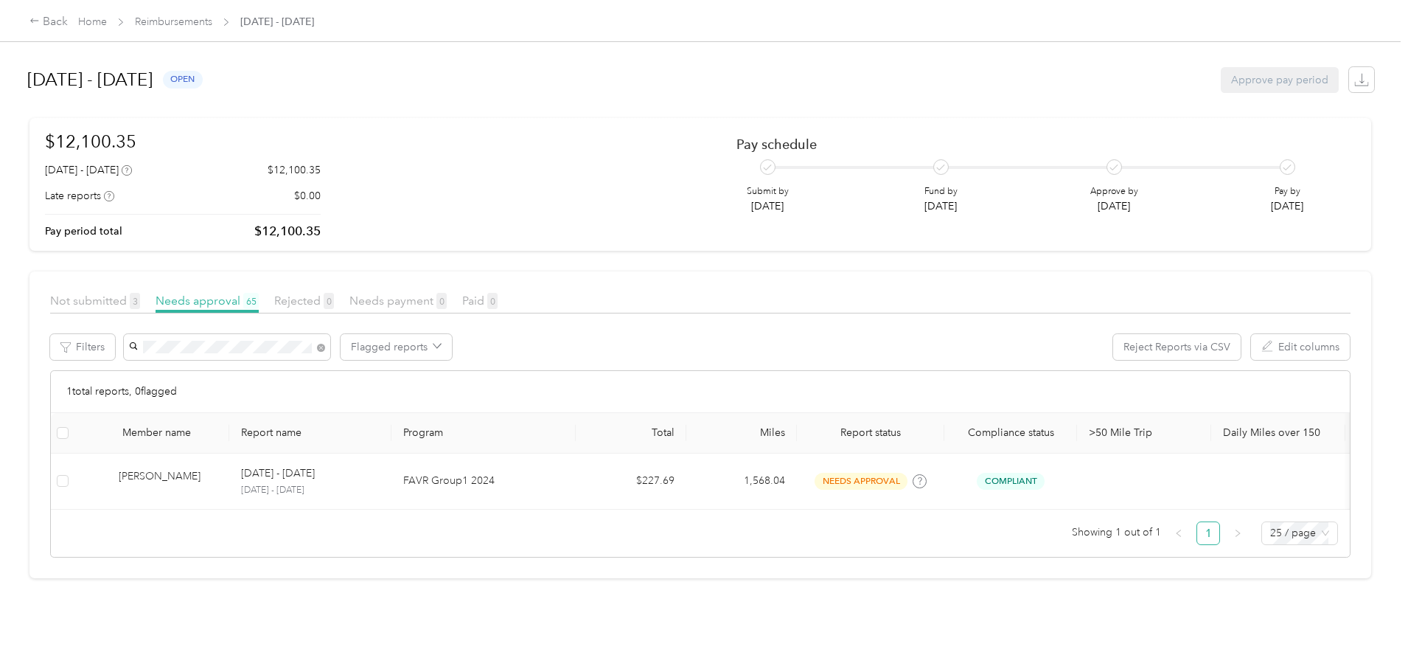
click at [362, 347] on div at bounding box center [704, 336] width 1408 height 672
click at [220, 347] on div "Filters Flagged reports Reject Reports via CSV Edit columns" at bounding box center [700, 352] width 1301 height 36
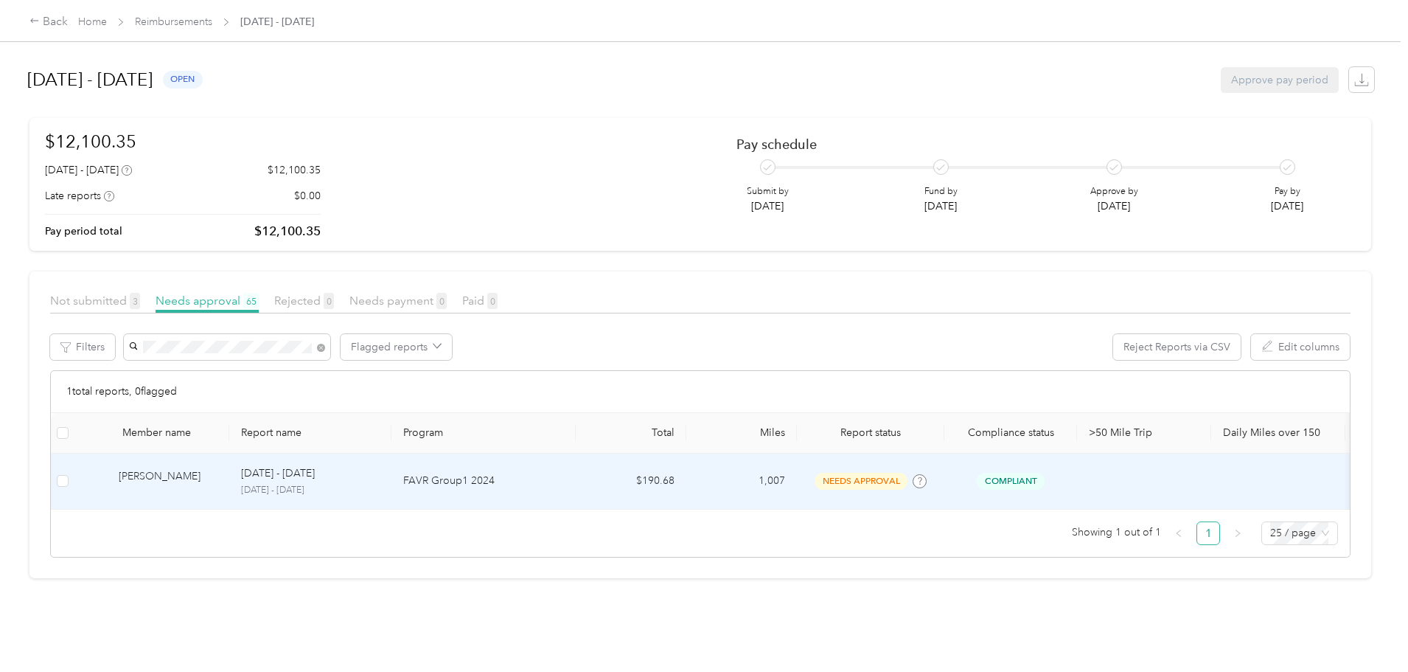
click at [218, 484] on div "[PERSON_NAME]" at bounding box center [168, 481] width 99 height 26
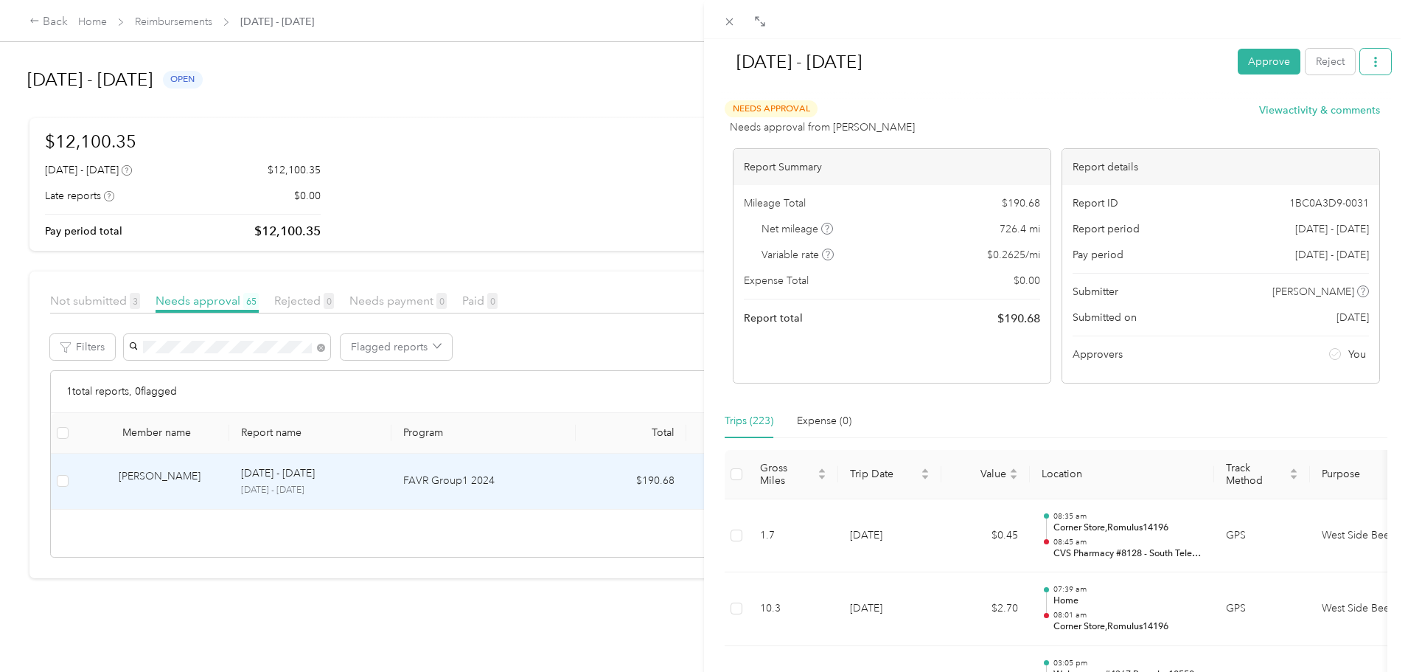
click at [1371, 56] on span "button" at bounding box center [1376, 61] width 10 height 13
click at [1324, 113] on span "Download" at bounding box center [1322, 115] width 49 height 15
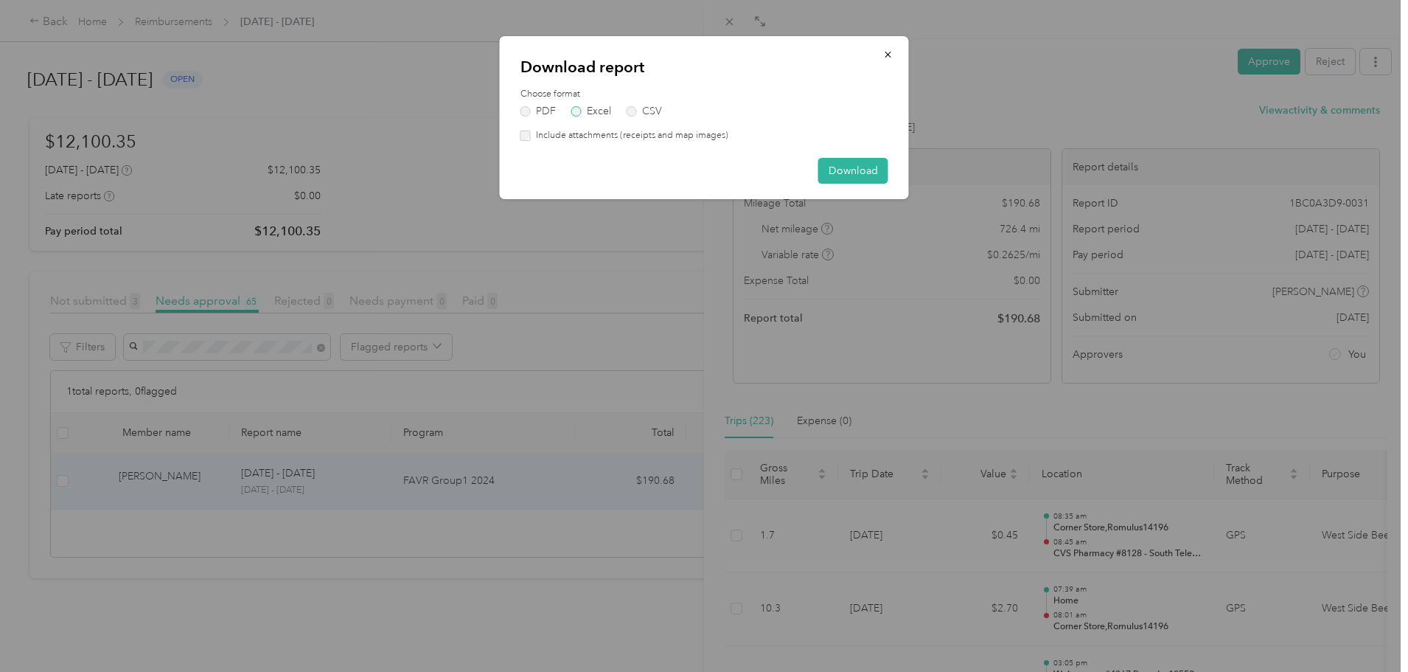
click at [580, 111] on label "Excel" at bounding box center [591, 111] width 40 height 10
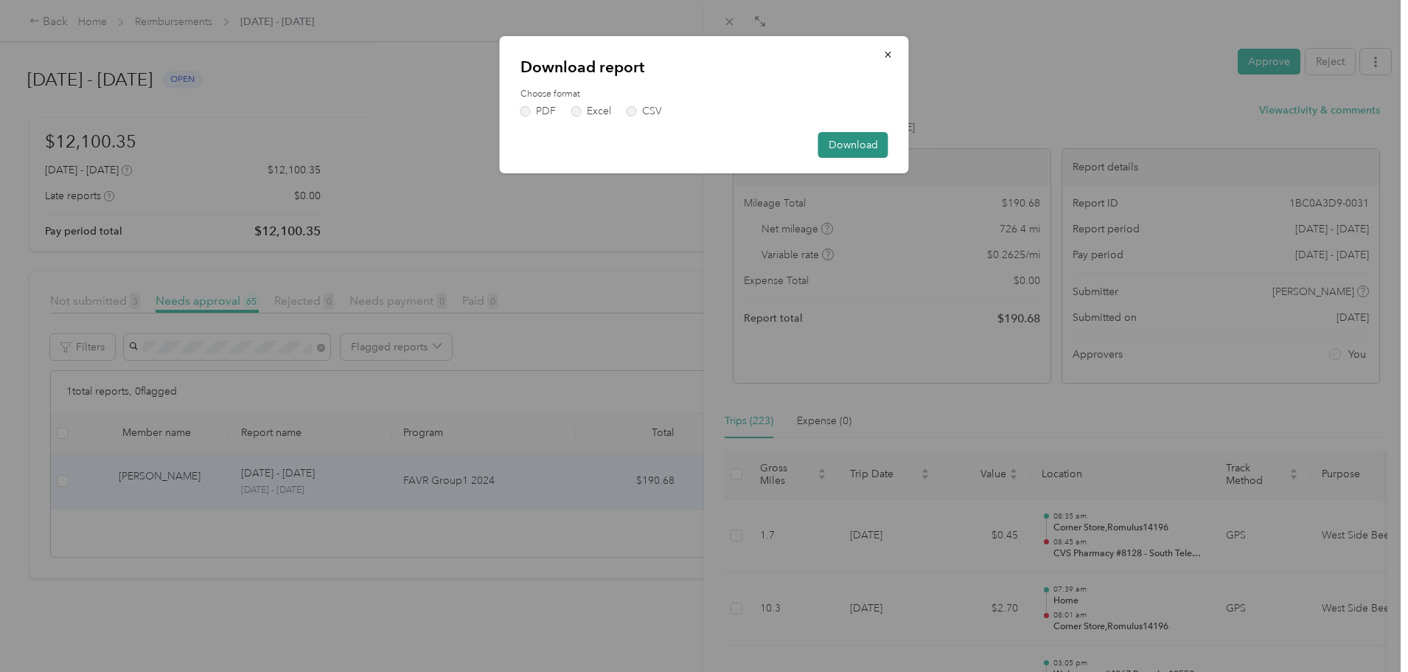
click at [866, 147] on button "Download" at bounding box center [853, 145] width 70 height 26
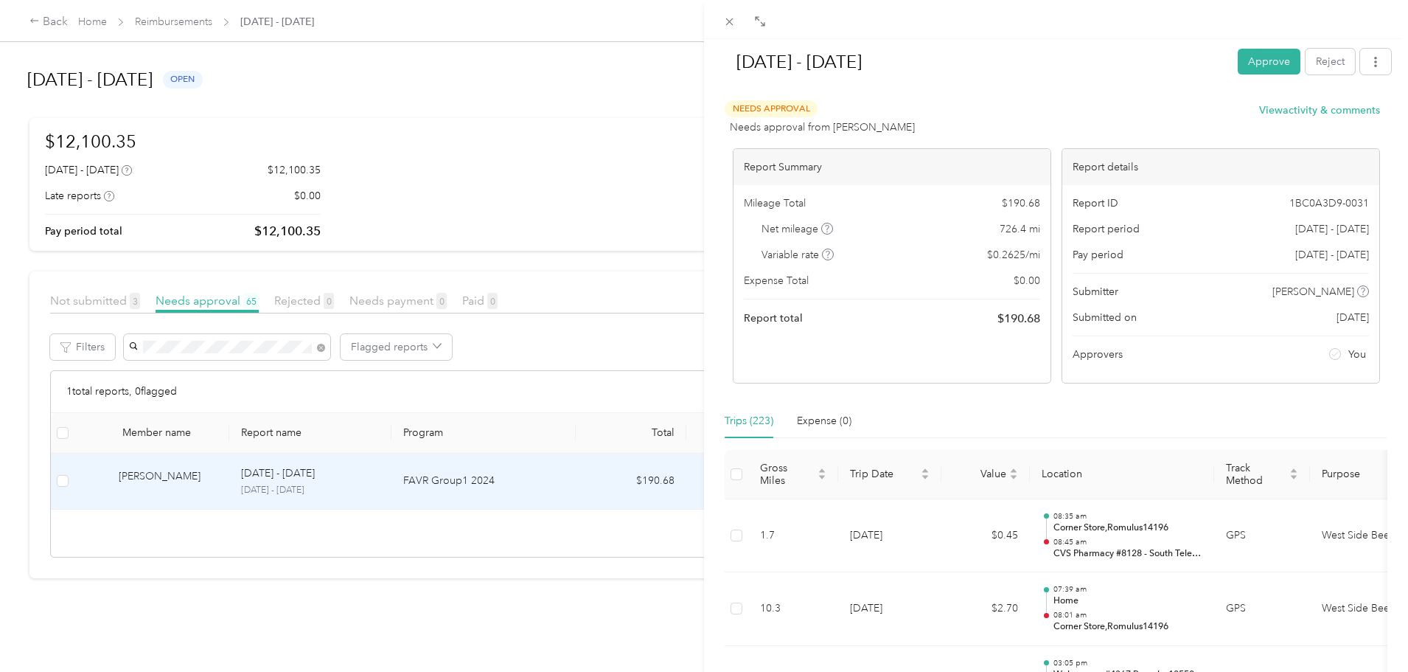
click at [436, 349] on div "[DATE] - [DATE] Approve Reject Needs Approval Needs approval from [PERSON_NAME]…" at bounding box center [704, 336] width 1408 height 672
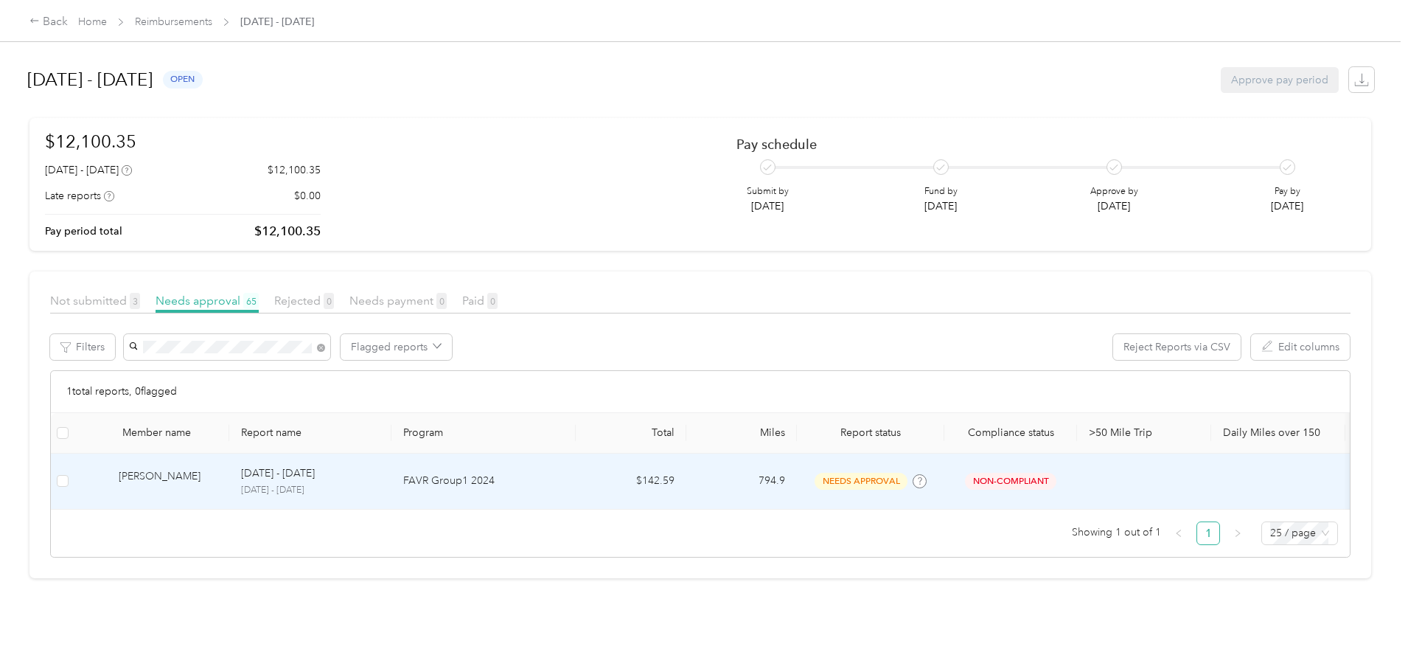
click at [218, 473] on div "[PERSON_NAME]" at bounding box center [168, 481] width 99 height 26
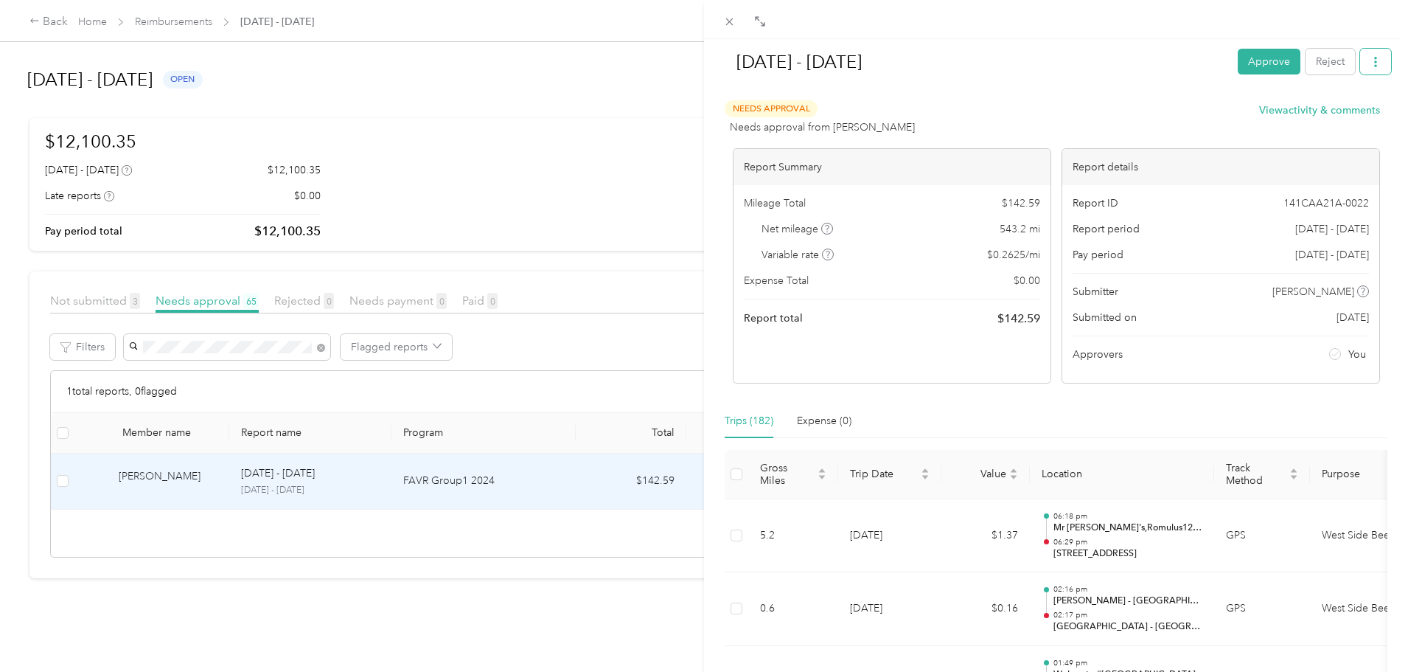
click at [1371, 60] on icon "button" at bounding box center [1376, 62] width 10 height 10
click at [1321, 118] on span "Download" at bounding box center [1322, 115] width 49 height 15
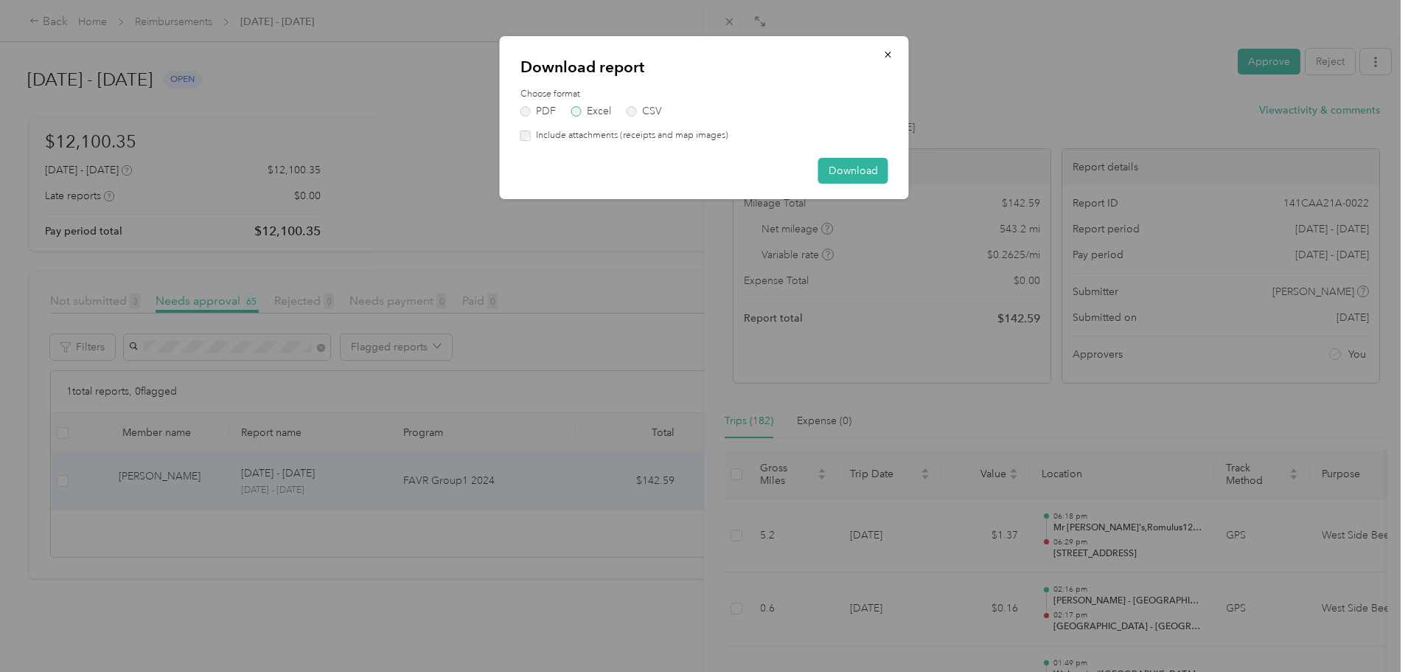
click at [594, 109] on label "Excel" at bounding box center [591, 111] width 40 height 10
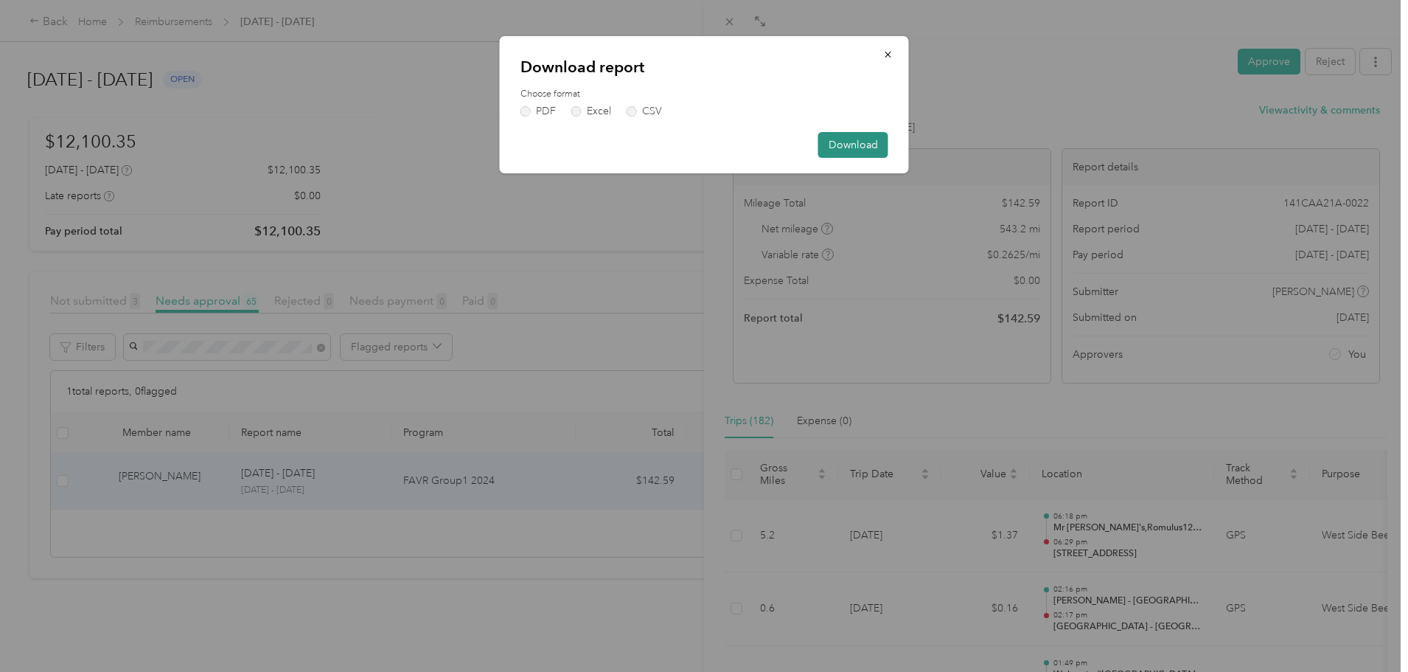
click at [859, 147] on button "Download" at bounding box center [853, 145] width 70 height 26
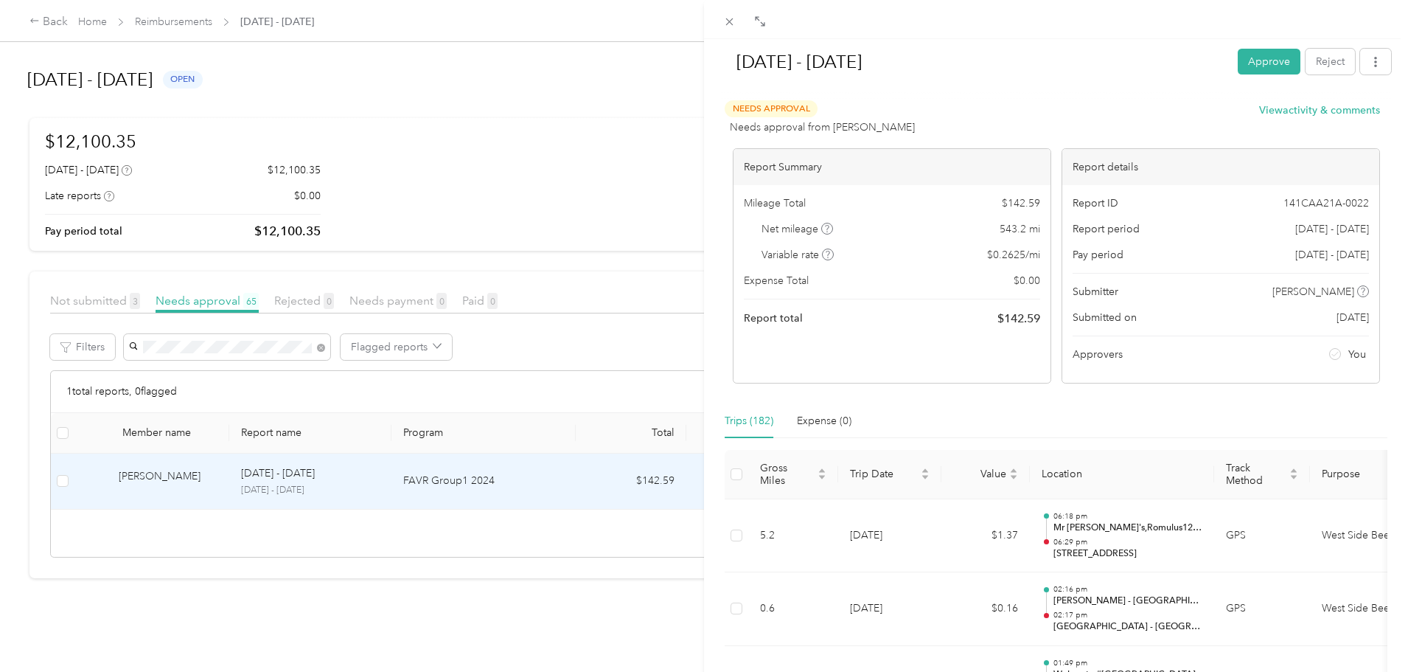
click at [436, 347] on div "[DATE] - [DATE] Approve Reject Needs Approval Needs approval from [PERSON_NAME]…" at bounding box center [704, 336] width 1408 height 672
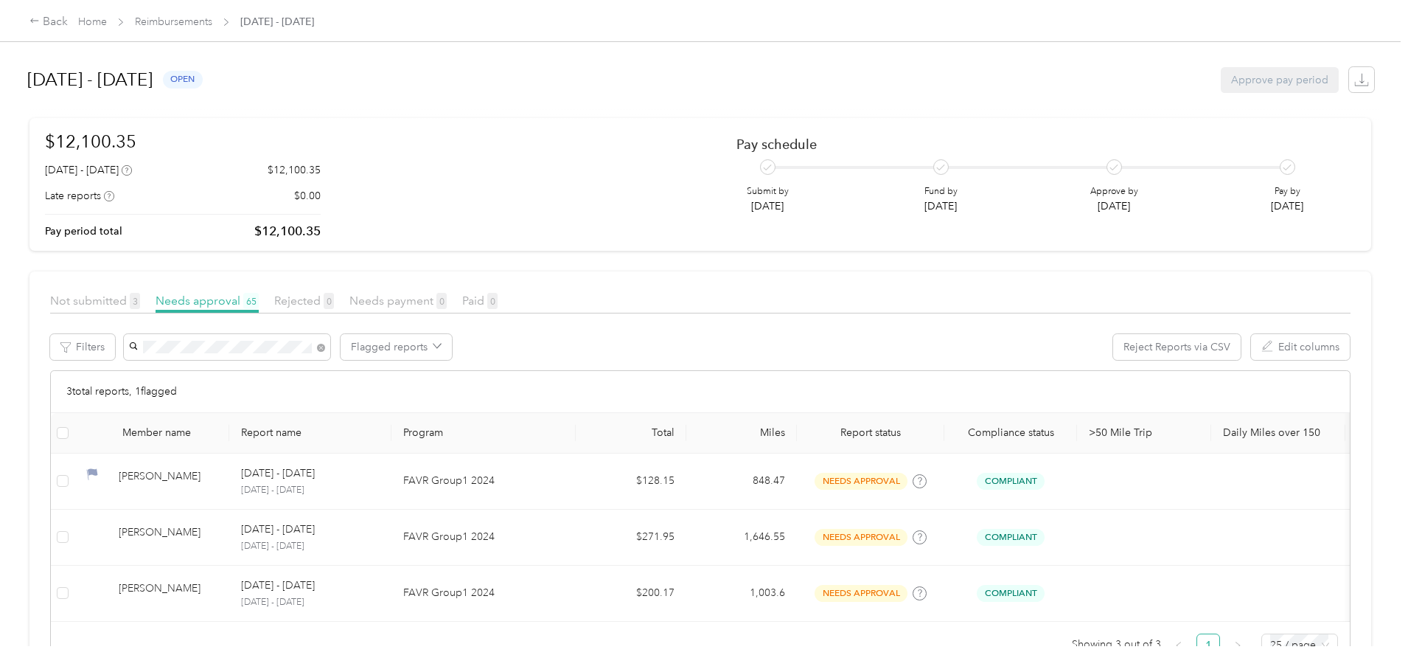
click at [296, 424] on span "[PERSON_NAME]" at bounding box center [292, 426] width 82 height 13
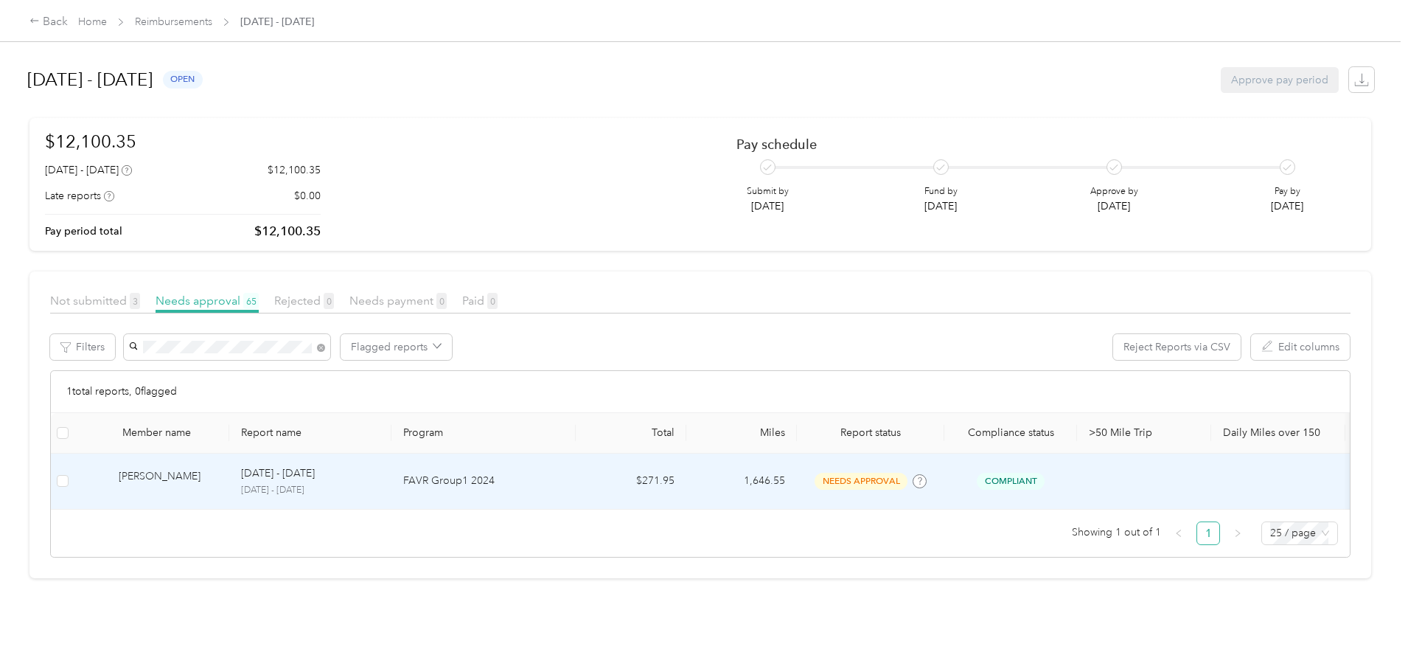
click at [218, 475] on div "[PERSON_NAME]" at bounding box center [168, 481] width 99 height 26
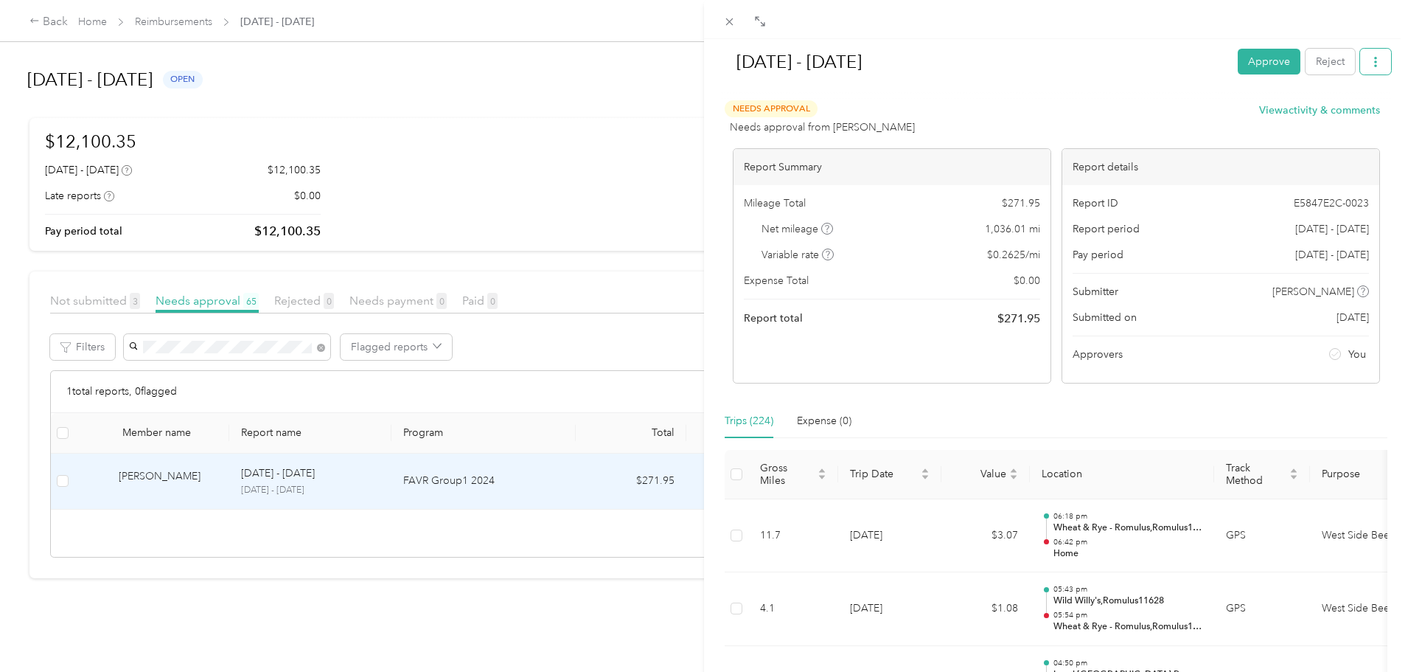
click at [1360, 60] on button "button" at bounding box center [1375, 62] width 31 height 26
click at [1330, 114] on span "Download" at bounding box center [1322, 115] width 49 height 15
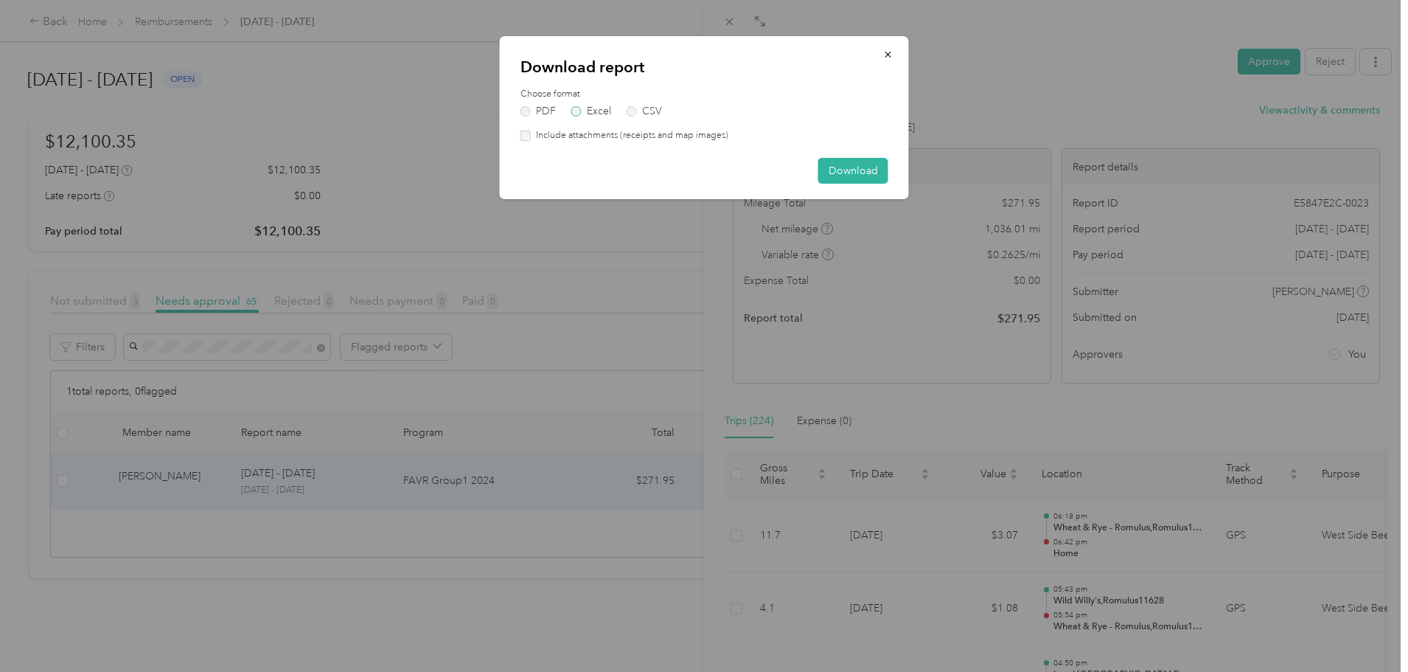
click at [596, 106] on label "Excel" at bounding box center [591, 111] width 40 height 10
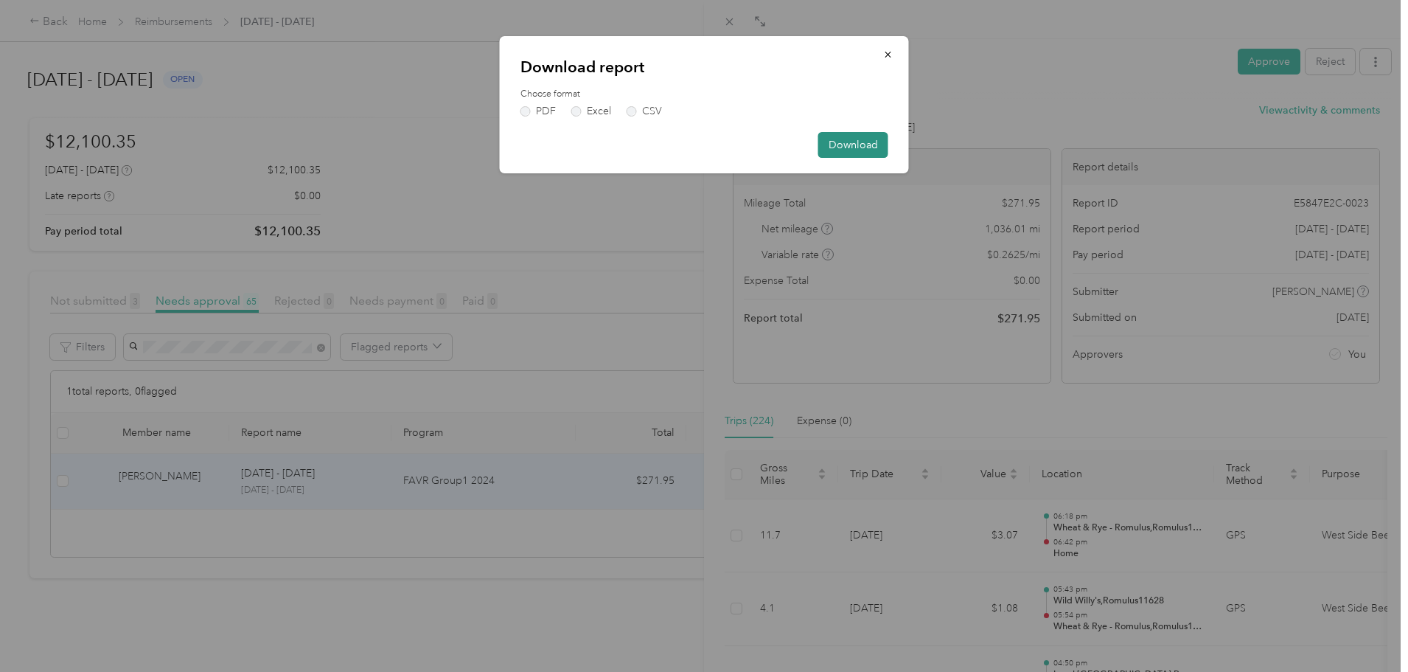
click at [866, 144] on button "Download" at bounding box center [853, 145] width 70 height 26
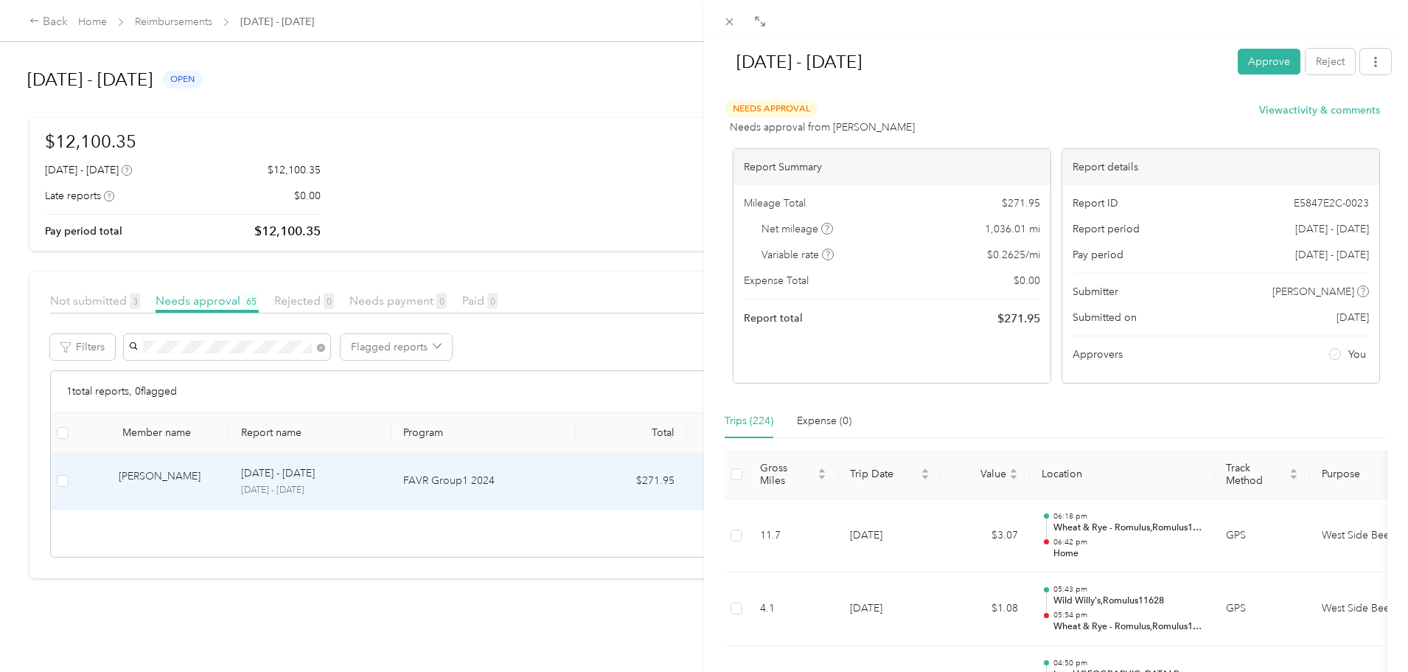
click at [437, 348] on div "[DATE] - [DATE] Approve Reject Needs Approval Needs approval from [PERSON_NAME]…" at bounding box center [704, 336] width 1408 height 672
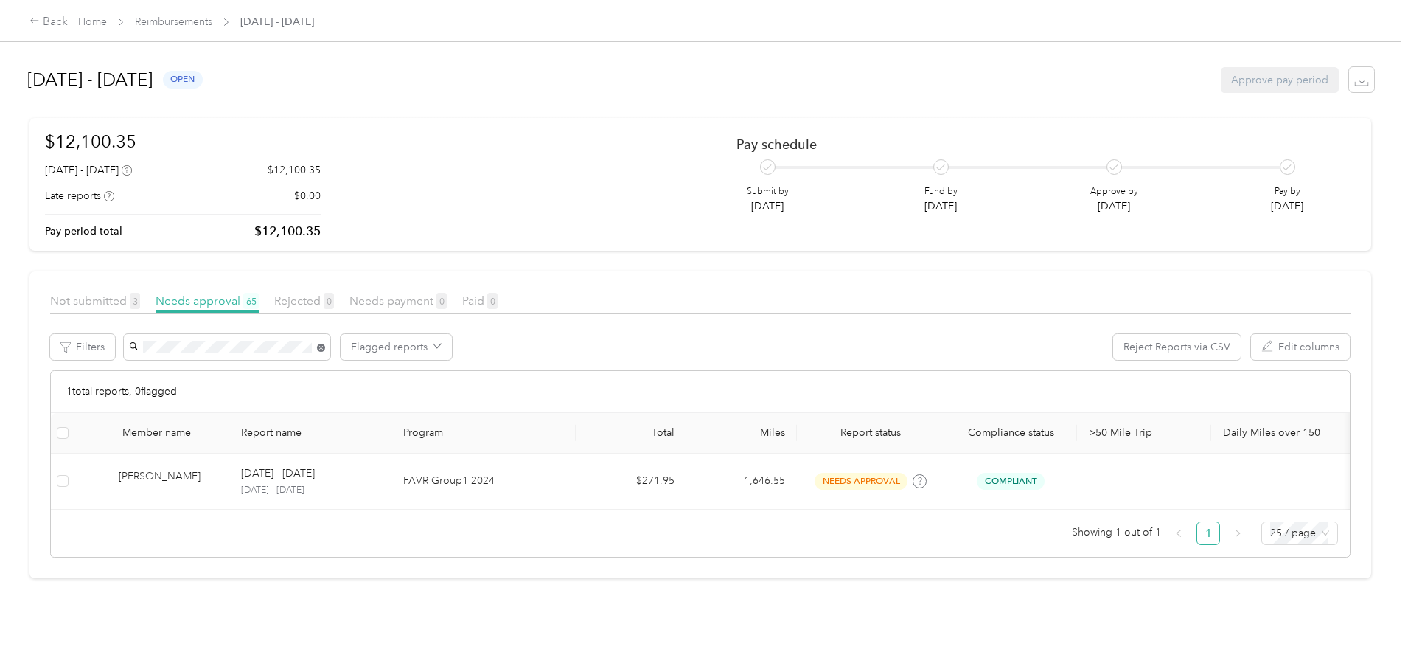
click at [325, 349] on icon at bounding box center [321, 348] width 8 height 8
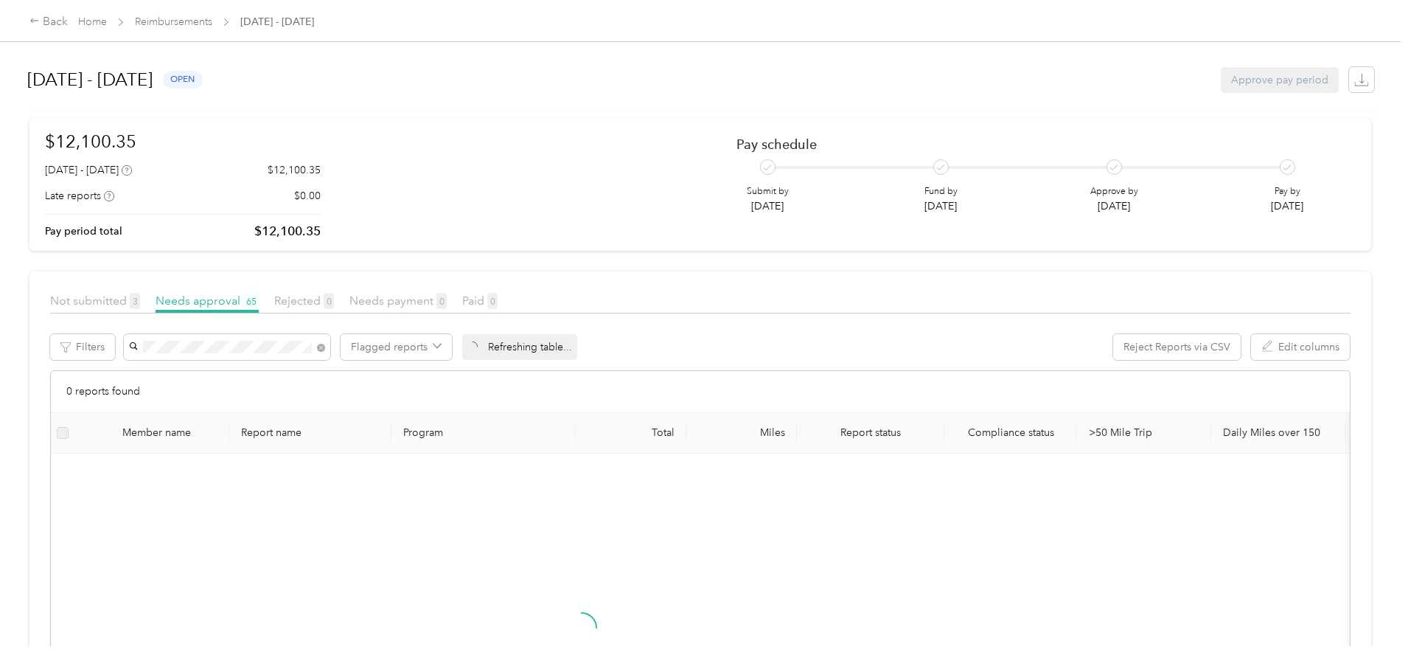
click at [322, 374] on span "[PERSON_NAME]" at bounding box center [292, 373] width 82 height 13
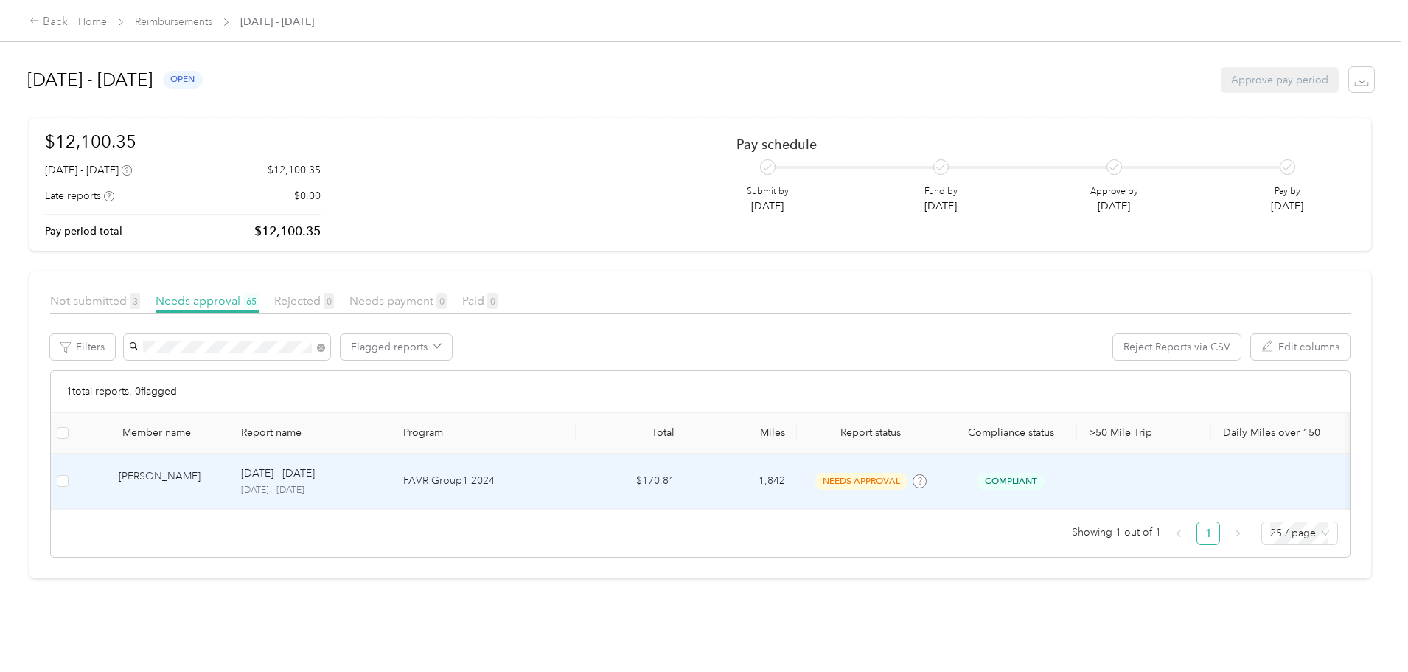
click at [218, 480] on div "[PERSON_NAME]" at bounding box center [168, 481] width 99 height 26
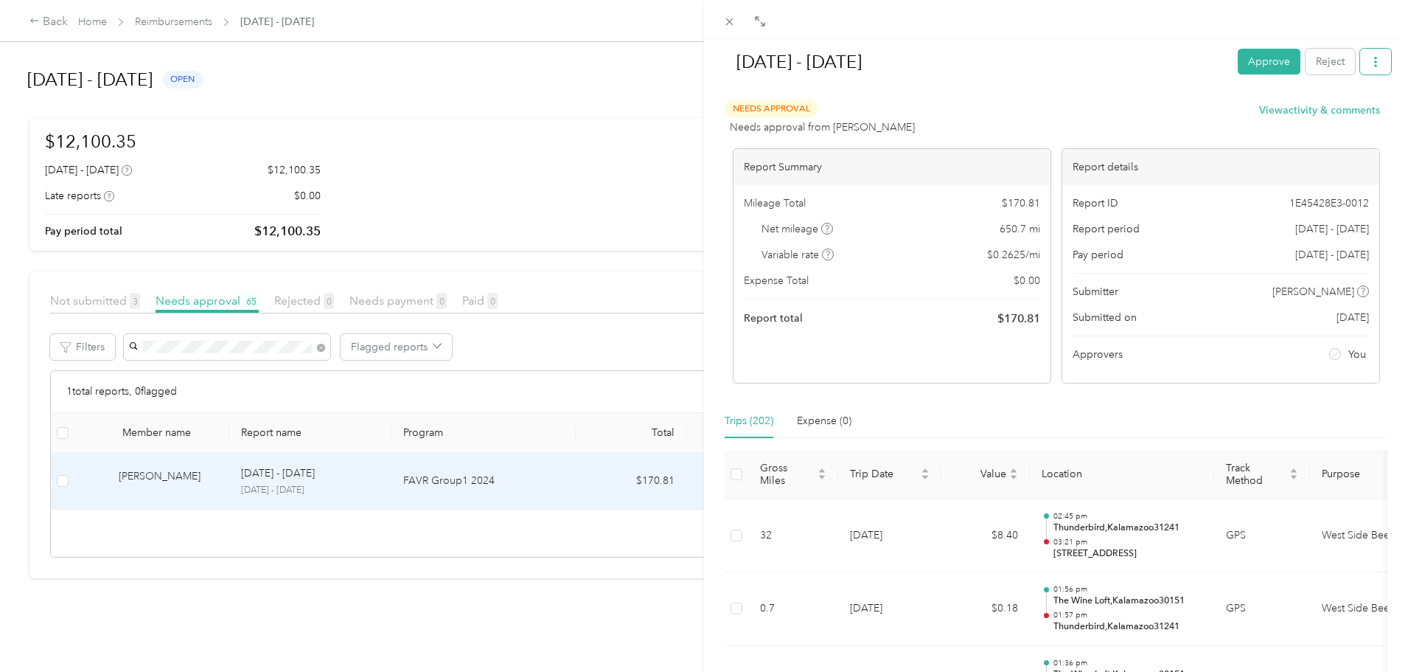
click at [1374, 66] on icon "button" at bounding box center [1375, 62] width 3 height 10
click at [1330, 109] on span "Download" at bounding box center [1322, 115] width 49 height 15
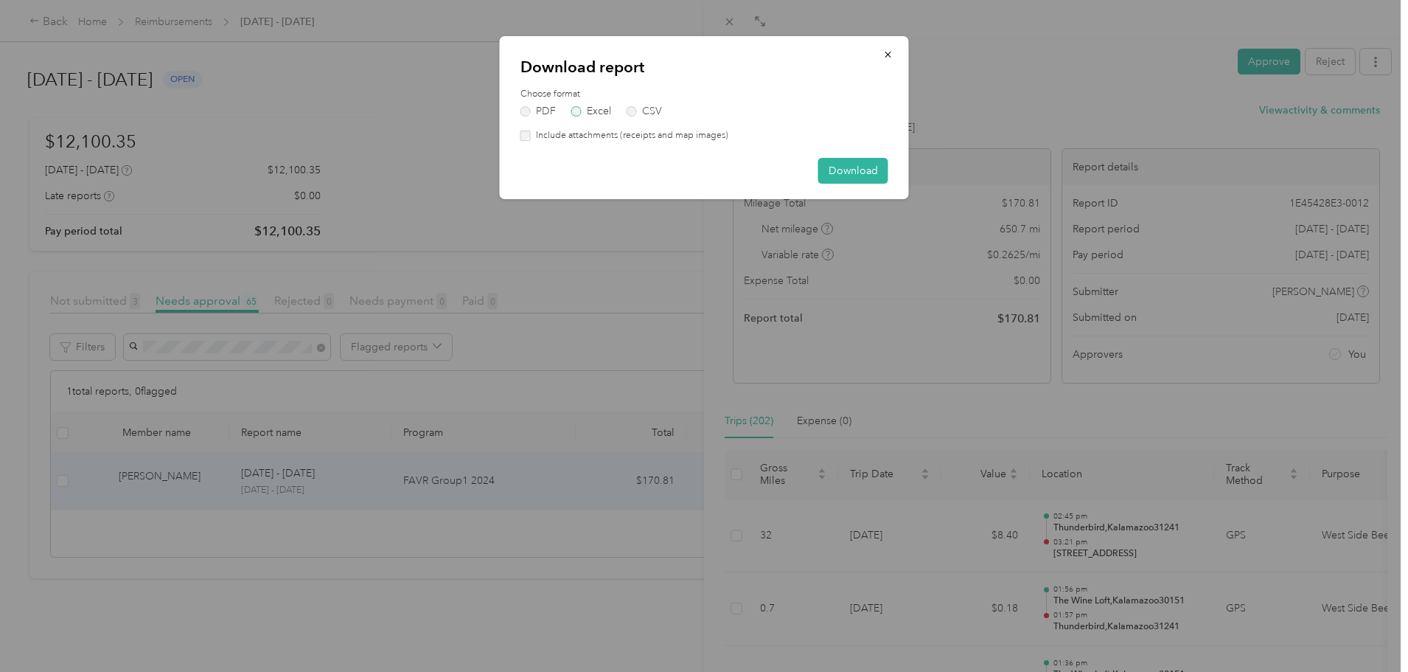
click at [600, 111] on label "Excel" at bounding box center [591, 111] width 40 height 10
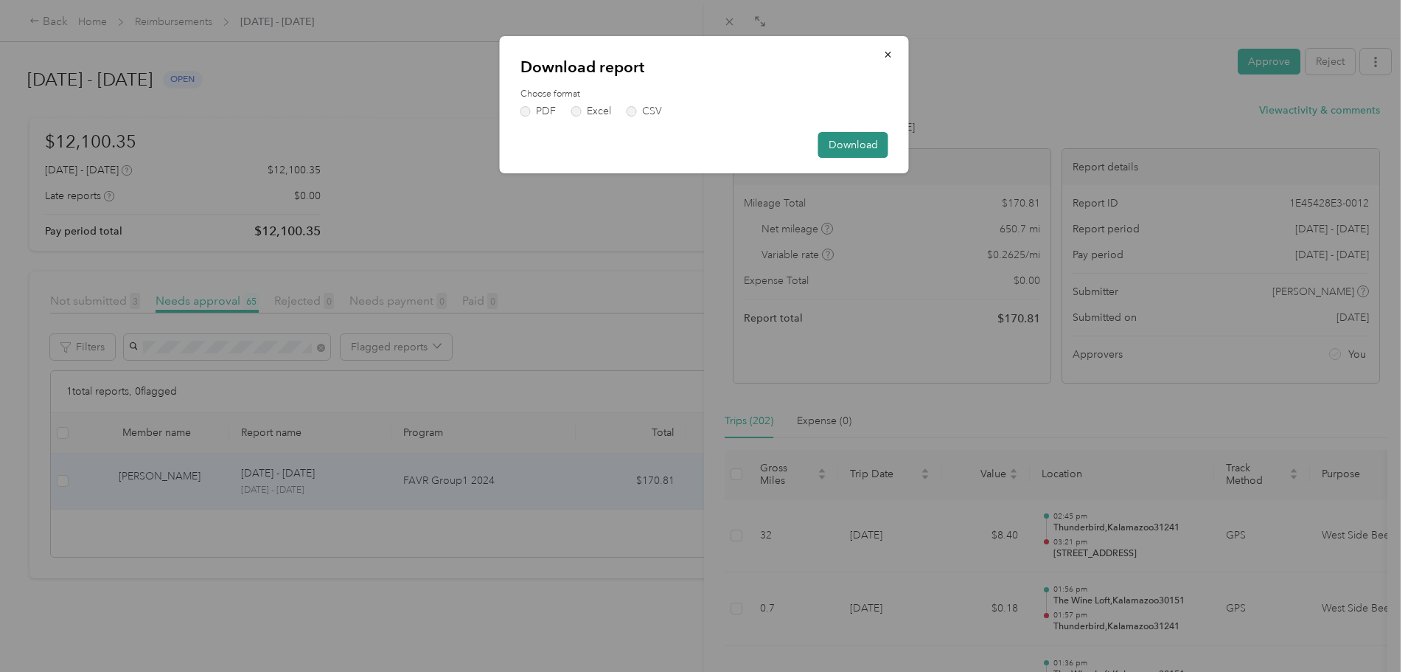
click at [866, 142] on button "Download" at bounding box center [853, 145] width 70 height 26
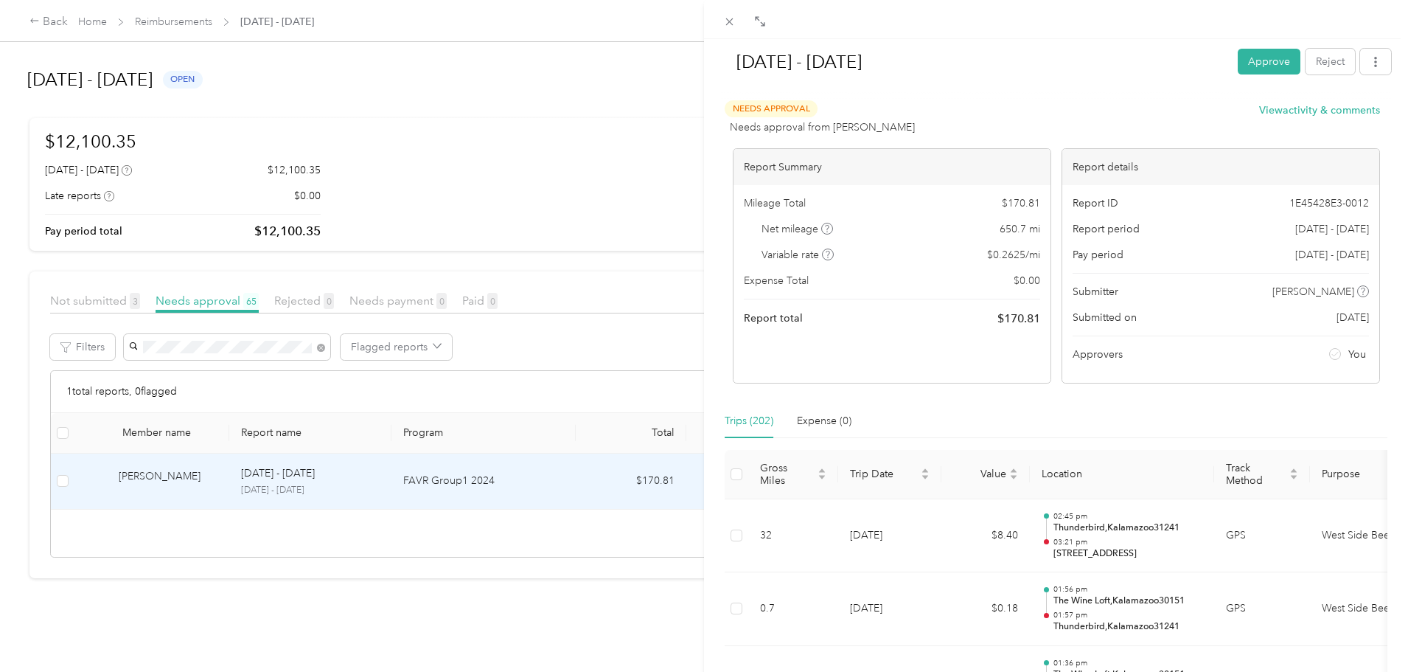
click at [436, 348] on div "[DATE] - [DATE] Approve Reject Needs Approval Needs approval from [PERSON_NAME]…" at bounding box center [704, 336] width 1408 height 672
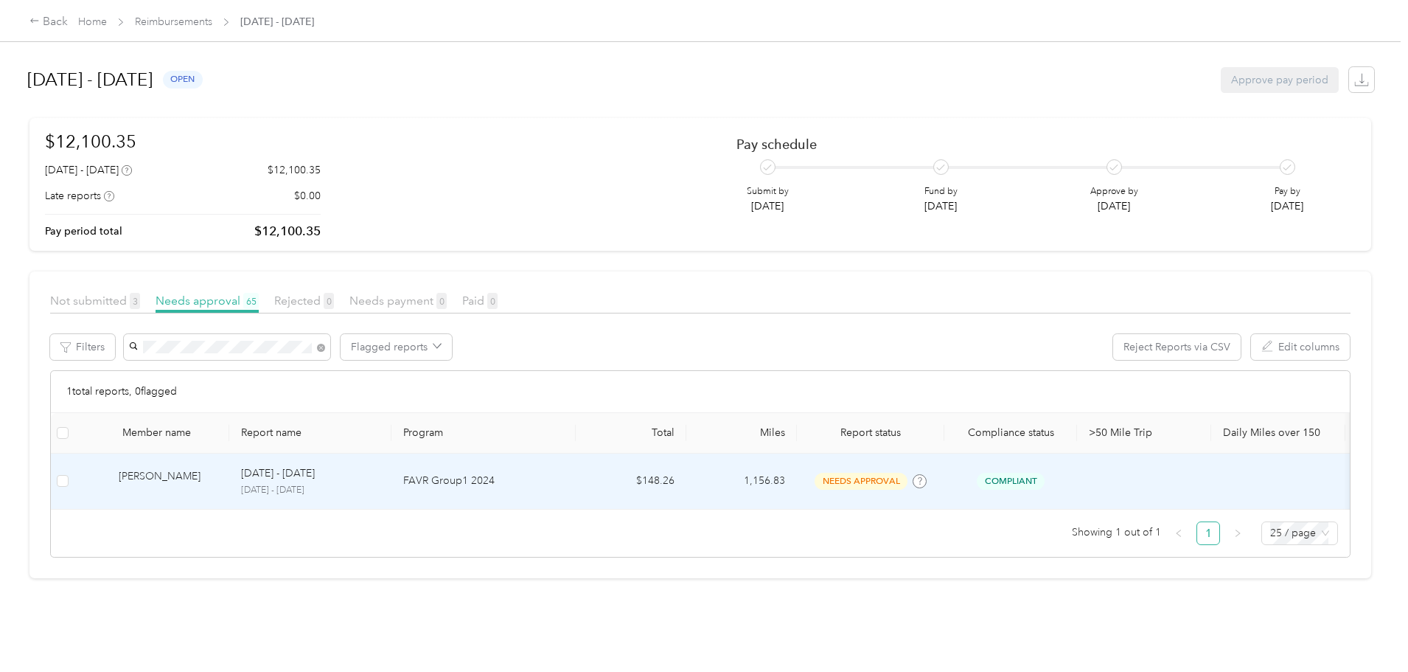
click at [218, 471] on div "[PERSON_NAME]" at bounding box center [168, 481] width 99 height 26
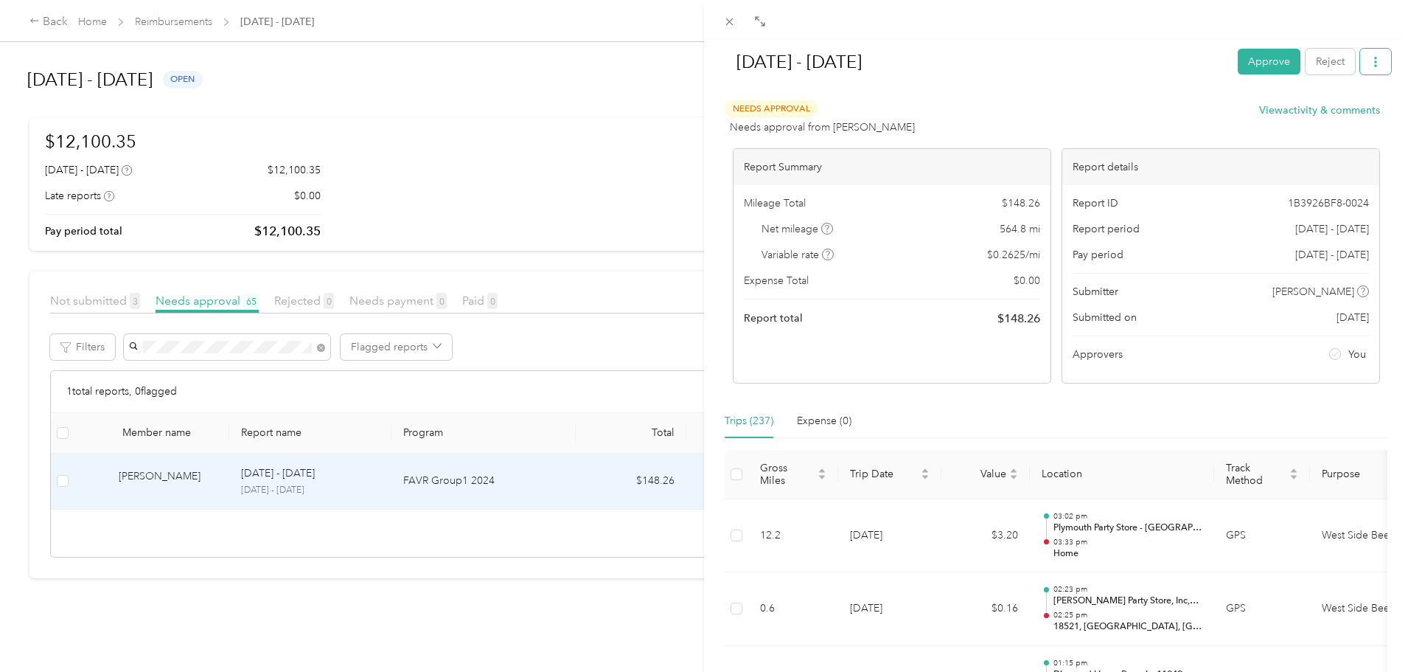
click at [1371, 65] on icon "button" at bounding box center [1376, 62] width 10 height 10
click at [1327, 116] on span "Download" at bounding box center [1322, 115] width 49 height 15
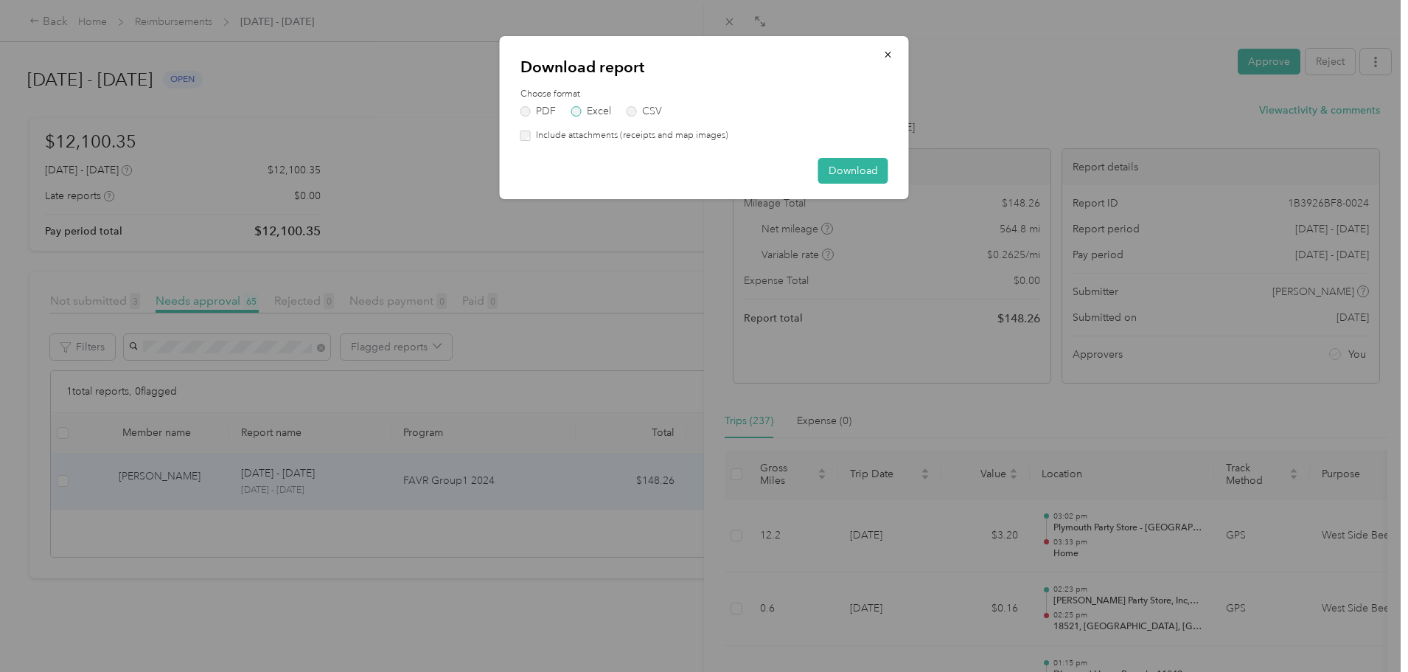
click at [589, 110] on label "Excel" at bounding box center [591, 111] width 40 height 10
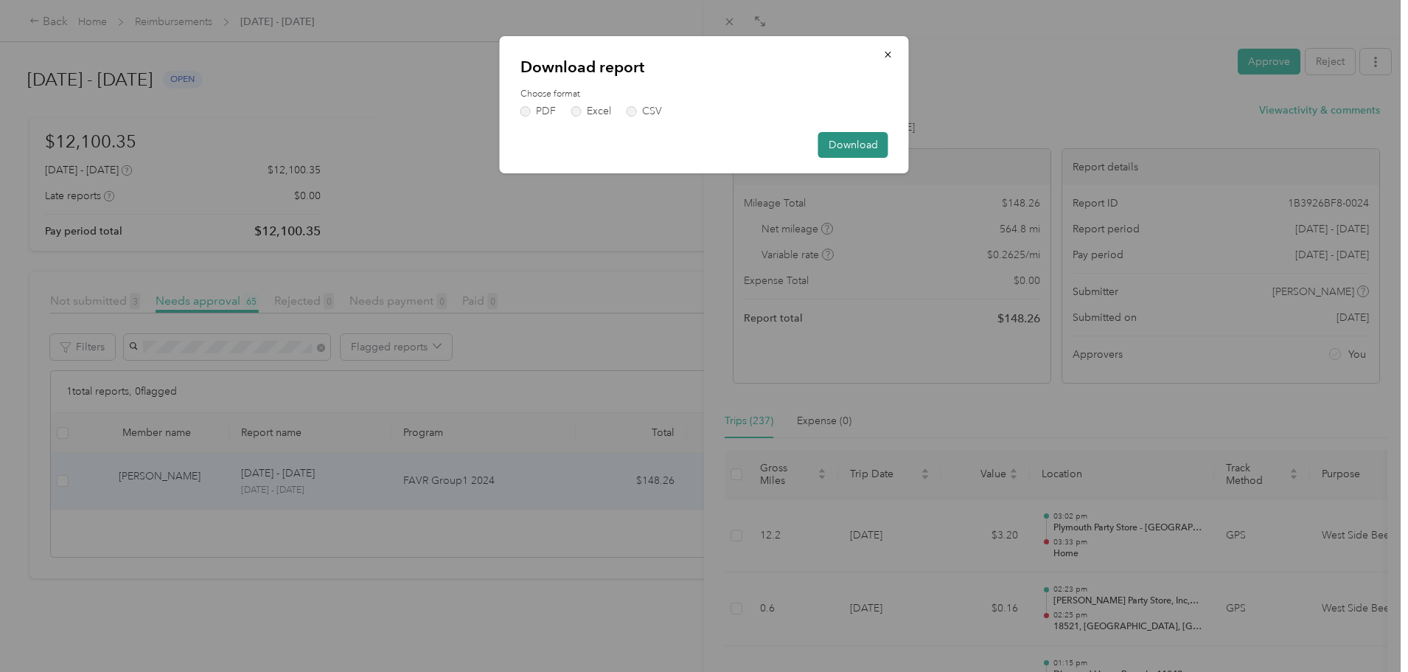
click at [855, 144] on button "Download" at bounding box center [853, 145] width 70 height 26
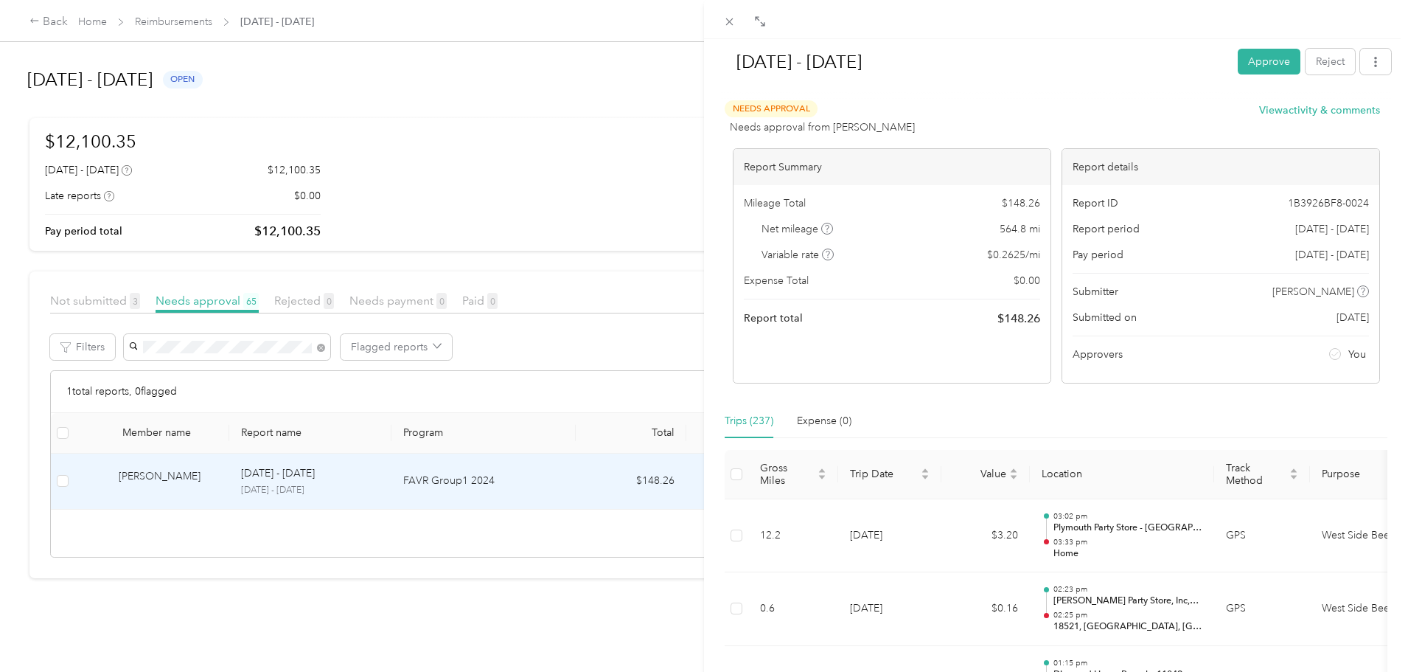
click at [437, 349] on div "[DATE] - [DATE] Approve Reject Needs Approval Needs approval from [PERSON_NAME]…" at bounding box center [704, 336] width 1408 height 672
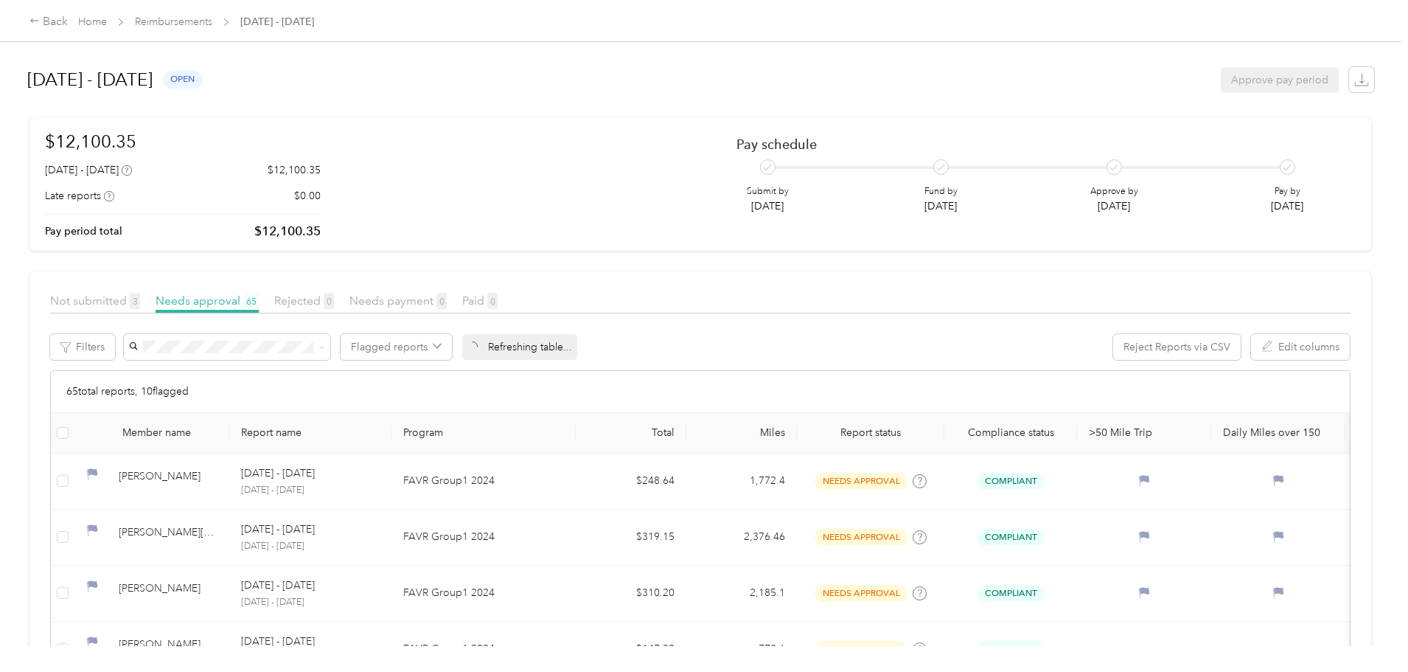
click at [102, 407] on div "Back Home Reimbursements [DATE] - [DATE] [DATE] - [DATE] open Approve pay perio…" at bounding box center [700, 336] width 1401 height 672
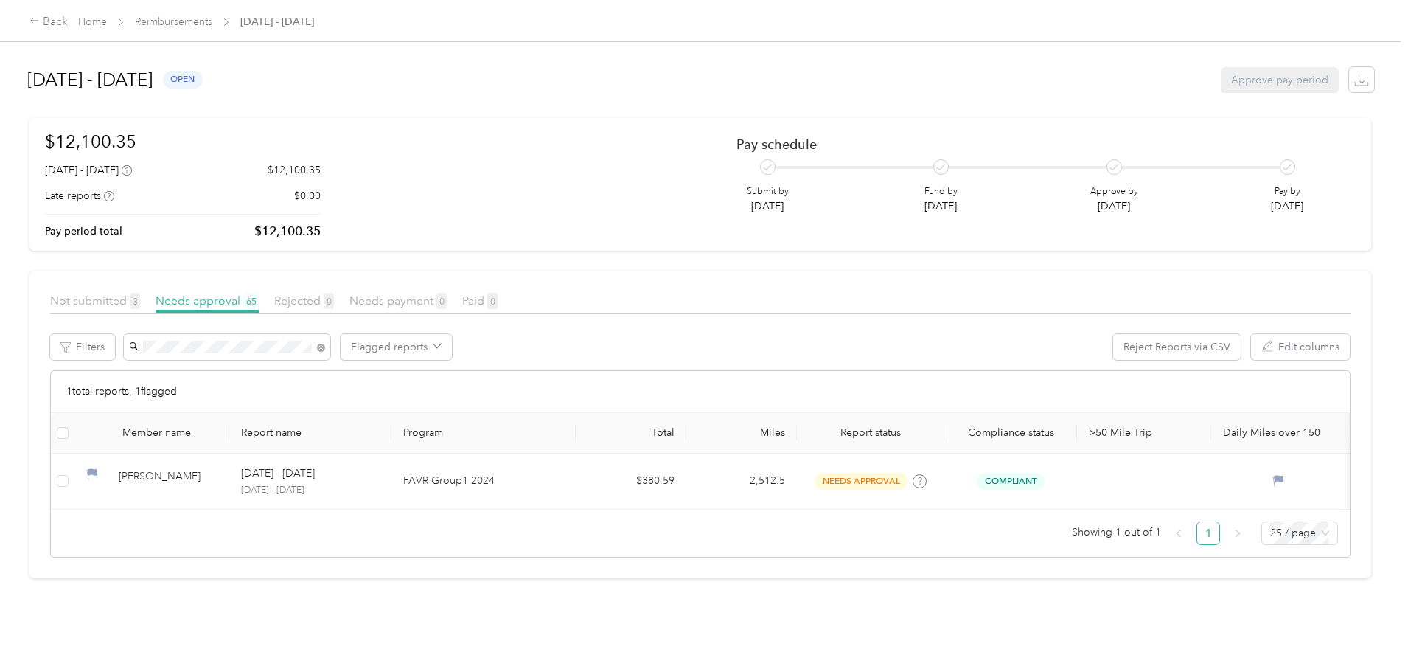
click at [288, 376] on span "[PERSON_NAME]" at bounding box center [292, 374] width 82 height 13
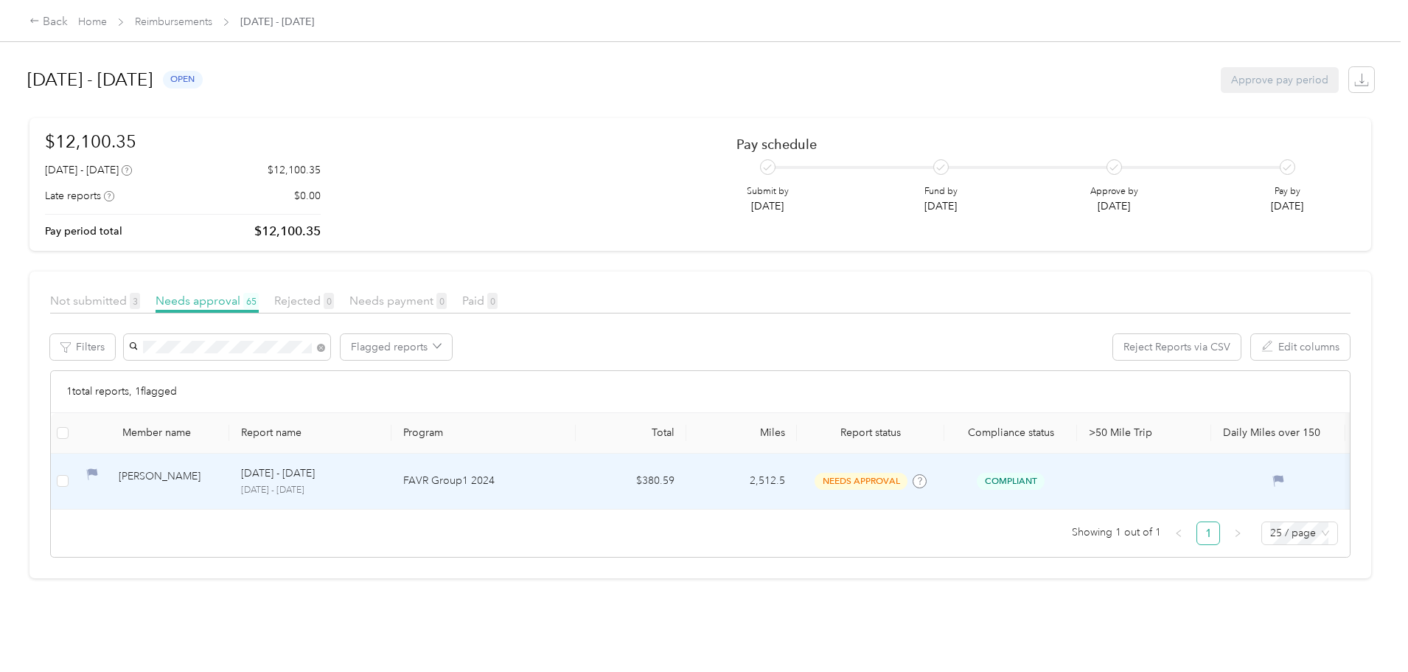
click at [218, 481] on div "[PERSON_NAME]" at bounding box center [168, 481] width 99 height 26
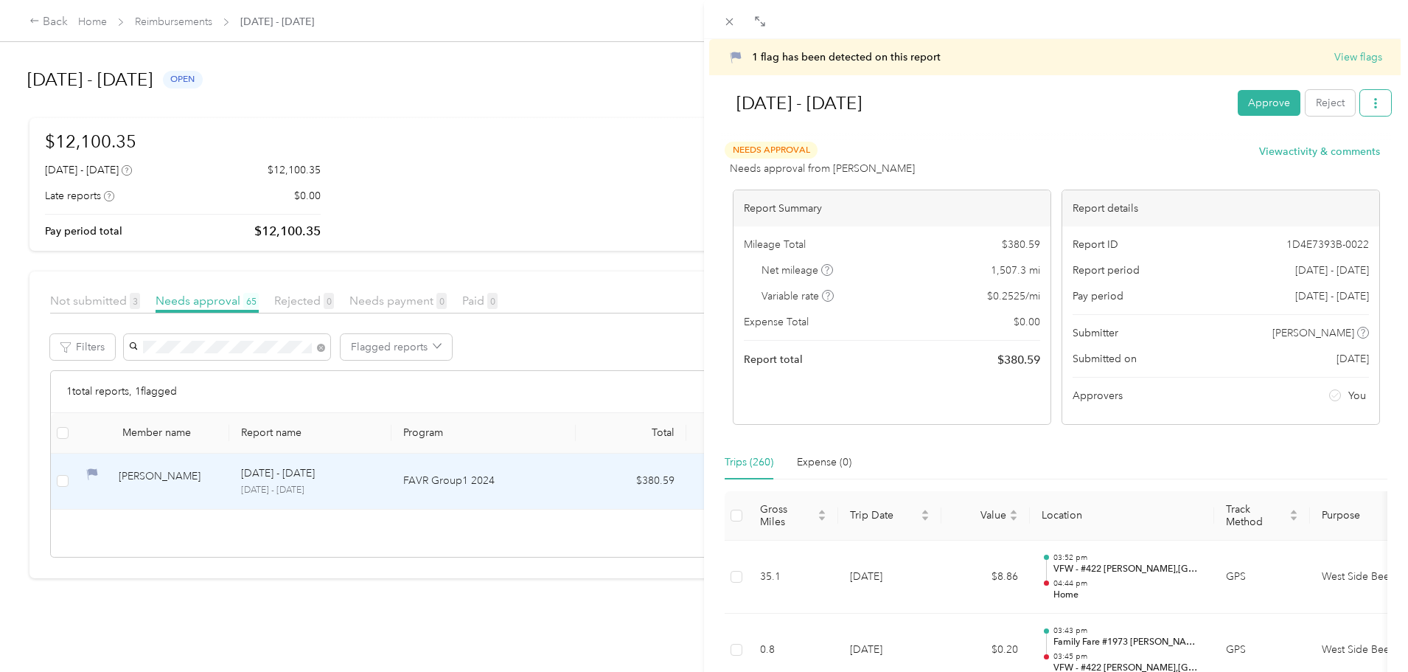
drag, startPoint x: 1353, startPoint y: 102, endPoint x: 1377, endPoint y: 102, distance: 23.6
click at [1360, 102] on button "button" at bounding box center [1375, 103] width 31 height 26
click at [1317, 160] on span "Download" at bounding box center [1322, 157] width 49 height 15
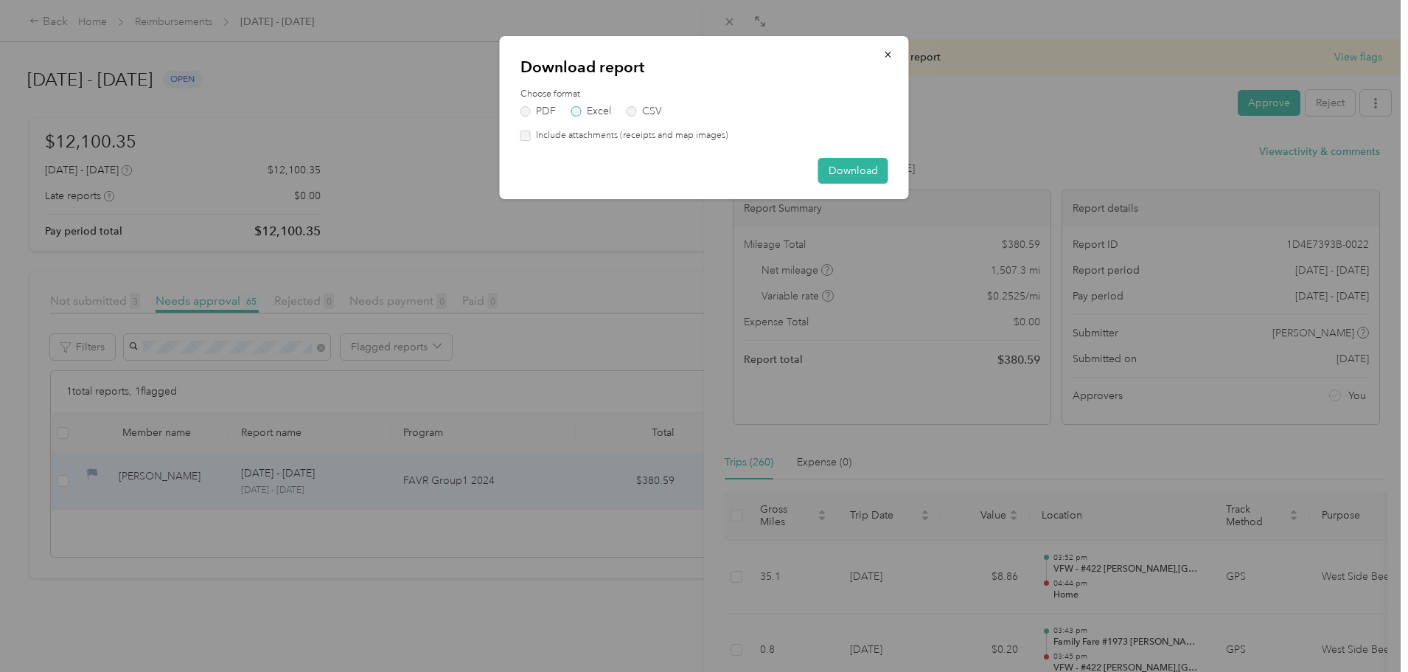
click at [592, 107] on label "Excel" at bounding box center [591, 111] width 40 height 10
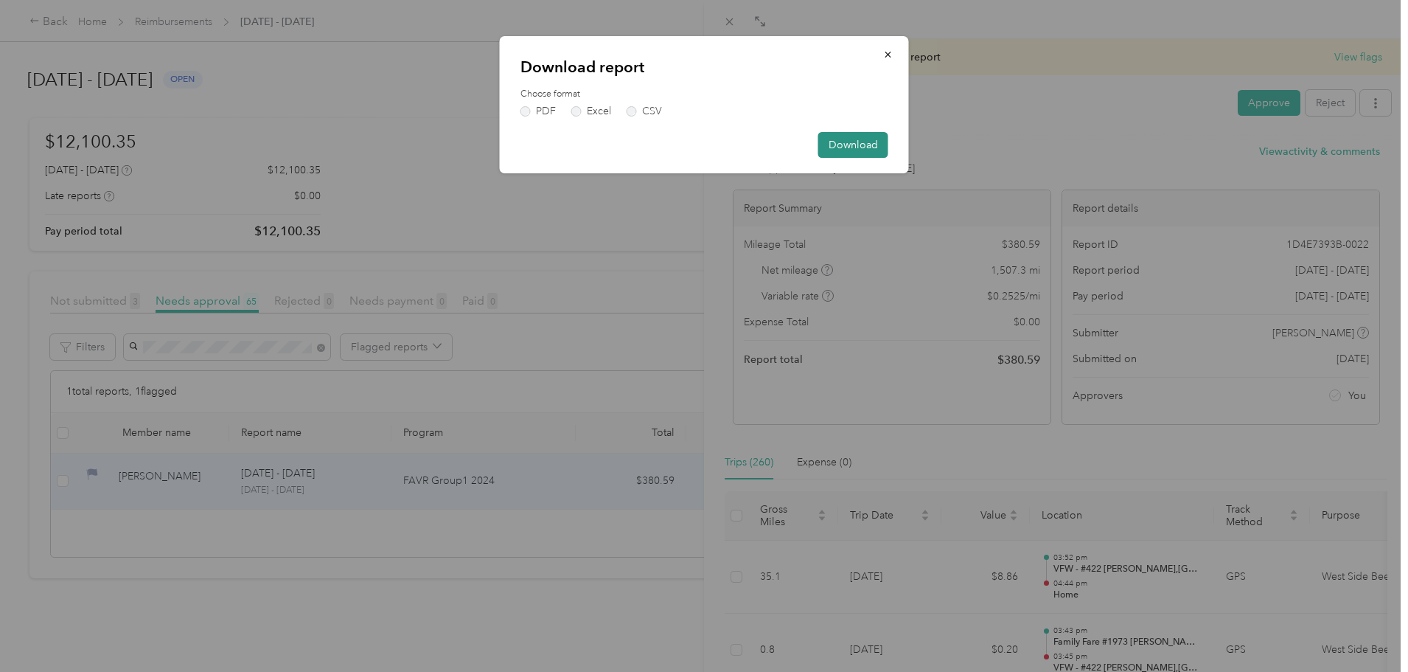
click at [843, 144] on button "Download" at bounding box center [853, 145] width 70 height 26
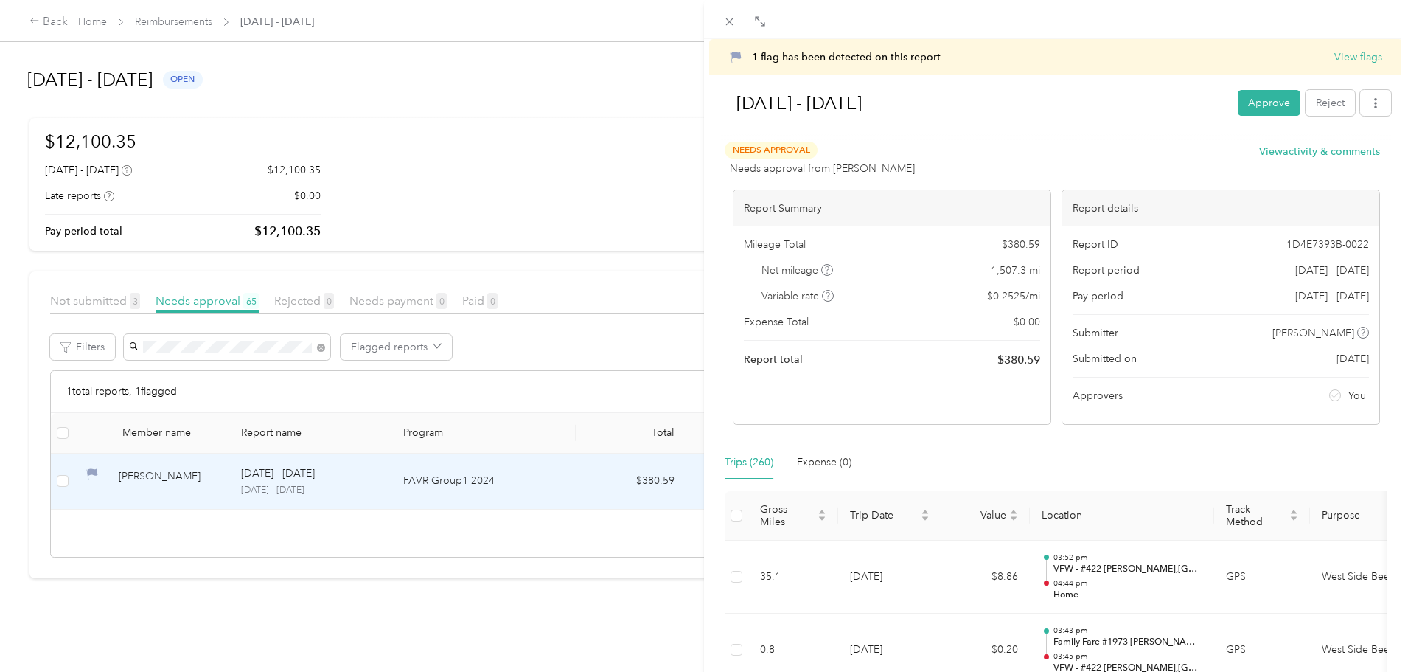
click at [439, 348] on div "1 flag has been detected on this report View flags [DATE] - [DATE] Approve Reje…" at bounding box center [704, 336] width 1408 height 672
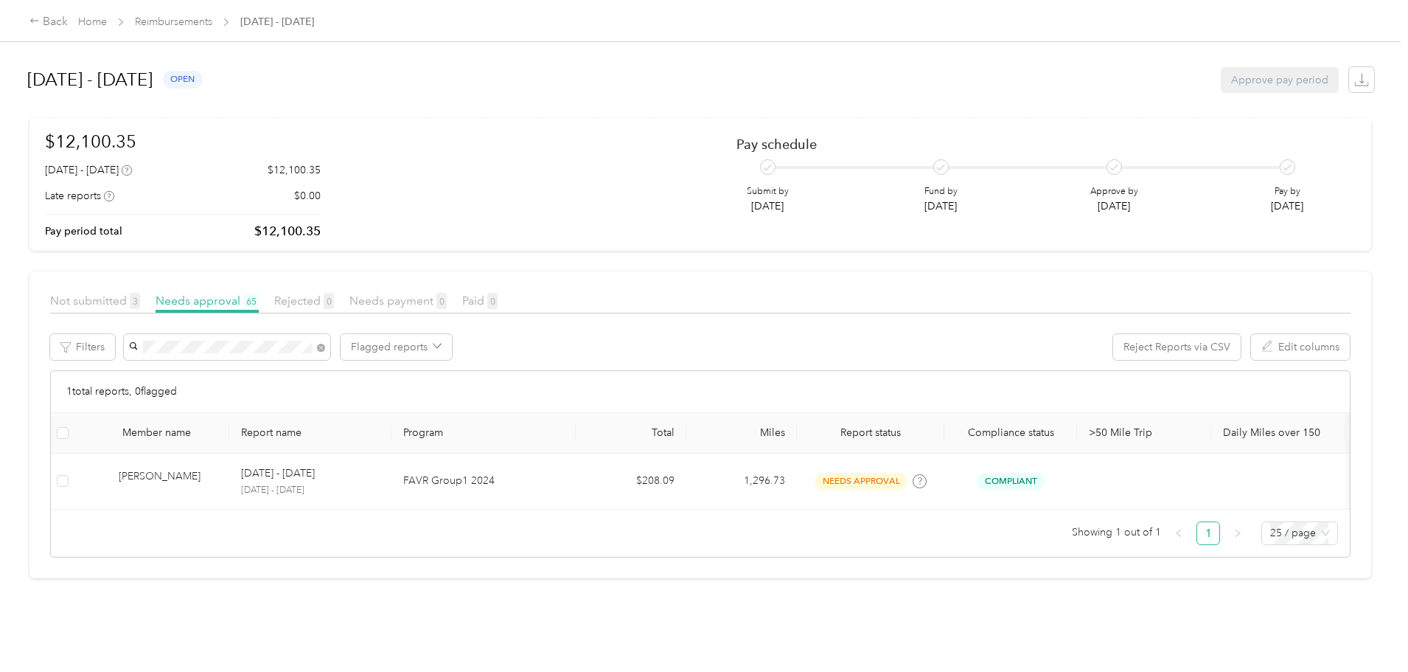
click at [284, 396] on span "[PERSON_NAME]" at bounding box center [292, 400] width 82 height 13
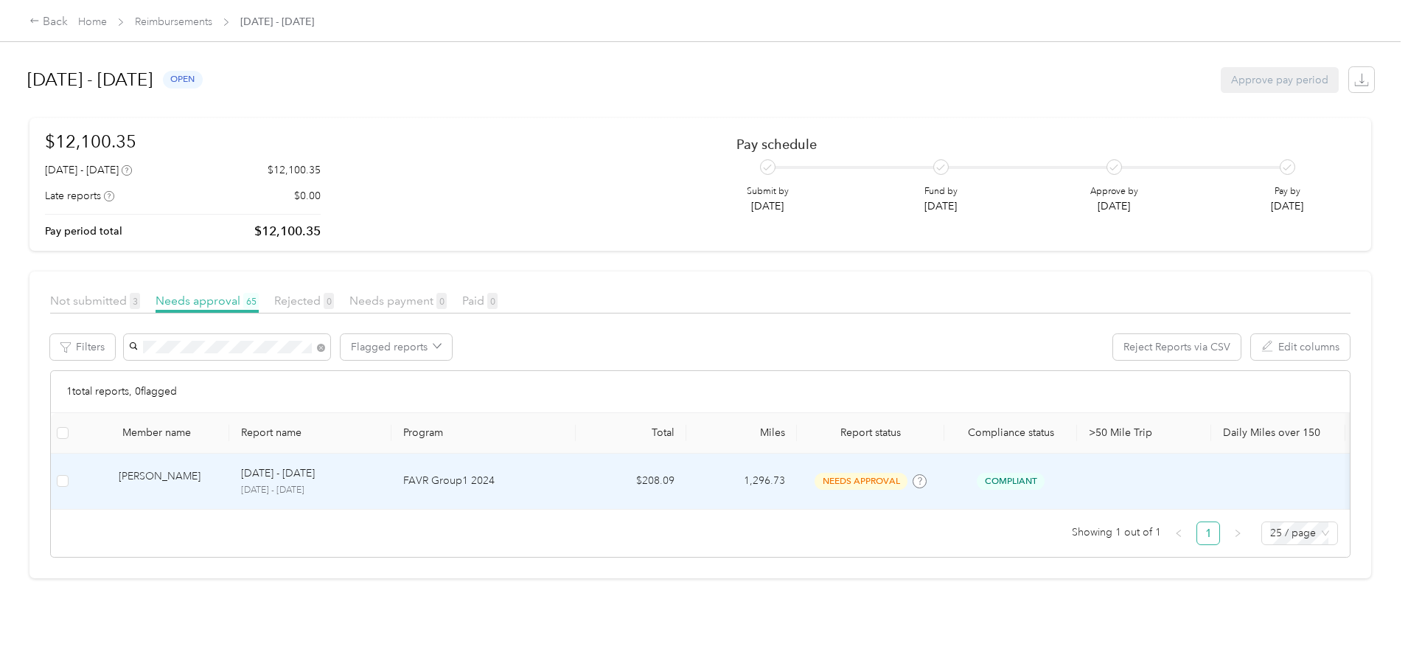
click at [218, 478] on div "[PERSON_NAME]" at bounding box center [168, 481] width 99 height 26
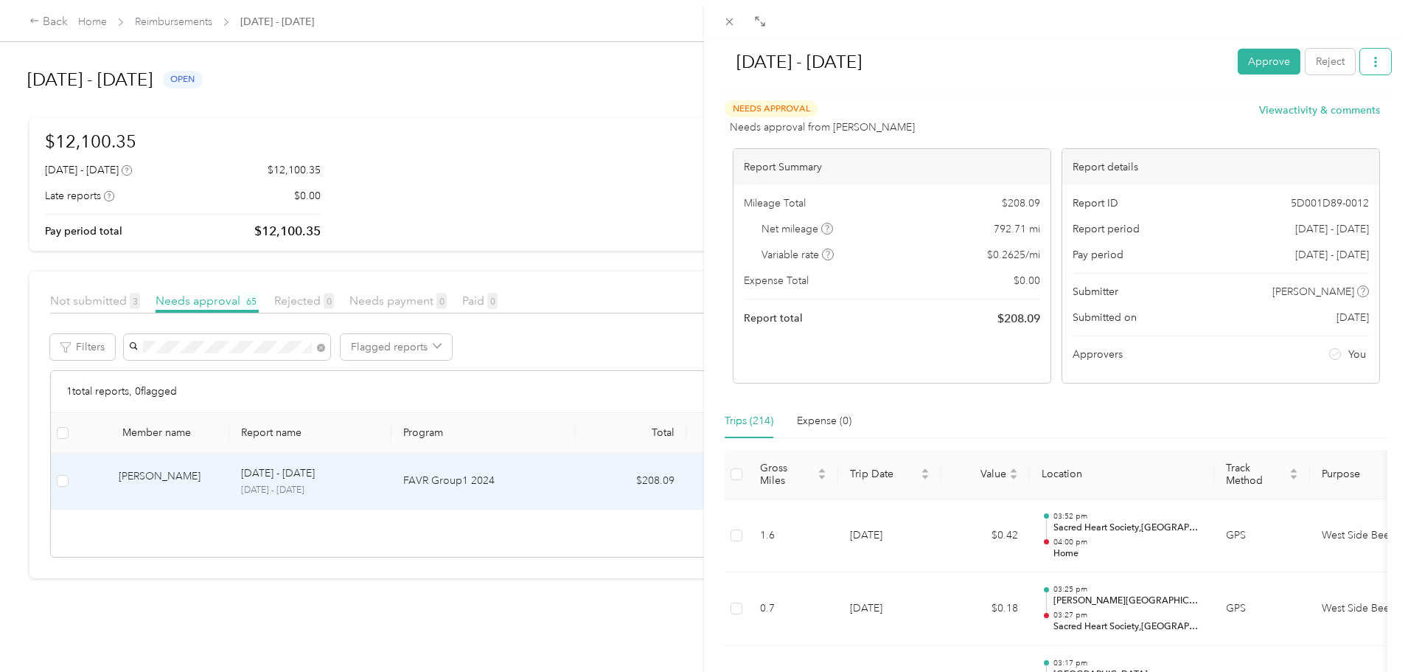
click at [1371, 58] on icon "button" at bounding box center [1376, 62] width 10 height 10
click at [1321, 118] on span "Download" at bounding box center [1322, 115] width 49 height 15
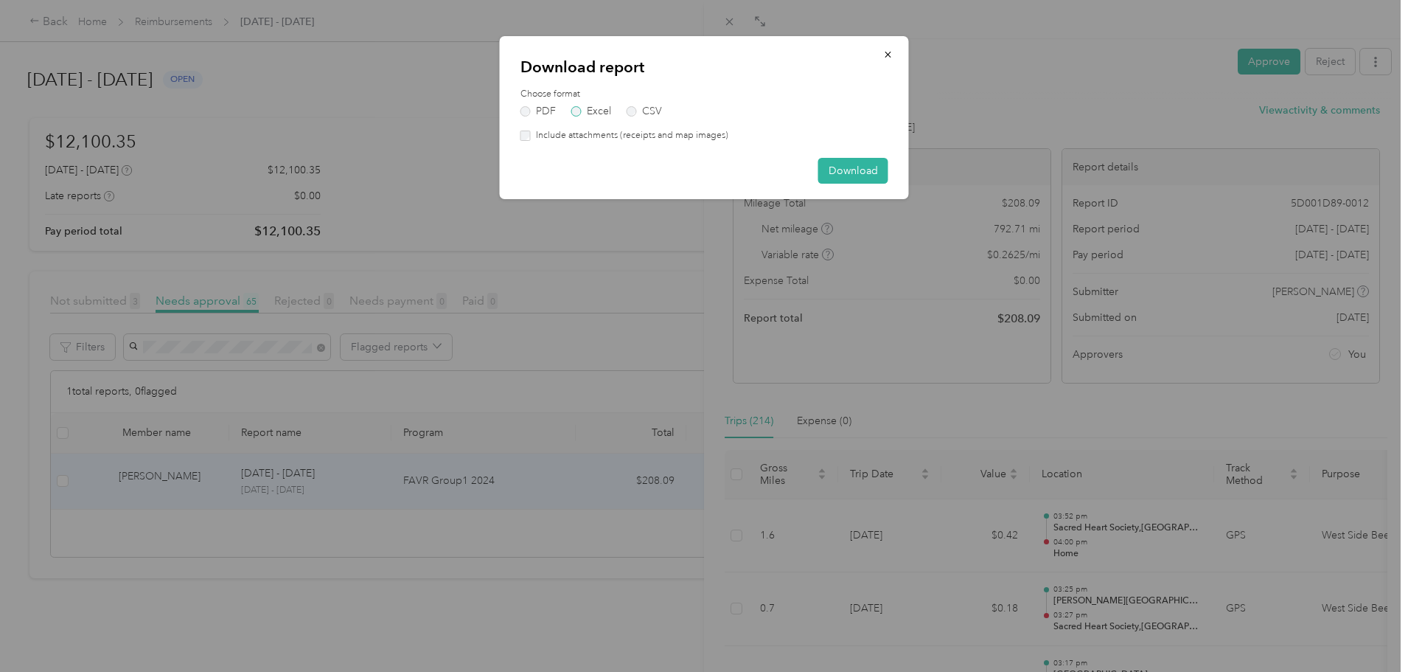
click at [608, 110] on label "Excel" at bounding box center [591, 111] width 40 height 10
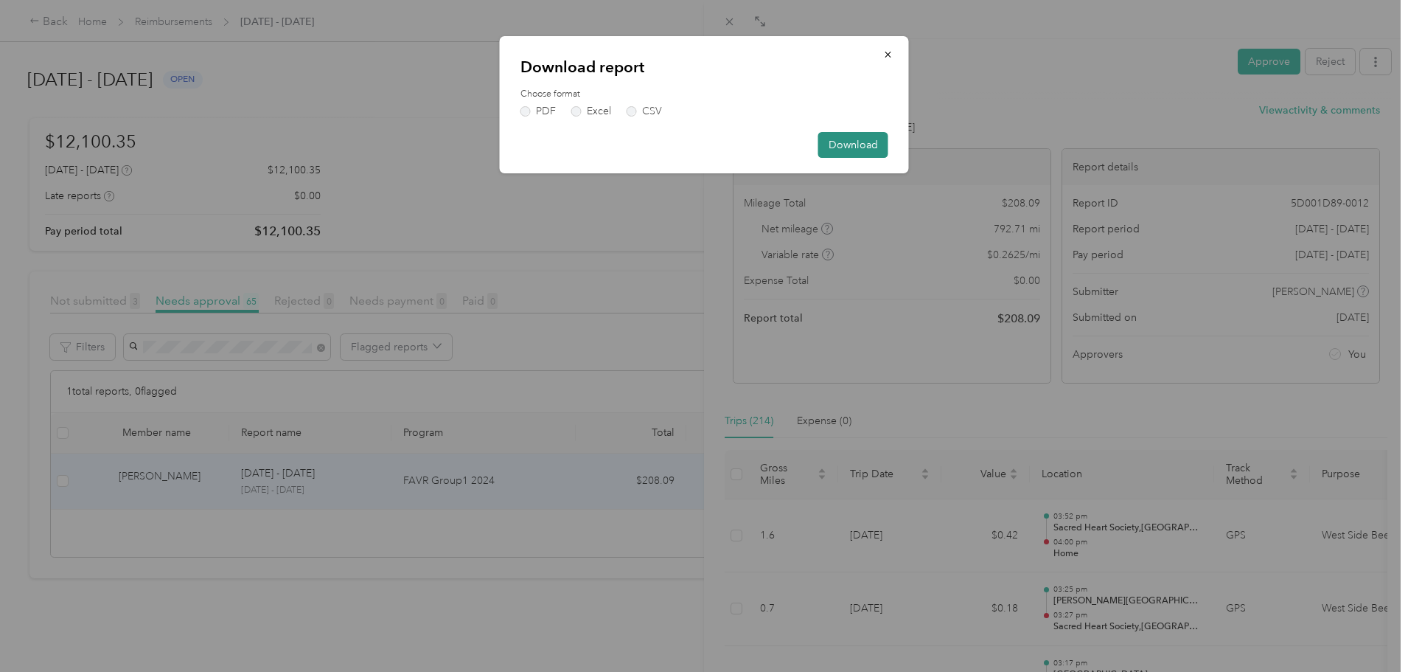
click at [849, 147] on button "Download" at bounding box center [853, 145] width 70 height 26
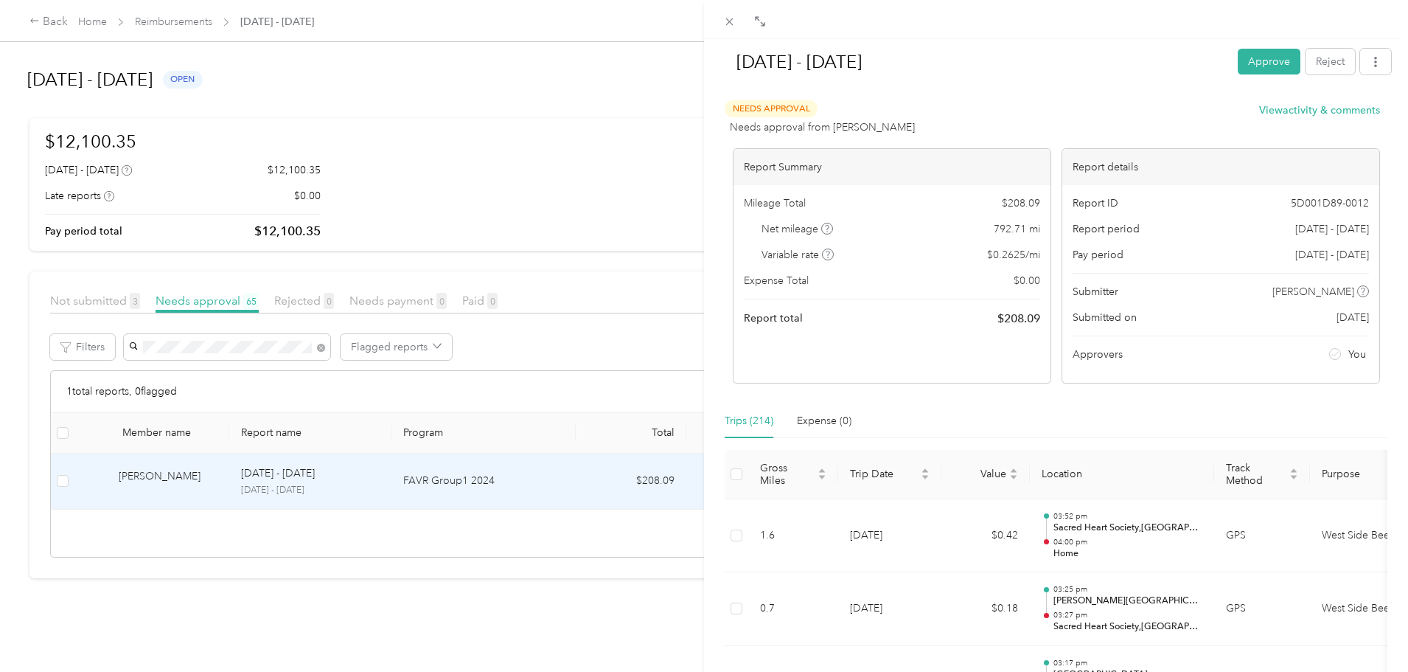
click at [436, 346] on div "[DATE] - [DATE] Approve Reject Needs Approval Needs approval from [PERSON_NAME]…" at bounding box center [704, 336] width 1408 height 672
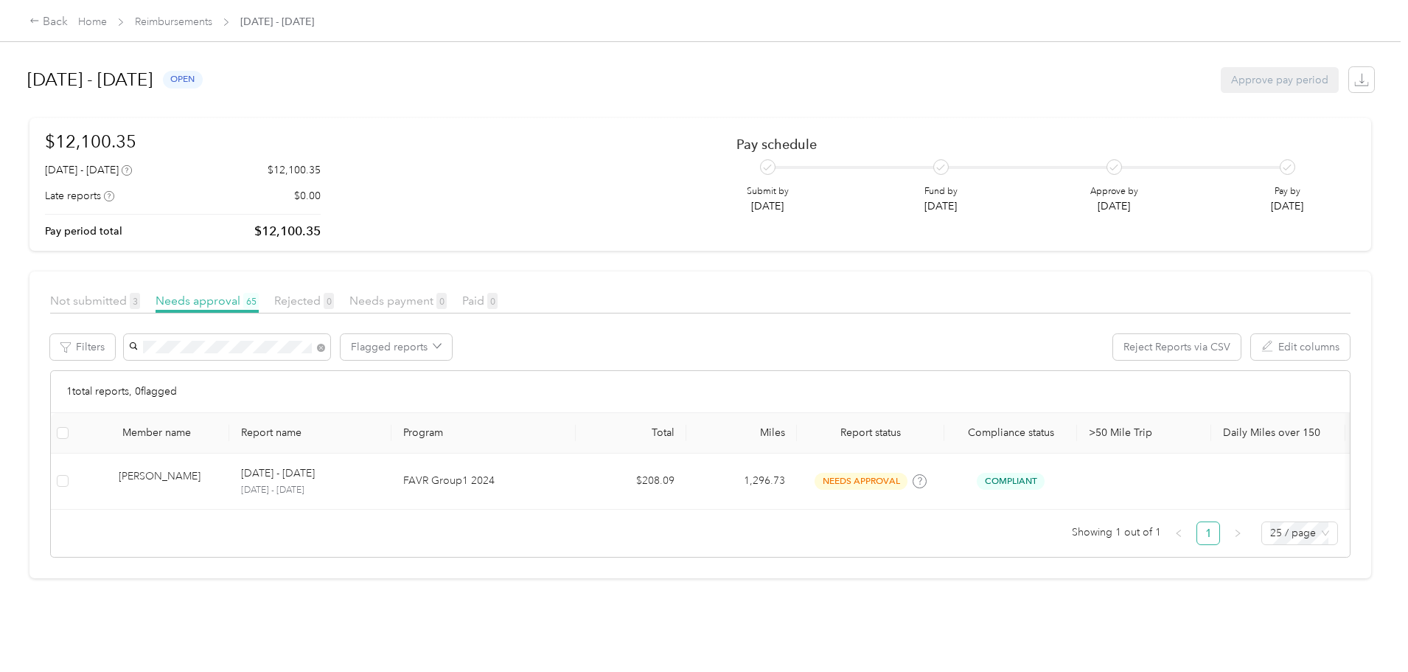
click at [325, 347] on icon at bounding box center [321, 348] width 8 height 8
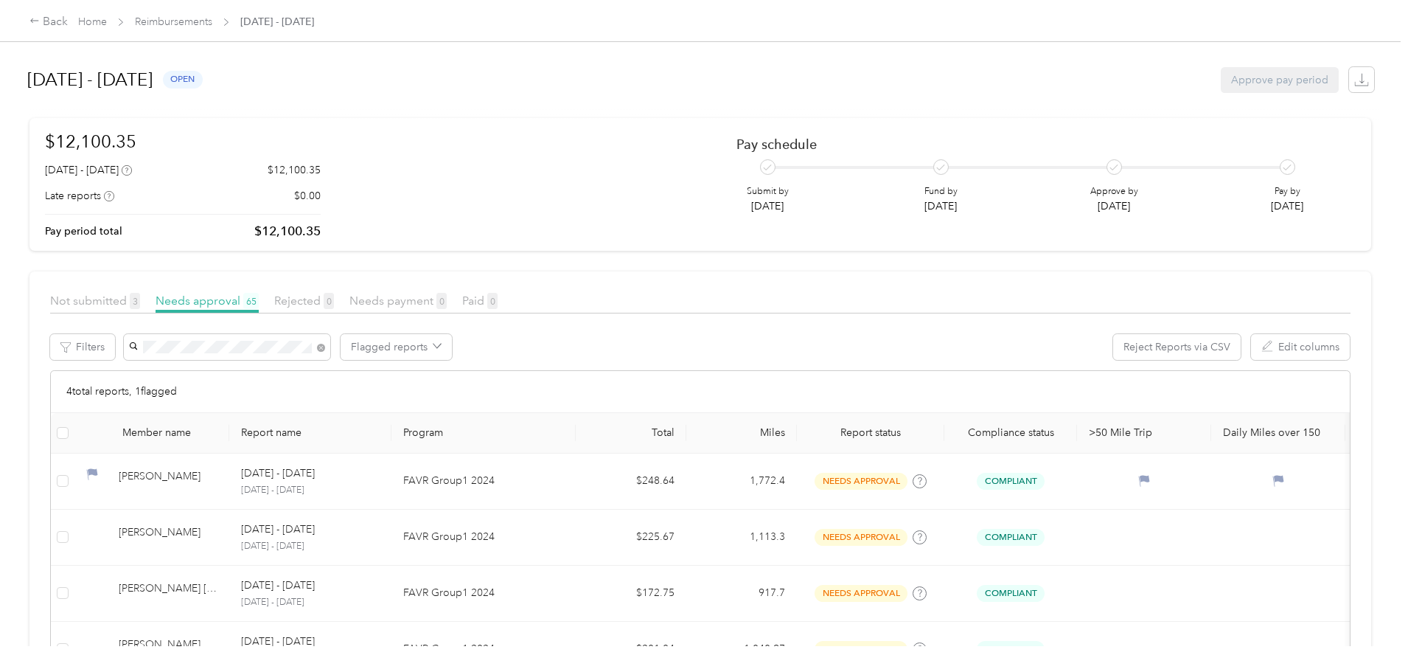
click at [305, 476] on span "[PERSON_NAME]" at bounding box center [292, 476] width 82 height 13
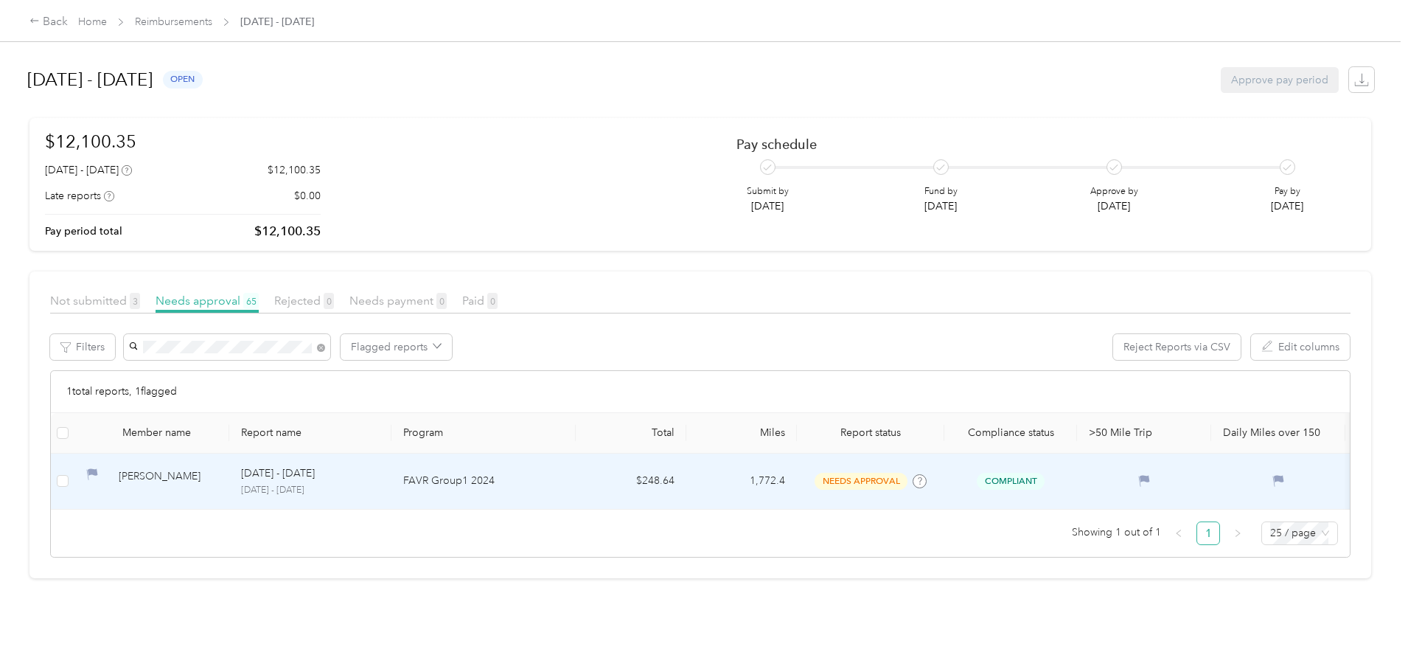
click at [218, 476] on div "[PERSON_NAME]" at bounding box center [168, 481] width 99 height 26
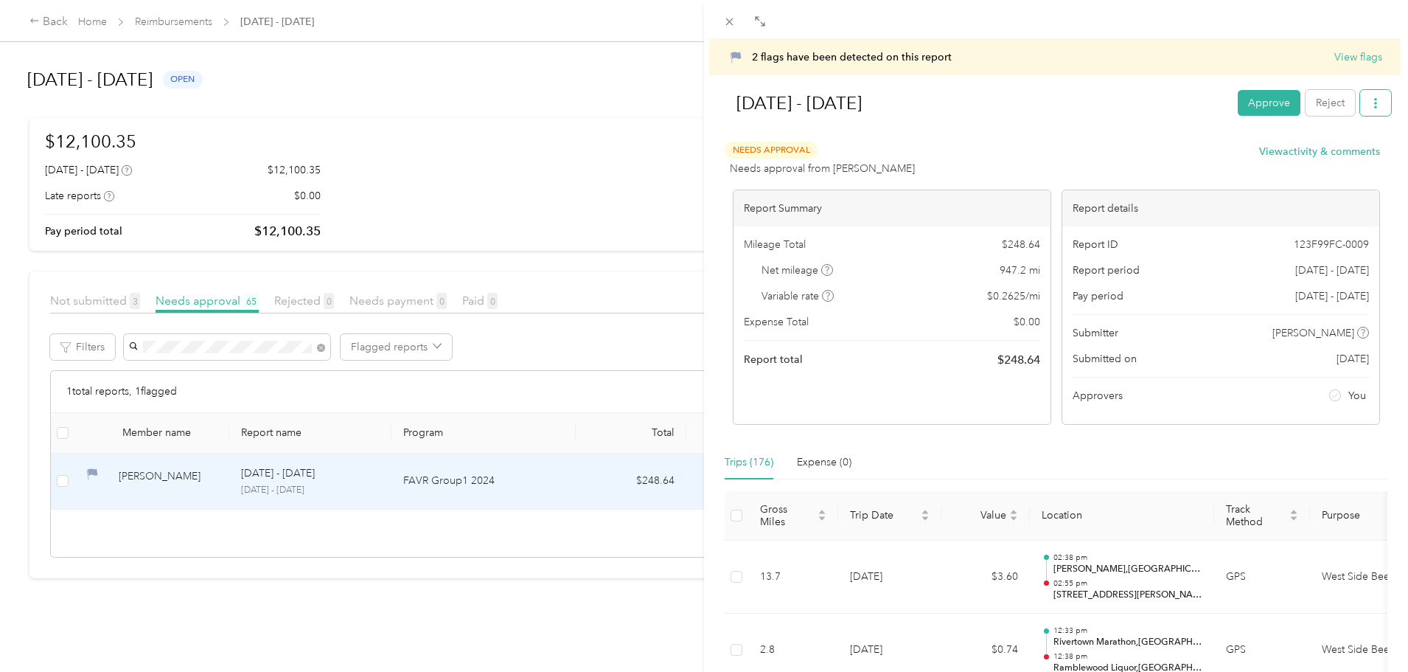
drag, startPoint x: 275, startPoint y: 613, endPoint x: 1363, endPoint y: 104, distance: 1201.0
click at [1371, 104] on icon "button" at bounding box center [1376, 103] width 10 height 10
click at [1321, 165] on li "Download" at bounding box center [1327, 158] width 108 height 26
click at [1318, 158] on span "Download" at bounding box center [1322, 157] width 49 height 15
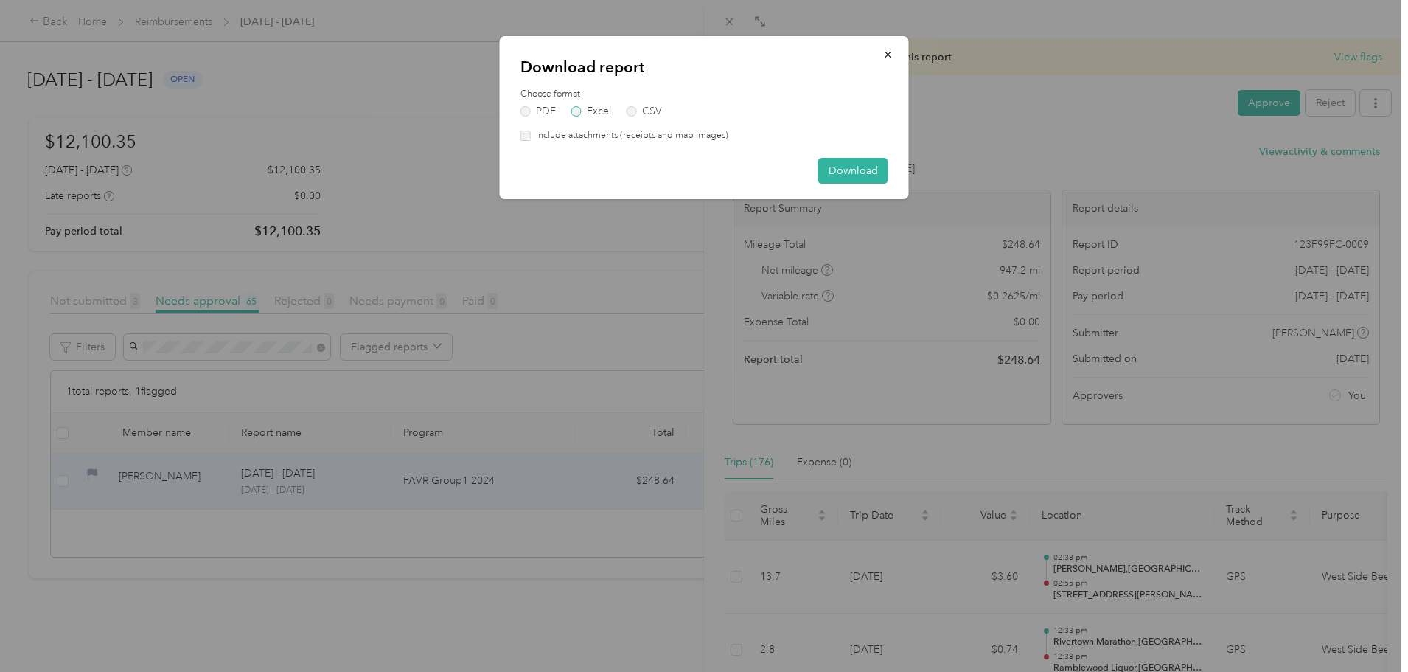
click at [611, 114] on label "Excel" at bounding box center [591, 111] width 40 height 10
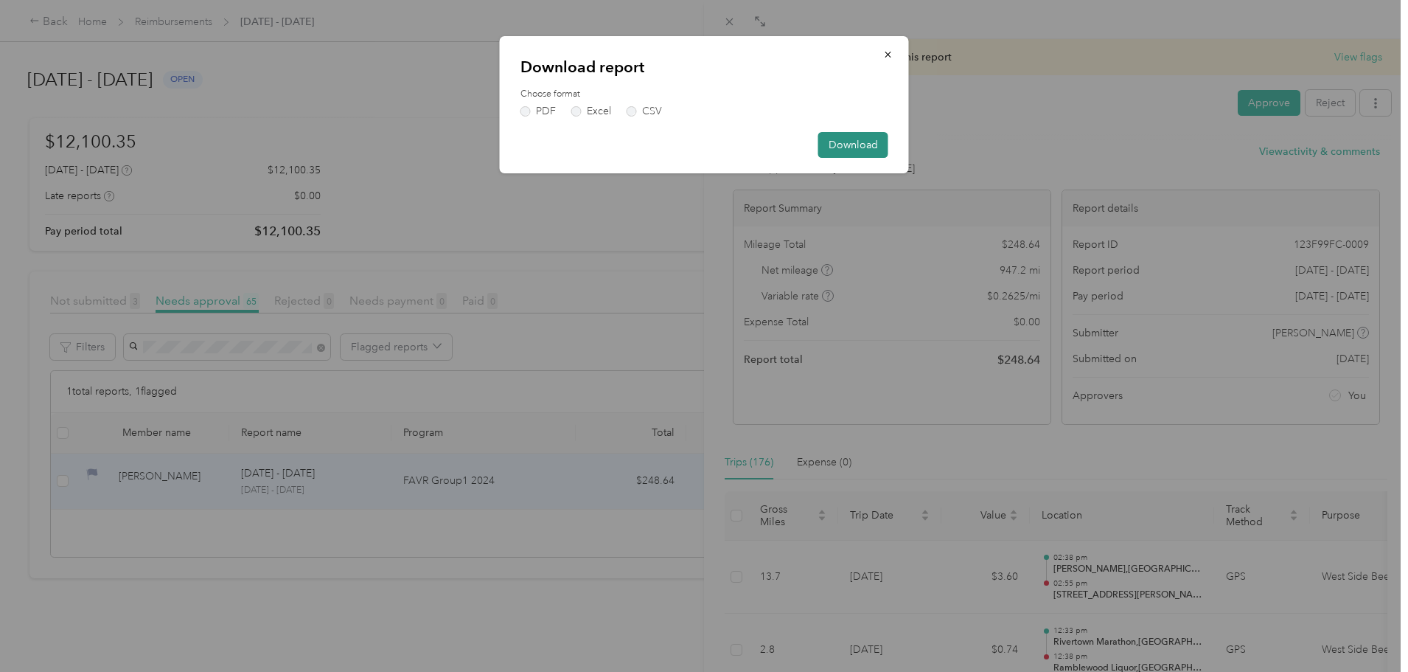
click at [842, 140] on button "Download" at bounding box center [853, 145] width 70 height 26
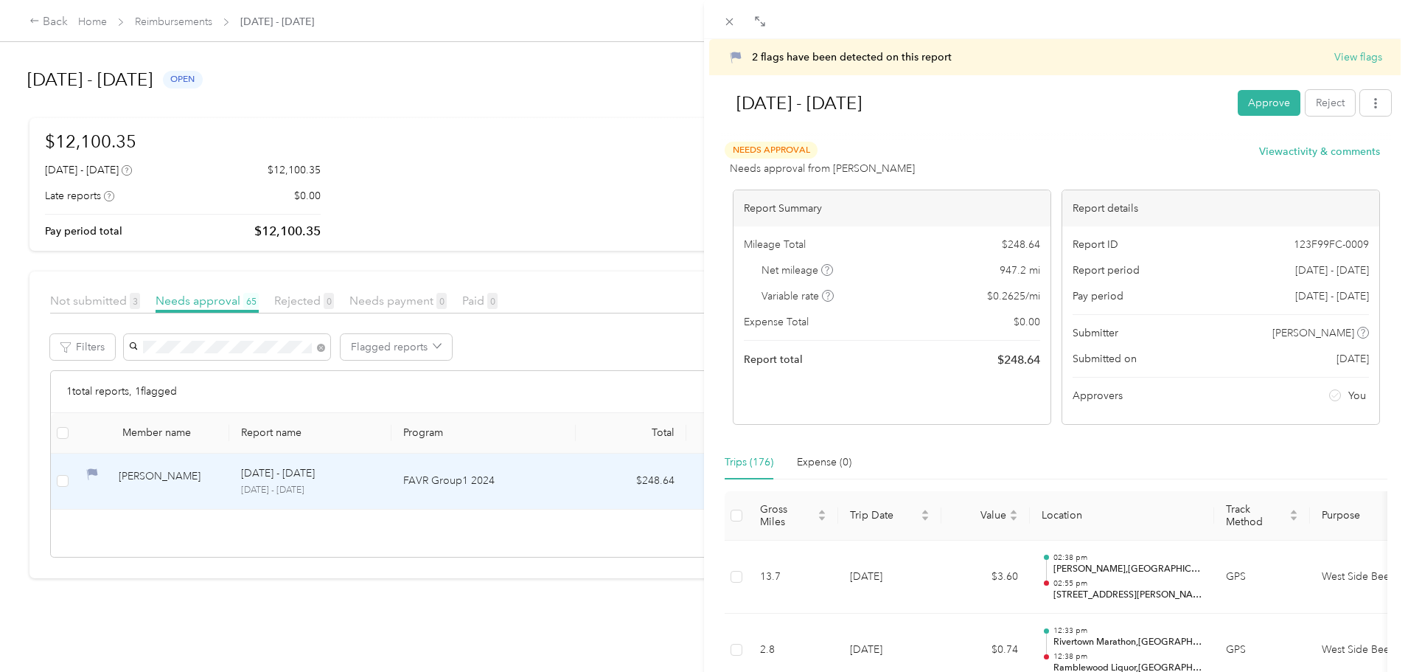
click at [350, 344] on div "2 flags have been detected on this report View flags [DATE] - [DATE] Approve Re…" at bounding box center [704, 336] width 1408 height 672
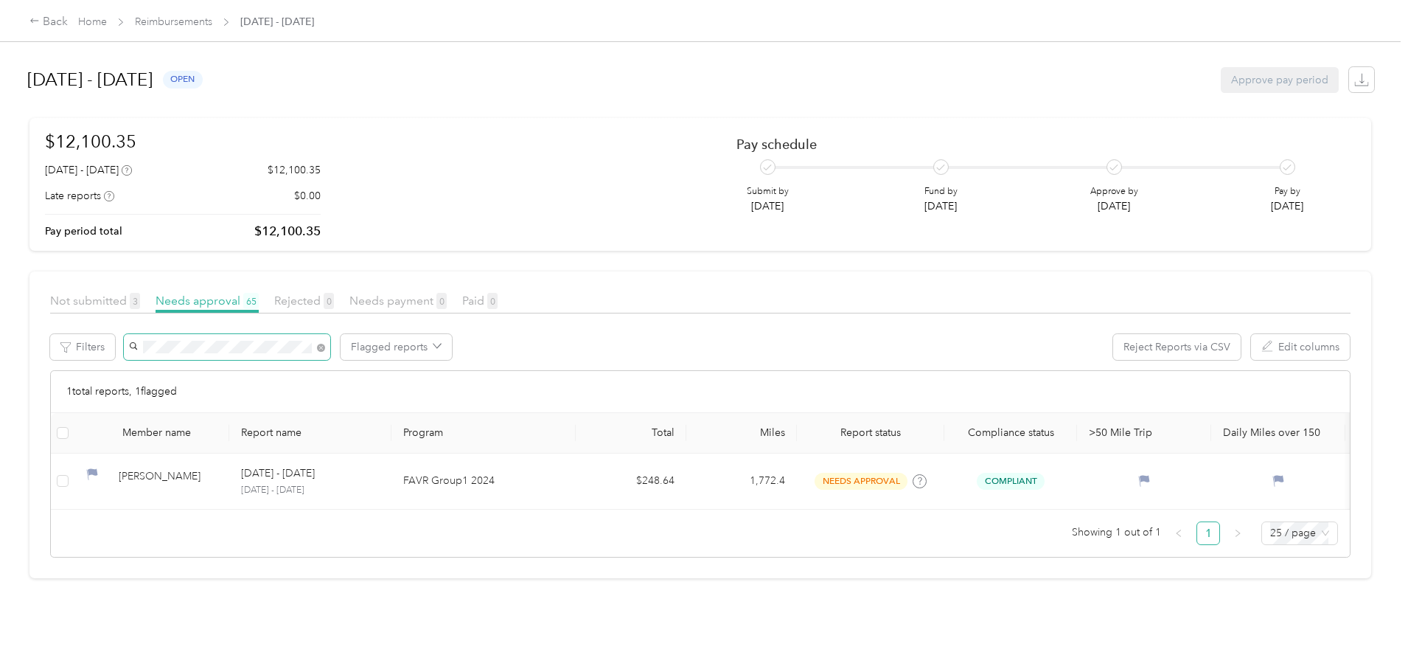
drag, startPoint x: 345, startPoint y: 349, endPoint x: 159, endPoint y: 330, distance: 187.5
click at [159, 331] on article "Not submitted 3 Needs approval 65 Rejected 0 Needs payment 0 Paid 0 Filters Fla…" at bounding box center [700, 424] width 1342 height 307
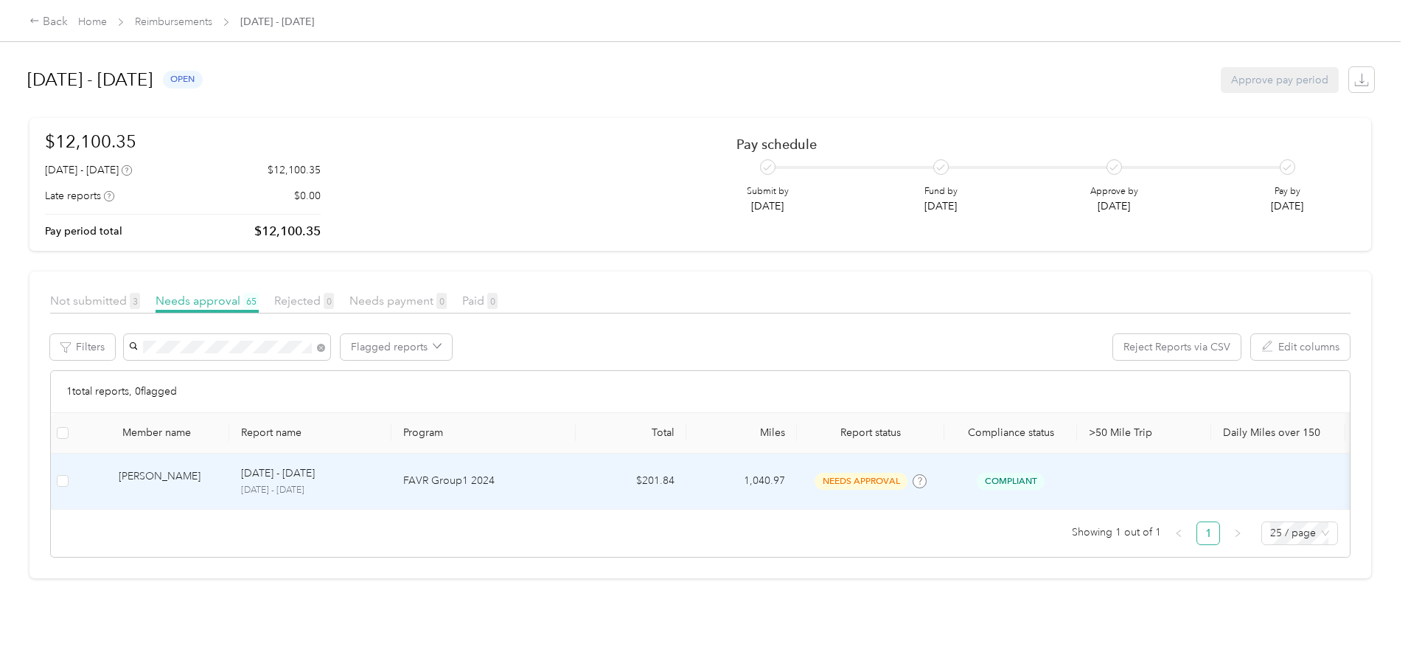
click at [218, 476] on div "[PERSON_NAME]" at bounding box center [168, 481] width 99 height 26
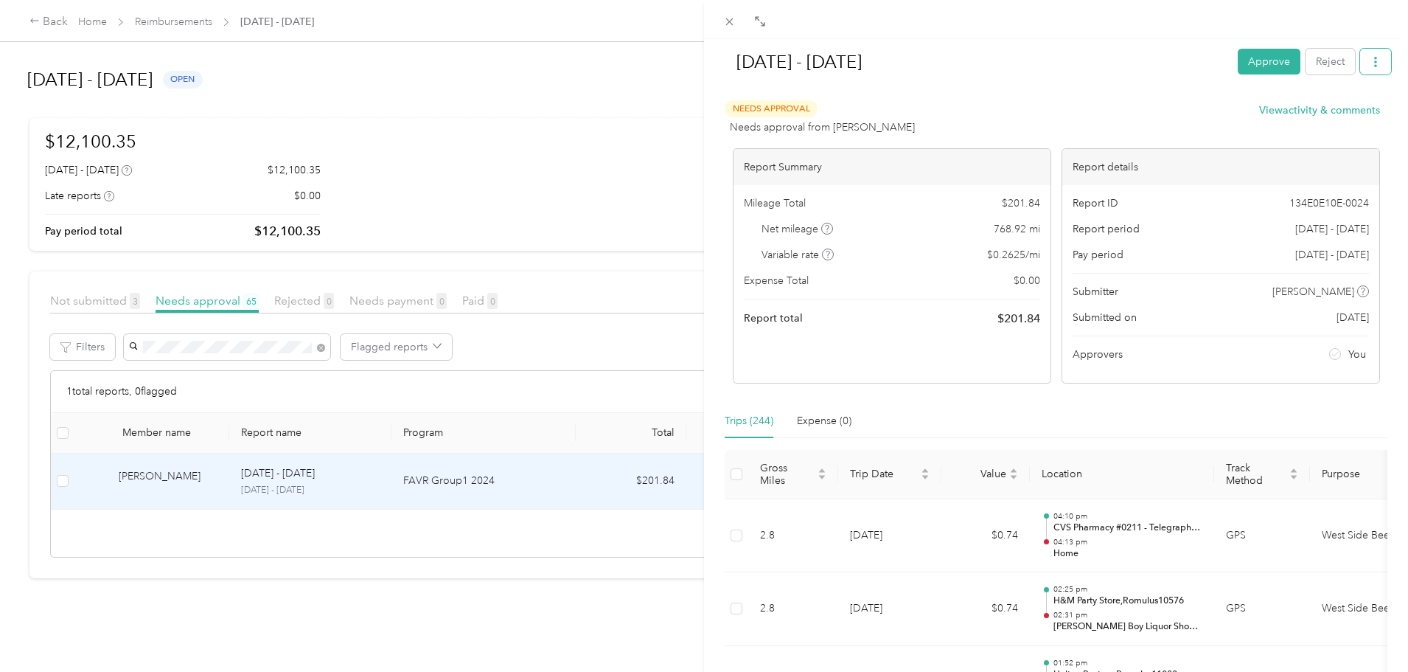
click at [1371, 60] on icon "button" at bounding box center [1376, 62] width 10 height 10
click at [1313, 119] on span "Download" at bounding box center [1322, 115] width 49 height 15
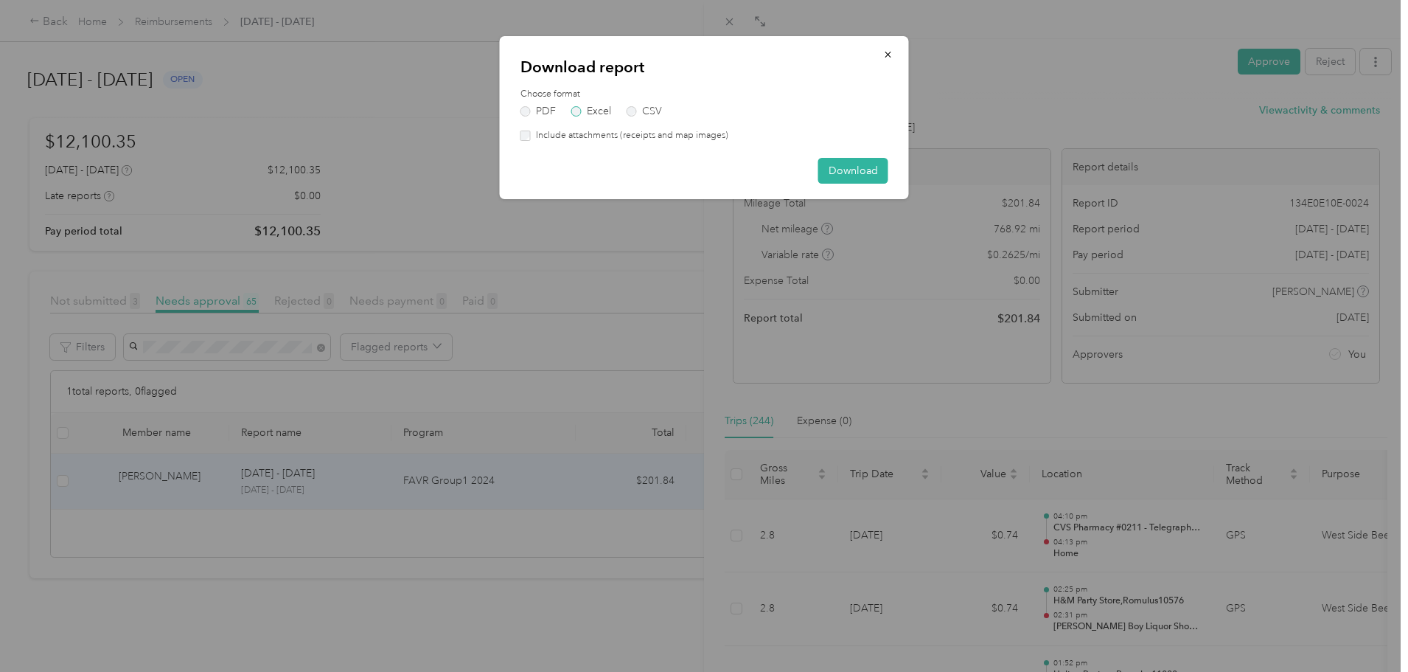
click at [601, 115] on label "Excel" at bounding box center [591, 111] width 40 height 10
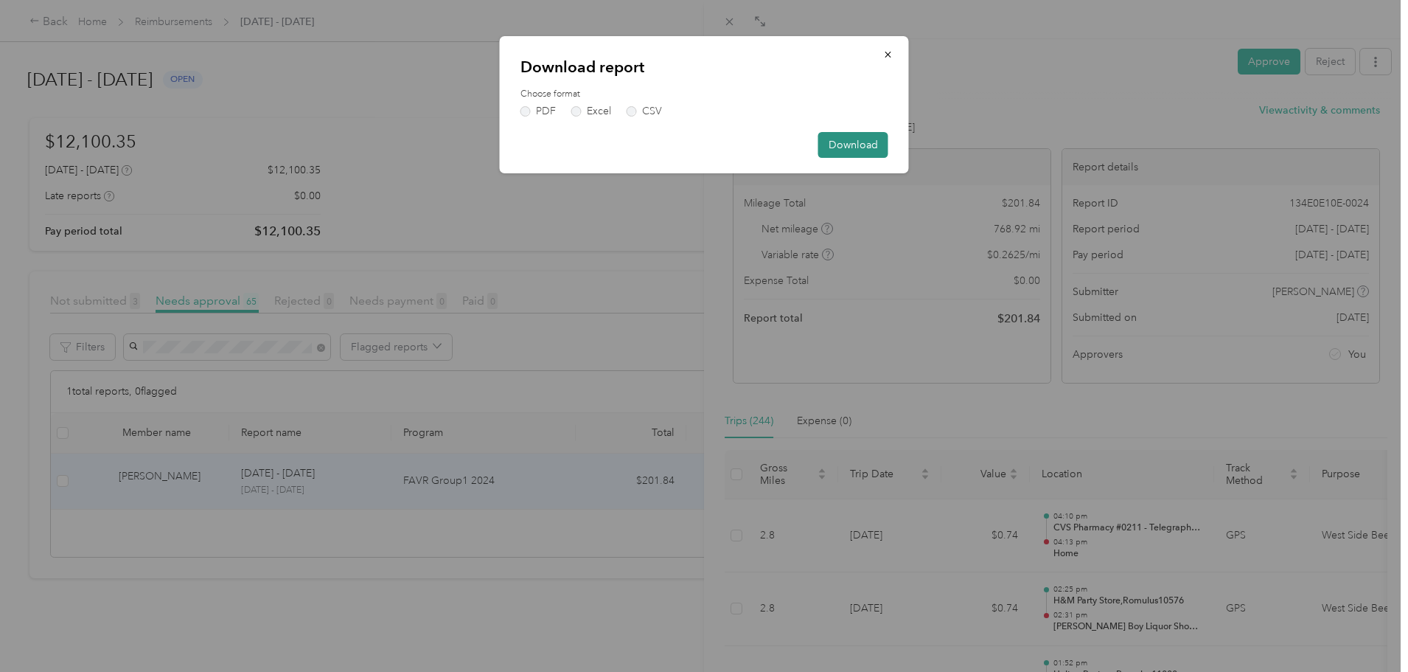
click at [855, 145] on button "Download" at bounding box center [853, 145] width 70 height 26
